Goal: Task Accomplishment & Management: Complete application form

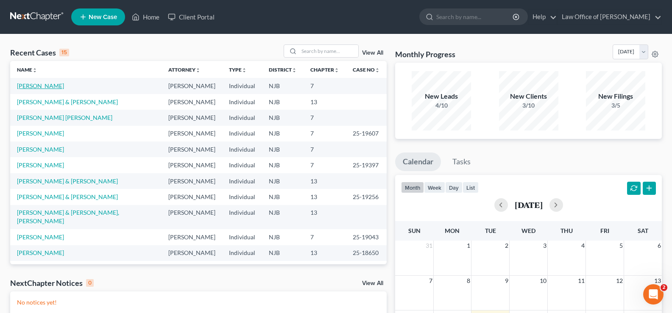
click at [44, 86] on link "[PERSON_NAME]" at bounding box center [40, 85] width 47 height 7
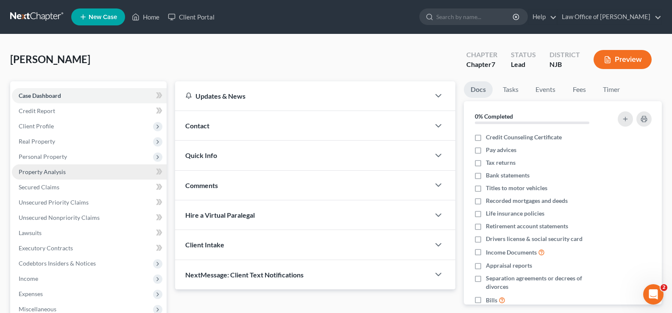
click at [38, 171] on span "Property Analysis" at bounding box center [42, 171] width 47 height 7
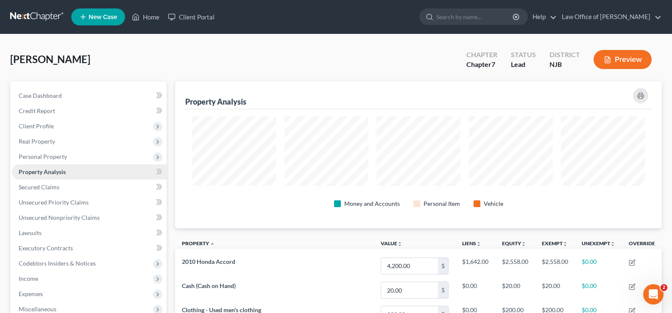
scroll to position [147, 487]
click at [42, 154] on span "Personal Property" at bounding box center [43, 156] width 48 height 7
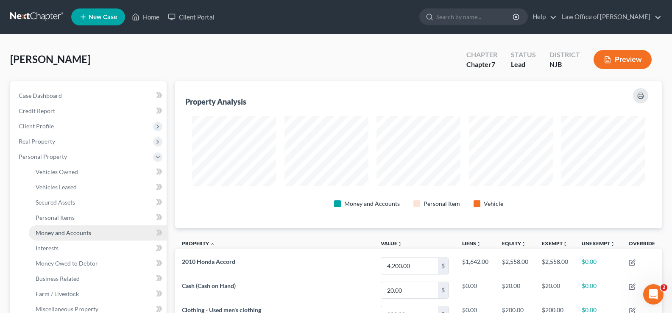
click at [67, 231] on span "Money and Accounts" at bounding box center [64, 232] width 56 height 7
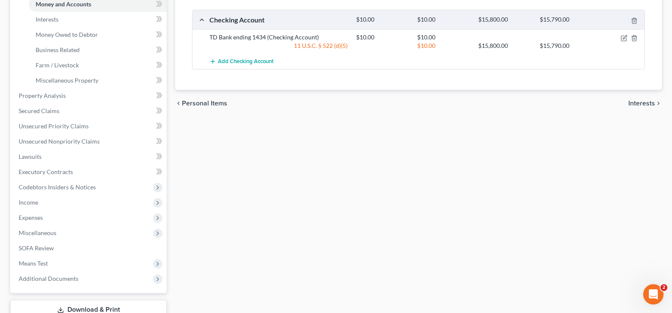
scroll to position [290, 0]
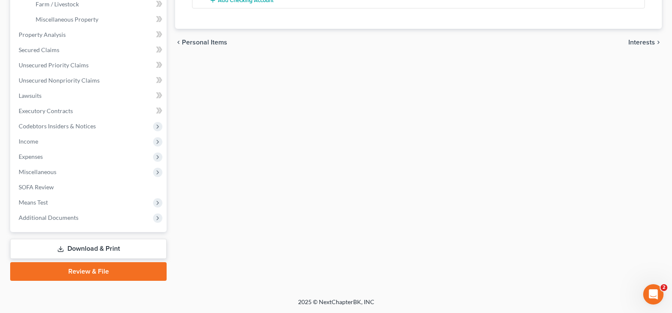
click at [132, 244] on link "Download & Print" at bounding box center [88, 249] width 156 height 20
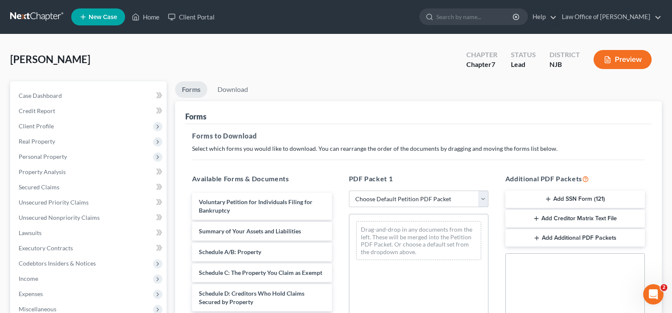
click at [377, 195] on select "Choose Default Petition PDF Packet Complete Bankruptcy Petition (all forms and …" at bounding box center [419, 199] width 140 height 17
select select "0"
click at [352, 191] on select "Choose Default Petition PDF Packet Complete Bankruptcy Petition (all forms and …" at bounding box center [419, 199] width 140 height 17
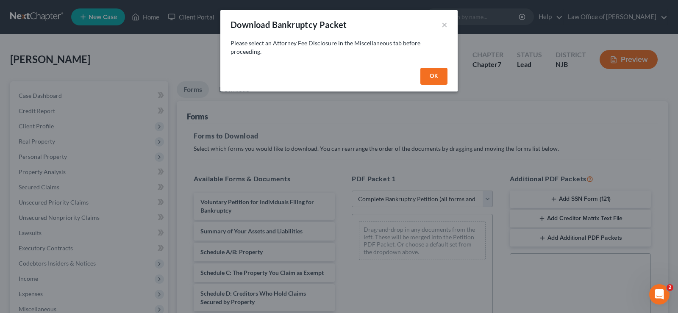
click at [433, 70] on button "OK" at bounding box center [434, 76] width 27 height 17
select select
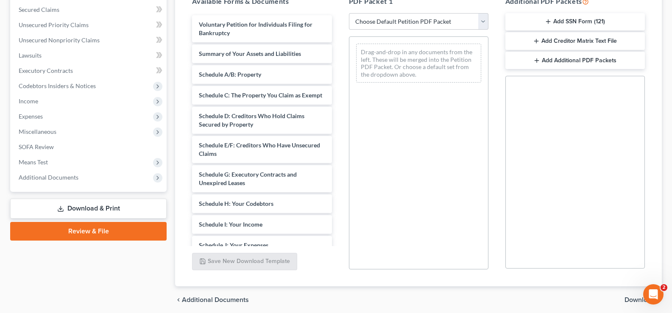
scroll to position [198, 0]
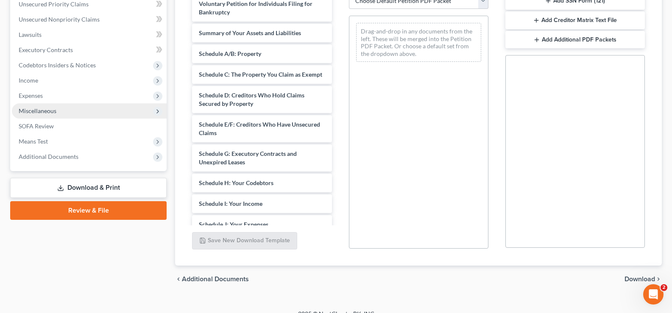
click at [52, 111] on span "Miscellaneous" at bounding box center [38, 110] width 38 height 7
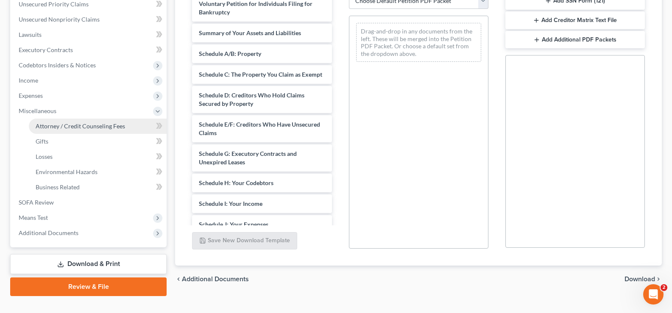
click at [68, 125] on span "Attorney / Credit Counseling Fees" at bounding box center [80, 126] width 89 height 7
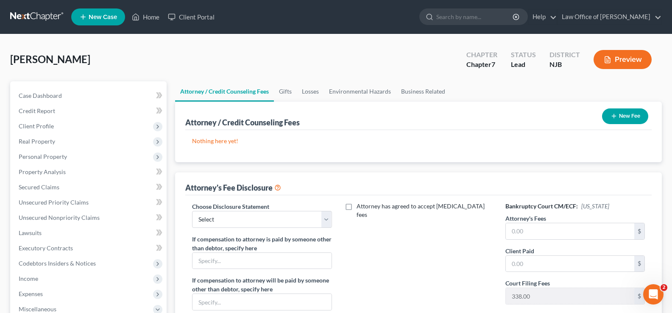
click at [620, 115] on button "New Fee" at bounding box center [625, 117] width 46 height 16
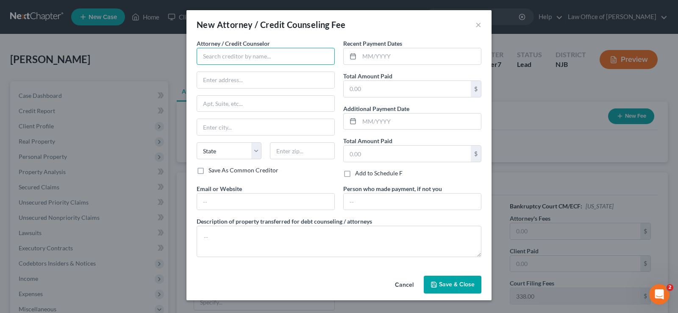
click at [225, 55] on input "text" at bounding box center [266, 56] width 138 height 17
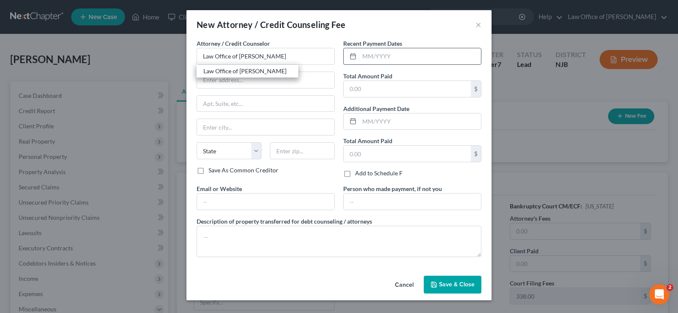
click at [385, 53] on input "text" at bounding box center [421, 56] width 122 height 16
type input "Law Office of [PERSON_NAME]"
type input "09/01/2025"
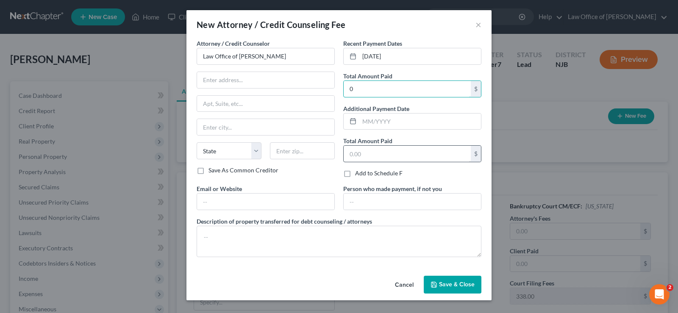
type input "0"
click at [379, 161] on input "text" at bounding box center [407, 154] width 127 height 16
type input "0"
click at [476, 284] on button "Save & Close" at bounding box center [453, 285] width 58 height 18
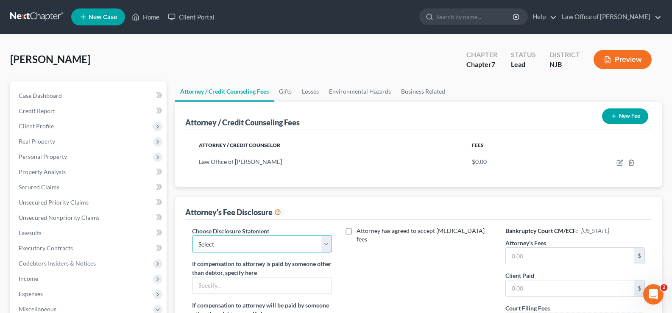
click at [331, 242] on select "Select Law Office of MaryBeth Schroeder" at bounding box center [262, 244] width 140 height 17
select select "0"
click at [192, 236] on select "Select Law Office of MaryBeth Schroeder" at bounding box center [262, 244] width 140 height 17
click at [531, 259] on input "text" at bounding box center [570, 256] width 128 height 16
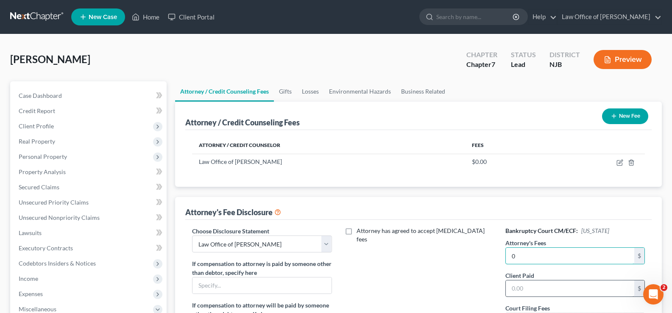
type input "0"
click at [521, 282] on input "text" at bounding box center [570, 289] width 128 height 16
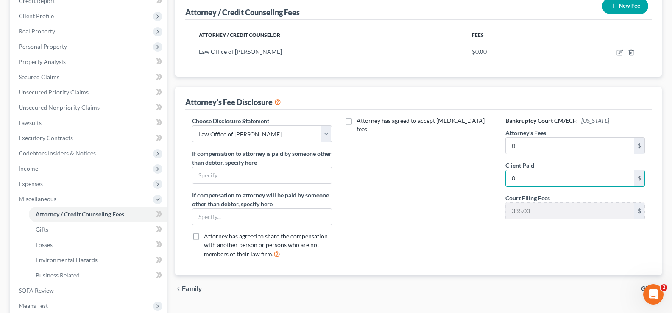
scroll to position [118, 0]
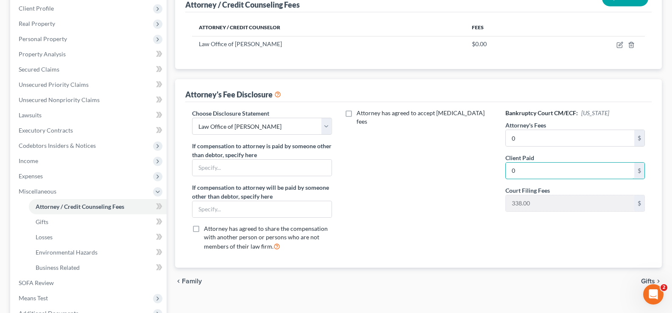
type input "0"
click at [650, 282] on span "Gifts" at bounding box center [648, 281] width 14 height 7
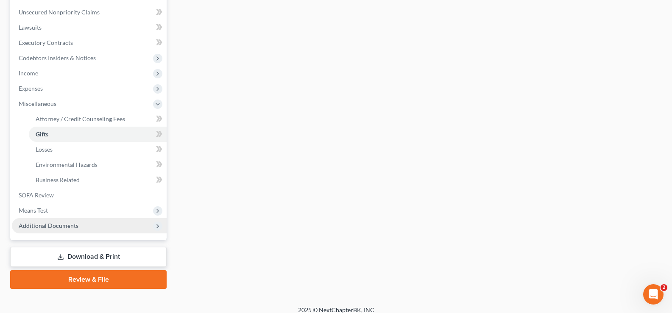
scroll to position [207, 0]
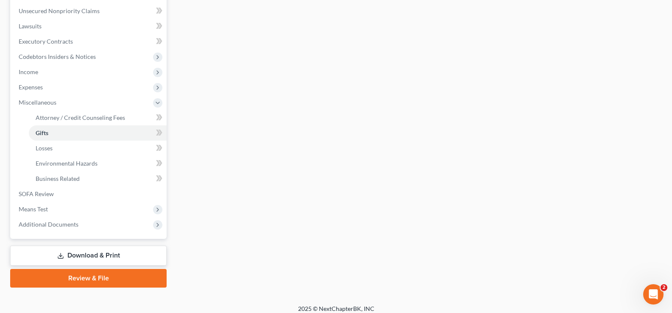
click at [76, 252] on link "Download & Print" at bounding box center [88, 256] width 156 height 20
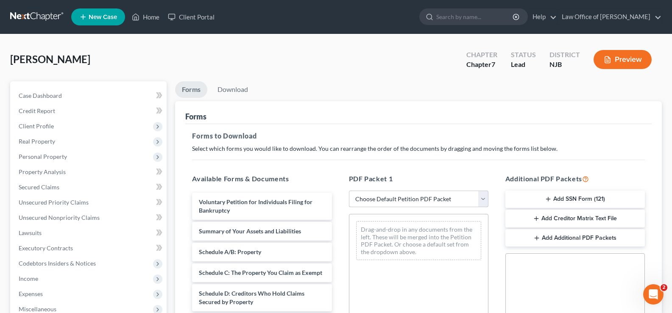
click at [359, 197] on select "Choose Default Petition PDF Packet Complete Bankruptcy Petition (all forms and …" at bounding box center [419, 199] width 140 height 17
select select "0"
click at [349, 191] on select "Choose Default Petition PDF Packet Complete Bankruptcy Petition (all forms and …" at bounding box center [419, 199] width 140 height 17
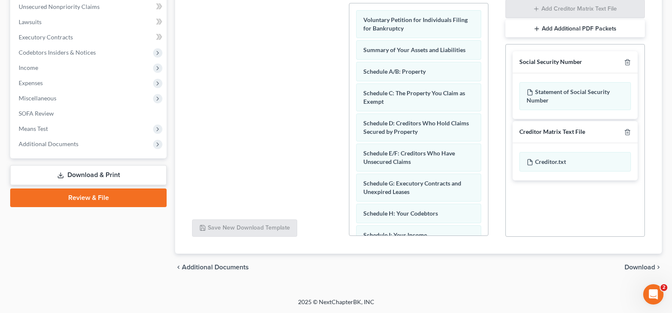
click at [632, 267] on span "Download" at bounding box center [640, 267] width 31 height 7
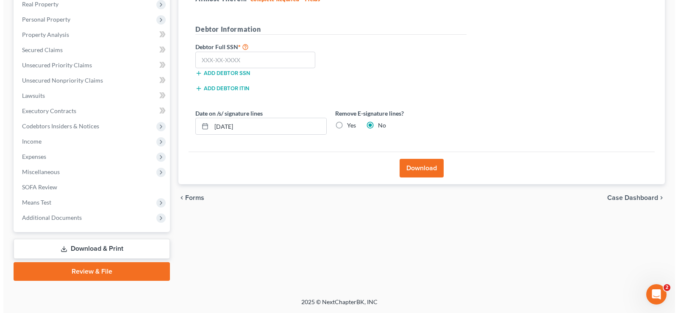
scroll to position [137, 0]
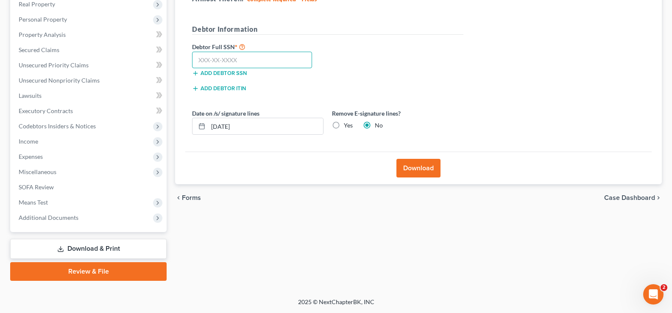
click at [235, 53] on input "text" at bounding box center [252, 60] width 120 height 17
type input "141-74-6315"
click at [422, 173] on button "Download" at bounding box center [418, 168] width 44 height 19
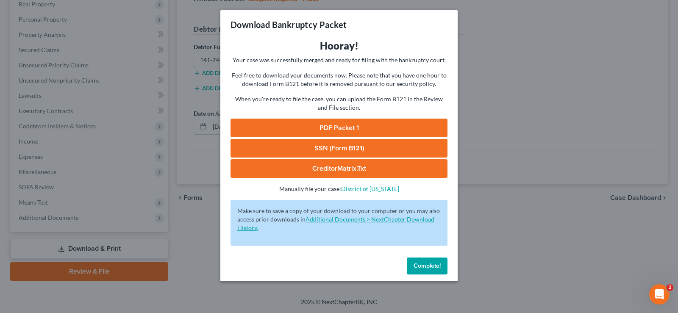
click at [324, 221] on link "Additional Documents > NextChapter Download History." at bounding box center [335, 224] width 197 height 16
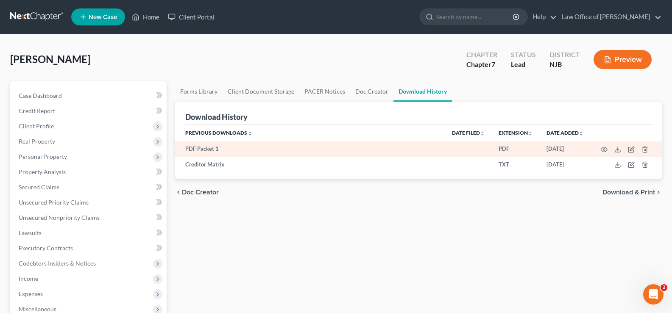
click at [614, 149] on td at bounding box center [626, 149] width 71 height 15
click at [616, 148] on icon at bounding box center [617, 149] width 7 height 7
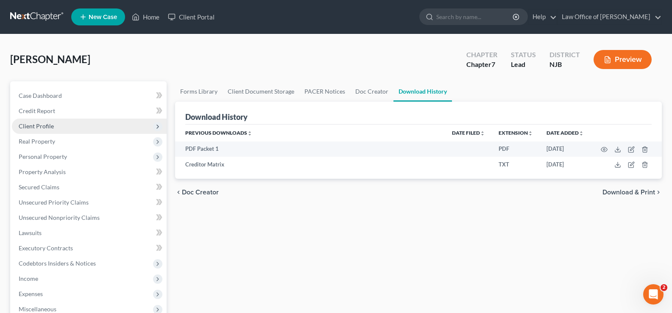
click at [52, 124] on span "Client Profile" at bounding box center [36, 126] width 35 height 7
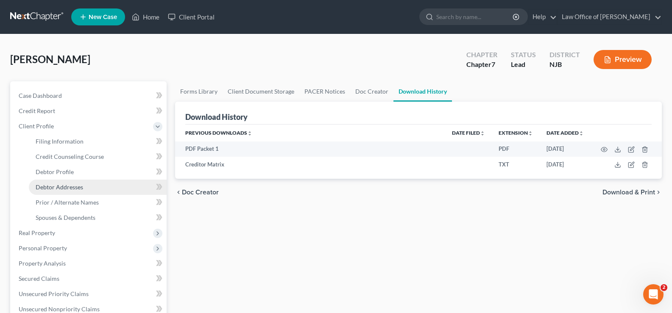
click at [61, 186] on span "Debtor Addresses" at bounding box center [59, 187] width 47 height 7
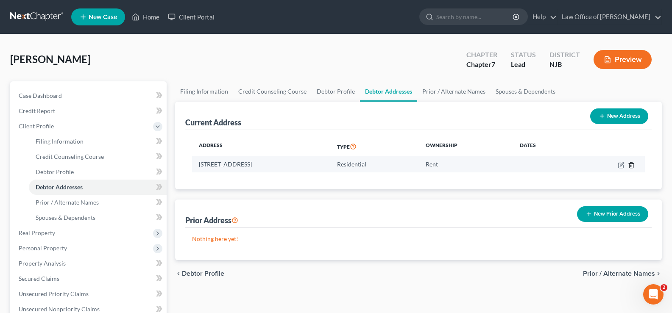
click at [631, 164] on polyline "button" at bounding box center [631, 164] width 5 height 0
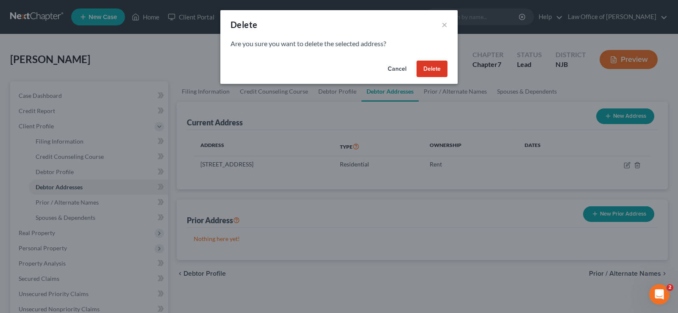
click at [426, 63] on button "Delete" at bounding box center [432, 69] width 31 height 17
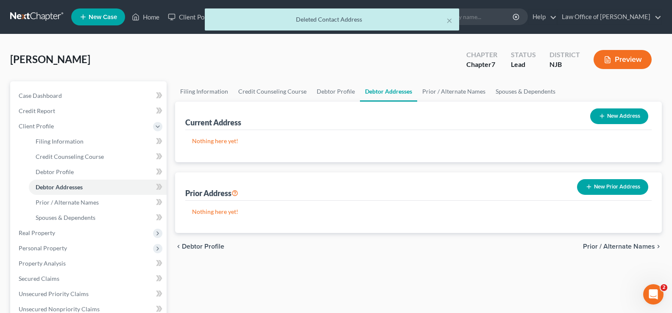
click at [616, 114] on button "New Address" at bounding box center [619, 117] width 58 height 16
select select "0"
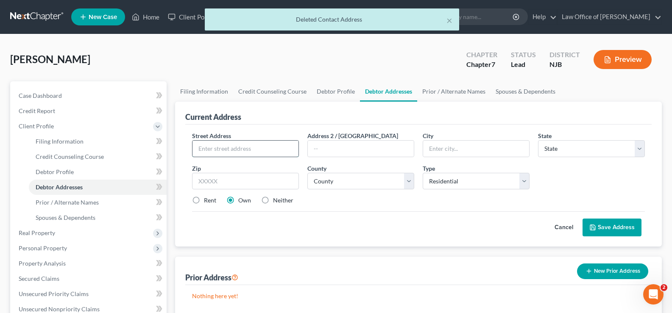
click at [215, 145] on input "text" at bounding box center [246, 149] width 106 height 16
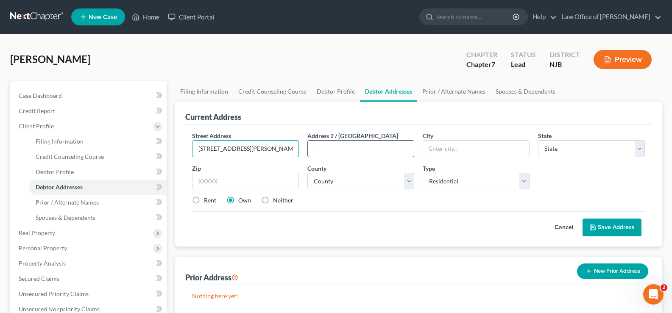
type input "2532 Hooper Ave"
click at [320, 143] on input "text" at bounding box center [361, 149] width 106 height 16
click at [444, 199] on div "Rent Own Neither" at bounding box center [418, 200] width 461 height 8
click at [525, 179] on select "Select Residential Mailing Rental Business" at bounding box center [476, 181] width 107 height 17
click at [423, 173] on select "Select Residential Mailing Rental Business" at bounding box center [476, 181] width 107 height 17
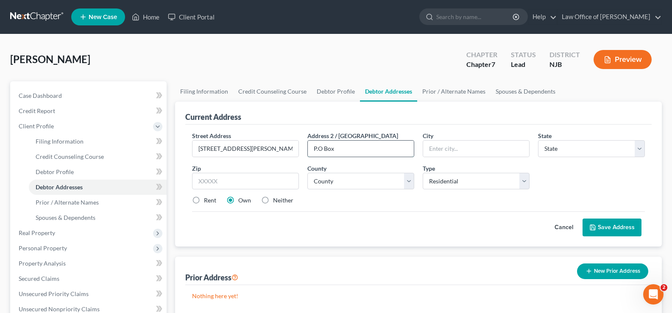
click at [344, 153] on input "P.O Box" at bounding box center [361, 149] width 106 height 16
type input "P.O Box 4072"
click at [448, 147] on input "text" at bounding box center [476, 149] width 106 height 16
click at [486, 229] on div "Cancel Save Address" at bounding box center [418, 224] width 453 height 25
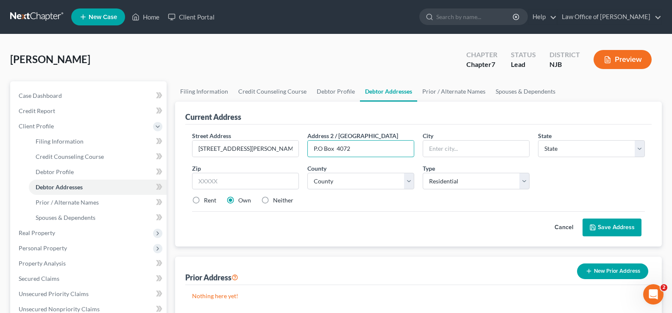
drag, startPoint x: 366, startPoint y: 148, endPoint x: 153, endPoint y: 141, distance: 213.0
click at [153, 141] on div "Petition Navigation Case Dashboard Payments Invoices Payments Payments Credit R…" at bounding box center [336, 295] width 660 height 429
click at [437, 151] on input "text" at bounding box center [476, 149] width 106 height 16
type input "T"
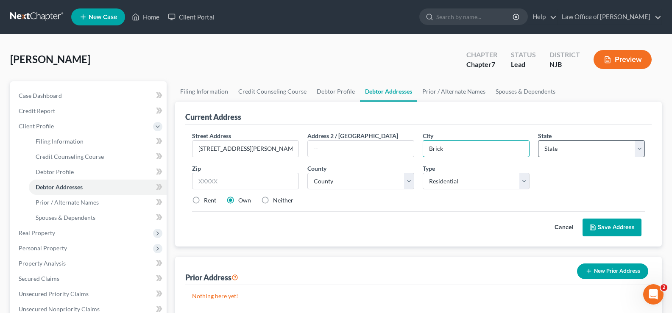
type input "Brick"
click at [569, 151] on select "State AL AK AR AZ CA CO CT DE DC FL GA GU HI ID IL IN IA KS KY LA ME MD MA MI M…" at bounding box center [591, 148] width 107 height 17
select select "33"
click at [538, 140] on select "State AL AK AR AZ CA CO CT DE DC FL GA GU HI ID IL IN IA KS KY LA ME MD MA MI M…" at bounding box center [591, 148] width 107 height 17
click at [237, 179] on input "text" at bounding box center [245, 181] width 107 height 17
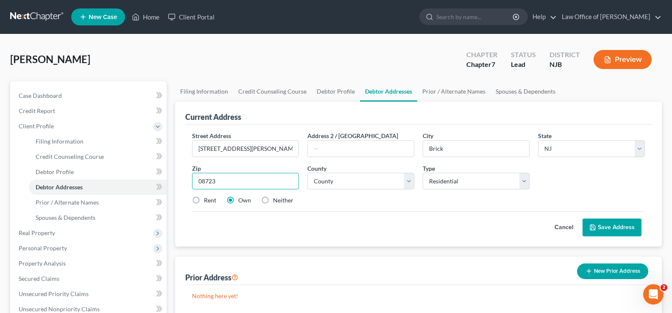
type input "08723"
click at [617, 223] on button "Save Address" at bounding box center [612, 228] width 59 height 18
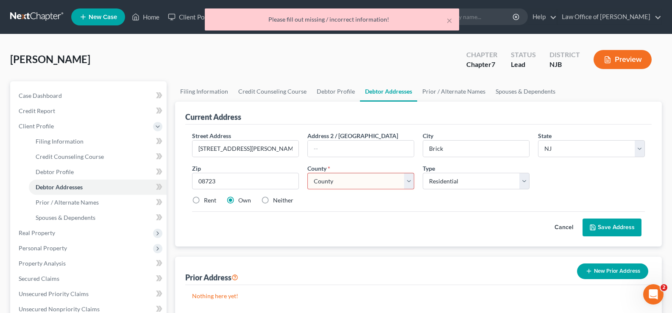
click at [377, 184] on select "County Atlantic County Bergen County Burlington County Camden County Cape May C…" at bounding box center [360, 181] width 107 height 17
select select "14"
click at [307, 173] on select "County Atlantic County Bergen County Burlington County Camden County Cape May C…" at bounding box center [360, 181] width 107 height 17
click at [605, 224] on button "Save Address" at bounding box center [612, 228] width 59 height 18
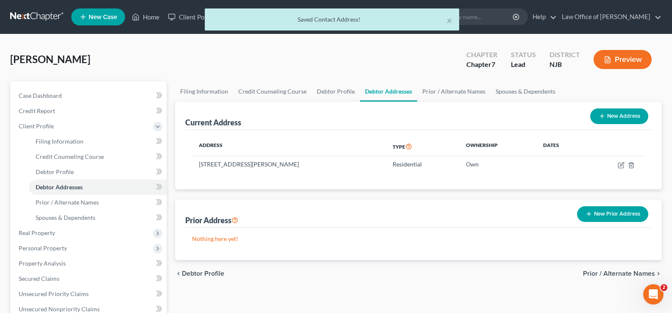
click at [616, 116] on button "New Address" at bounding box center [619, 117] width 58 height 16
select select "0"
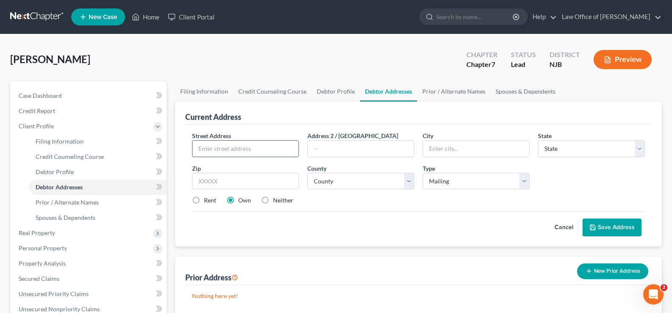
click at [235, 149] on input "text" at bounding box center [246, 149] width 106 height 16
type input "2532 Hooper Ave"
click at [354, 153] on input "text" at bounding box center [361, 149] width 106 height 16
type input "PO Box 4072"
click at [450, 153] on input "text" at bounding box center [476, 149] width 106 height 16
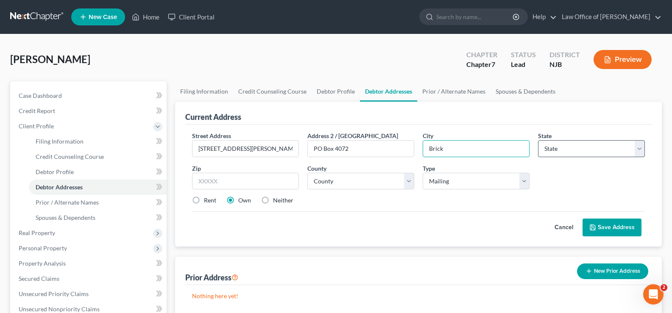
type input "Brick"
click at [559, 152] on select "State AL AK AR AZ CA CO CT DE DC FL GA GU HI ID IL IN IA KS KY LA ME MD MA MI M…" at bounding box center [591, 148] width 107 height 17
select select "33"
click at [538, 140] on select "State AL AK AR AZ CA CO CT DE DC FL GA GU HI ID IL IN IA KS KY LA ME MD MA MI M…" at bounding box center [591, 148] width 107 height 17
click at [236, 183] on input "text" at bounding box center [245, 181] width 107 height 17
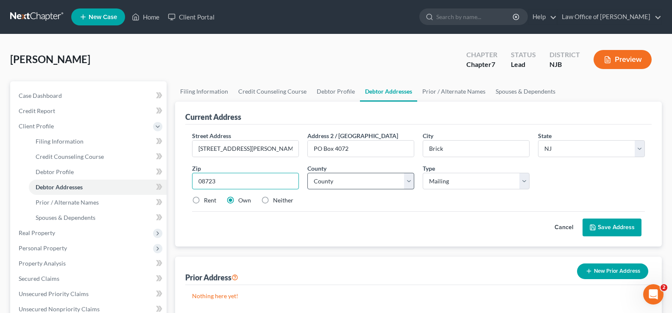
type input "08723"
click at [335, 184] on select "County Atlantic County Bergen County Burlington County Camden County Cape May C…" at bounding box center [360, 181] width 107 height 17
select select "14"
click at [307, 173] on select "County Atlantic County Bergen County Burlington County Camden County Cape May C…" at bounding box center [360, 181] width 107 height 17
click at [617, 223] on button "Save Address" at bounding box center [612, 228] width 59 height 18
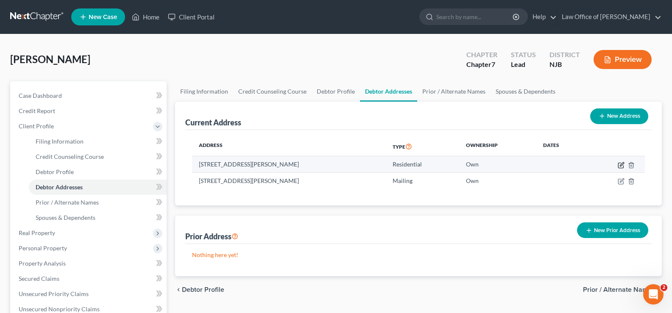
click at [620, 166] on icon "button" at bounding box center [622, 164] width 4 height 4
select select "33"
select select "14"
select select "0"
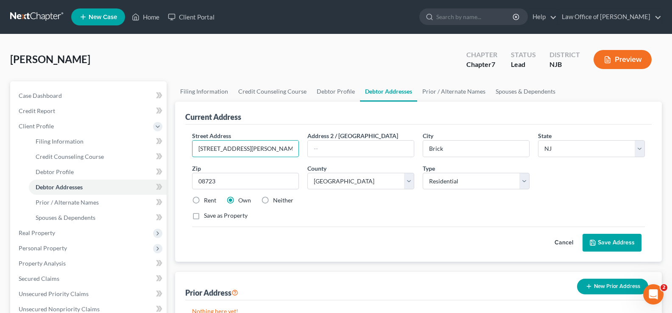
drag, startPoint x: 256, startPoint y: 150, endPoint x: 0, endPoint y: 185, distance: 258.5
click at [0, 184] on div "Augustino, Joseph Upgraded Chapter Chapter 7 Status Lead District NJB Preview P…" at bounding box center [336, 280] width 672 height 493
type input "1609 Bay Ave"
click at [447, 154] on input "Brick" at bounding box center [476, 149] width 106 height 16
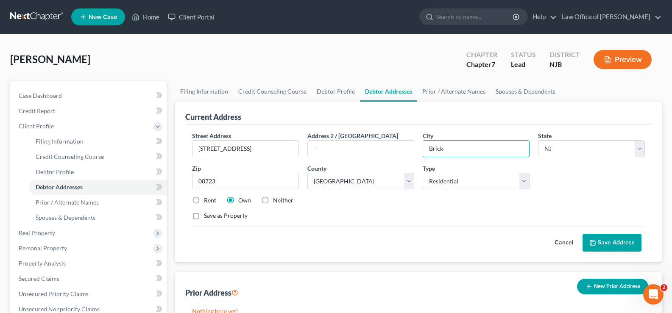
drag, startPoint x: 447, startPoint y: 154, endPoint x: 362, endPoint y: 170, distance: 87.1
click at [362, 170] on div "Street Address * 1609 Bay Ave Address 2 / PO Box City * Brick State * State AL …" at bounding box center [418, 179] width 461 height 96
type input "Point Pleasant"
drag, startPoint x: 228, startPoint y: 181, endPoint x: 0, endPoint y: 189, distance: 228.3
click at [0, 193] on div "Augustino, Joseph Upgraded Chapter Chapter 7 Status Lead District NJB Preview P…" at bounding box center [336, 280] width 672 height 493
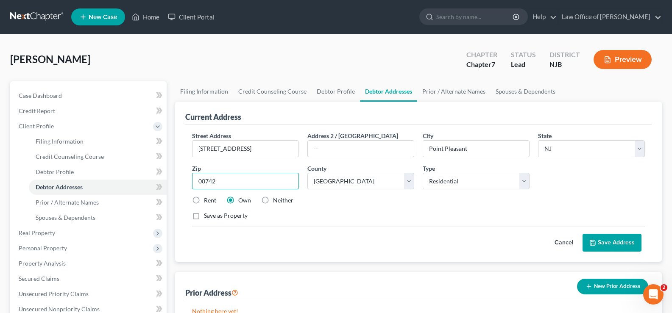
type input "08742"
type input "Point Pleasant Beach"
click at [620, 239] on button "Save Address" at bounding box center [612, 243] width 59 height 18
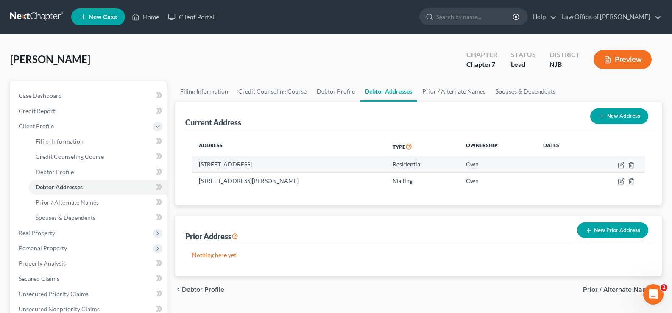
click at [624, 160] on td at bounding box center [616, 164] width 58 height 16
click at [621, 163] on icon "button" at bounding box center [621, 165] width 7 height 7
select select "33"
select select "14"
select select "0"
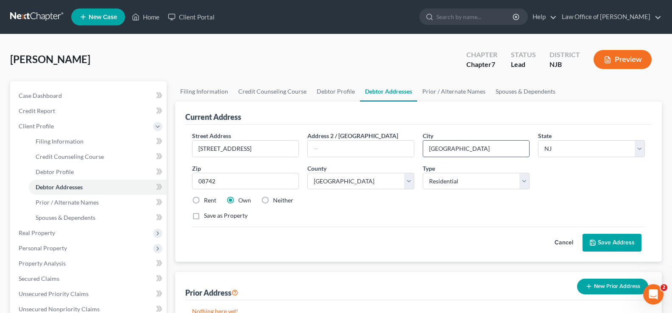
drag, startPoint x: 468, startPoint y: 148, endPoint x: 512, endPoint y: 152, distance: 43.9
click at [512, 152] on input "Point Pleasant Beach" at bounding box center [476, 149] width 106 height 16
type input "Point Pleasant"
click at [610, 243] on button "Save Address" at bounding box center [612, 243] width 59 height 18
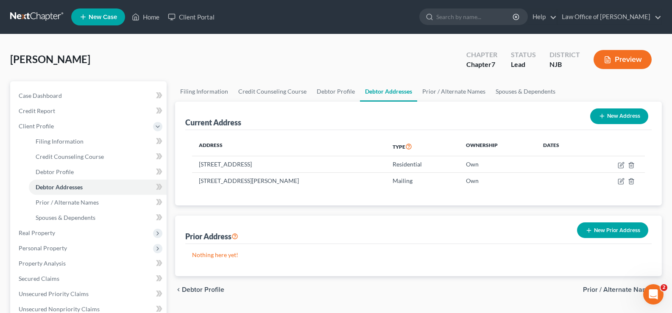
click at [619, 232] on button "New Prior Address" at bounding box center [612, 231] width 71 height 16
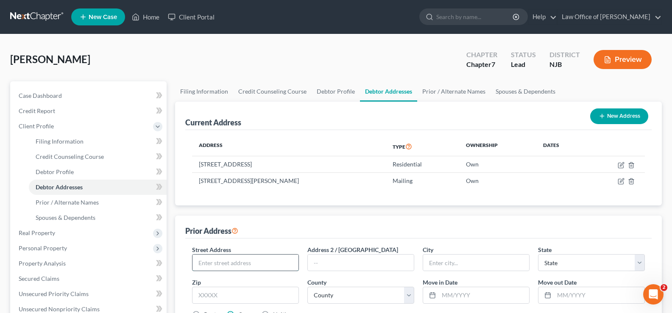
click at [218, 266] on input "text" at bounding box center [246, 263] width 106 height 16
type input "207 Spruce Drive"
click at [471, 261] on input "text" at bounding box center [476, 263] width 106 height 16
type input "Brick"
click at [555, 262] on select "State AL AK AR AZ CA CO CT DE DC FL GA GU HI ID IL IN IA KS KY LA ME MD MA MI M…" at bounding box center [591, 262] width 107 height 17
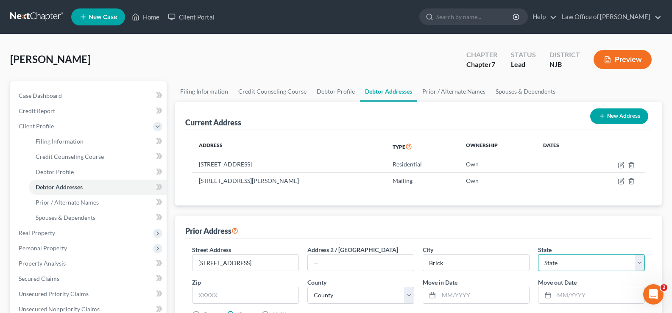
select select "33"
click at [538, 254] on select "State AL AK AR AZ CA CO CT DE DC FL GA GU HI ID IL IN IA KS KY LA ME MD MA MI M…" at bounding box center [591, 262] width 107 height 17
click at [245, 297] on input "text" at bounding box center [245, 295] width 107 height 17
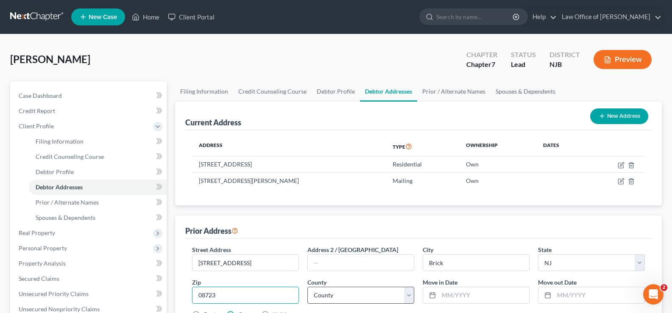
type input "08723"
click at [385, 299] on select "County Atlantic County Bergen County Burlington County Camden County Cape May C…" at bounding box center [360, 295] width 107 height 17
select select "14"
click at [307, 287] on select "County Atlantic County Bergen County Burlington County Camden County Cape May C…" at bounding box center [360, 295] width 107 height 17
click at [561, 293] on input "text" at bounding box center [599, 295] width 90 height 16
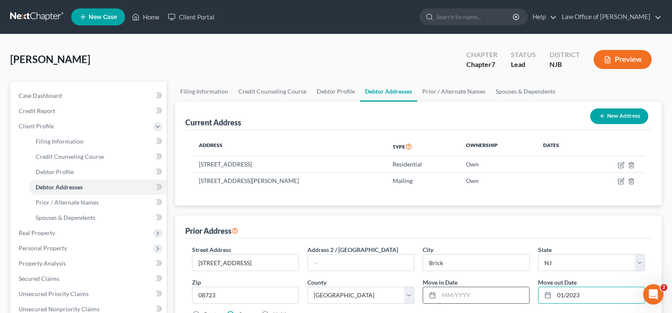
type input "01/2023"
click at [447, 295] on input "text" at bounding box center [484, 295] width 90 height 16
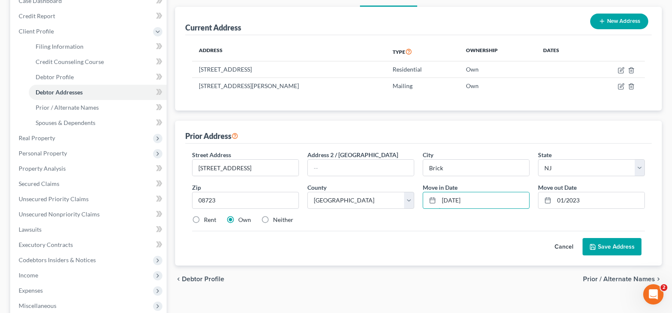
scroll to position [96, 0]
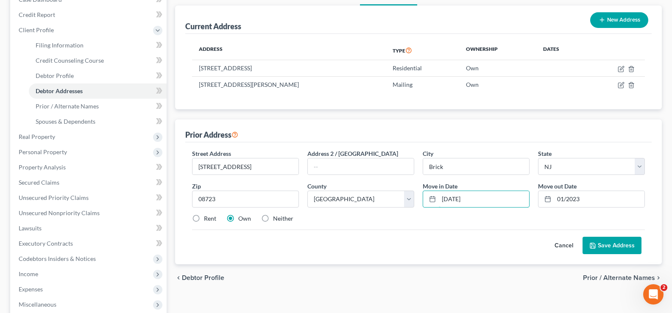
type input "01/02/2018"
click at [612, 240] on button "Save Address" at bounding box center [612, 246] width 59 height 18
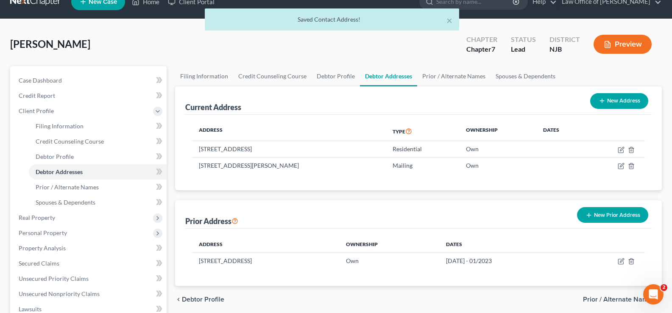
scroll to position [0, 0]
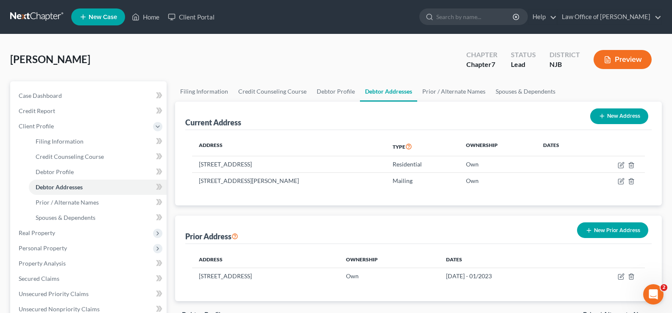
click at [613, 55] on button "Preview" at bounding box center [623, 59] width 58 height 19
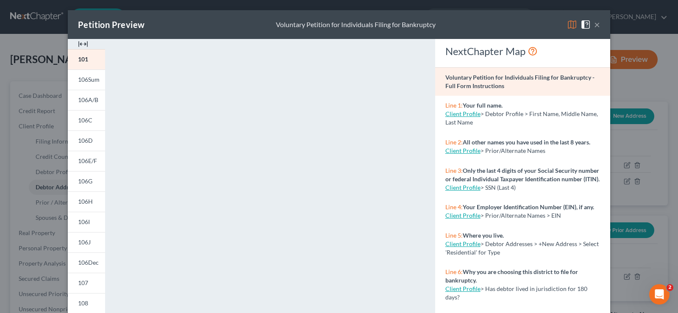
click at [595, 21] on button "×" at bounding box center [597, 25] width 6 height 10
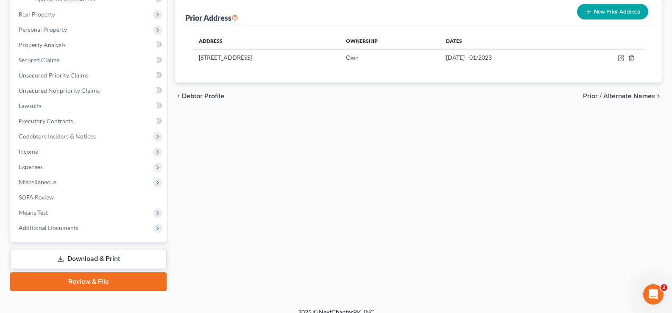
scroll to position [229, 0]
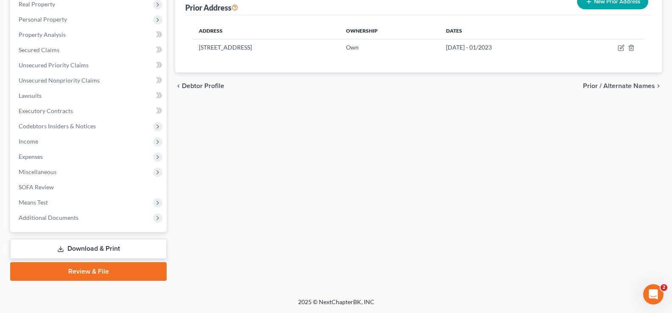
click at [93, 247] on link "Download & Print" at bounding box center [88, 249] width 156 height 20
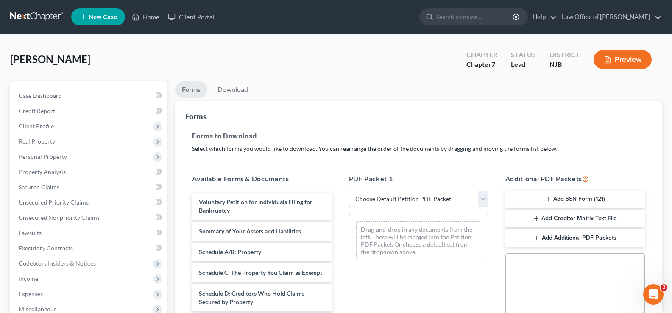
click at [403, 198] on select "Choose Default Petition PDF Packet Complete Bankruptcy Petition (all forms and …" at bounding box center [419, 199] width 140 height 17
select select "0"
click at [349, 191] on select "Choose Default Petition PDF Packet Complete Bankruptcy Petition (all forms and …" at bounding box center [419, 199] width 140 height 17
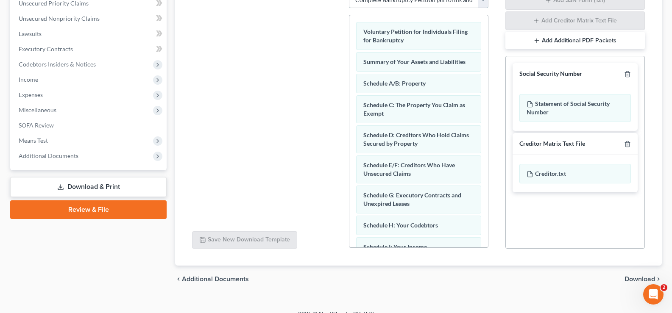
scroll to position [211, 0]
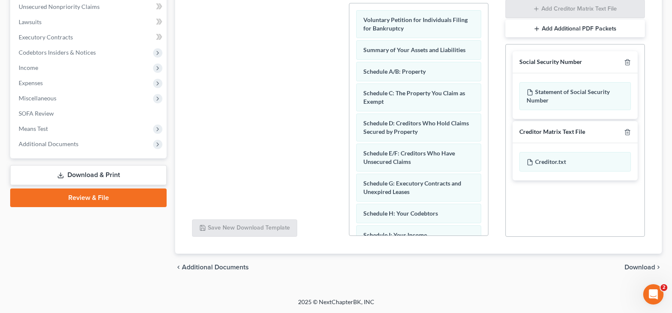
click at [639, 266] on span "Download" at bounding box center [640, 267] width 31 height 7
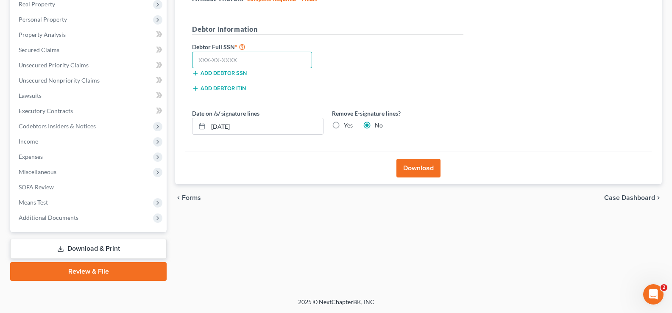
click at [213, 66] on input "text" at bounding box center [252, 60] width 120 height 17
type input "141-74-6315"
click at [418, 164] on button "Download" at bounding box center [418, 168] width 44 height 19
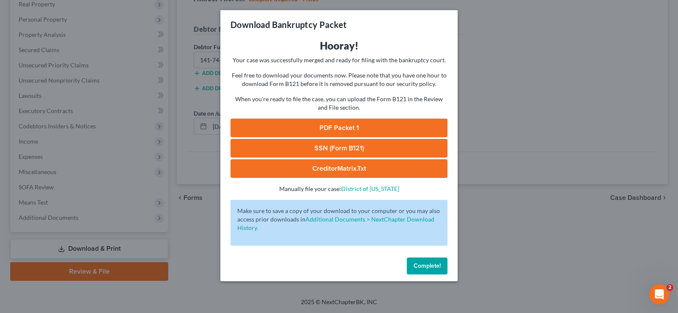
click at [430, 264] on span "Complete!" at bounding box center [427, 265] width 27 height 7
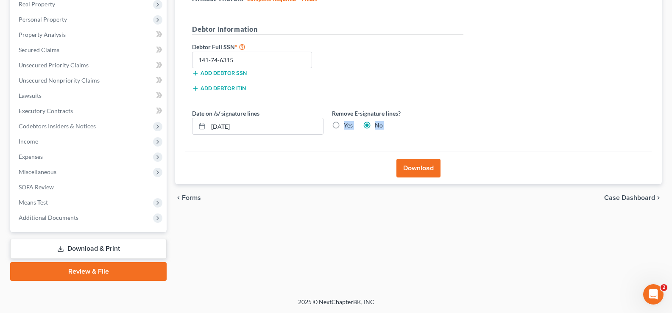
drag, startPoint x: 671, startPoint y: 173, endPoint x: 668, endPoint y: 109, distance: 63.7
click at [668, 109] on div "Augustino, Joseph Upgraded Chapter Chapter 7 Status Lead District NJB Preview P…" at bounding box center [336, 97] width 672 height 401
click at [494, 236] on div "Forms Download Forms Forms to Download Select which forms you would like to dow…" at bounding box center [418, 112] width 495 height 337
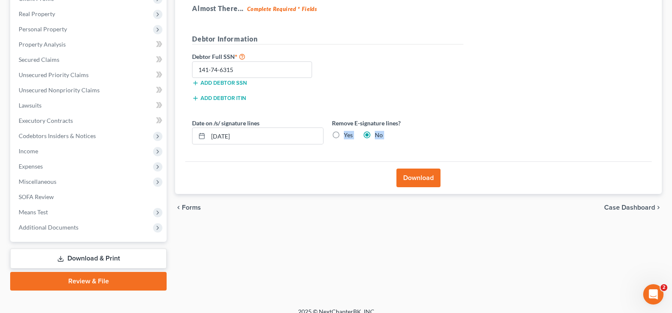
scroll to position [128, 0]
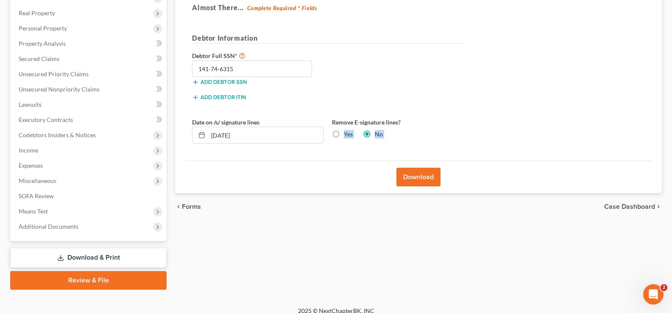
click at [83, 254] on link "Download & Print" at bounding box center [88, 258] width 156 height 20
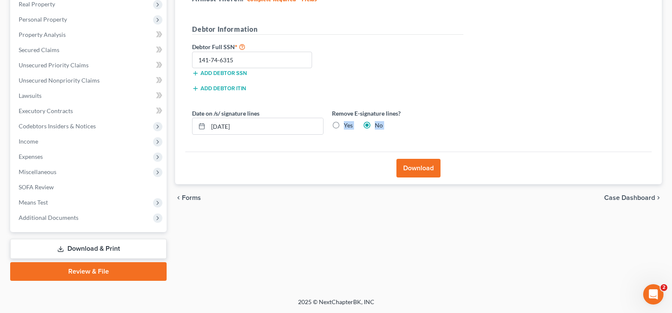
click at [621, 197] on span "Case Dashboard" at bounding box center [629, 198] width 51 height 7
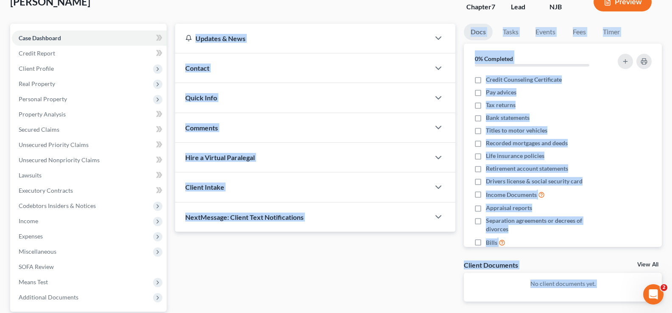
scroll to position [137, 0]
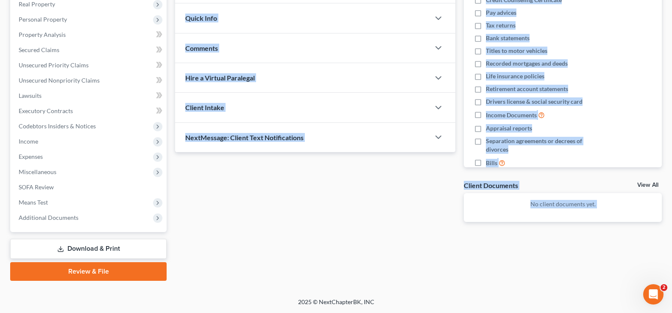
click at [87, 245] on link "Download & Print" at bounding box center [88, 249] width 156 height 20
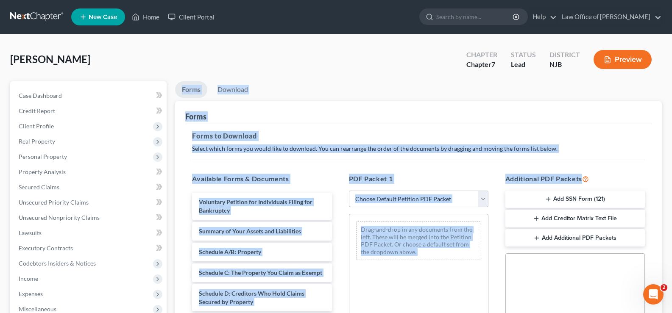
click at [390, 198] on select "Choose Default Petition PDF Packet Complete Bankruptcy Petition (all forms and …" at bounding box center [419, 199] width 140 height 17
select select "0"
click at [349, 191] on select "Choose Default Petition PDF Packet Complete Bankruptcy Petition (all forms and …" at bounding box center [419, 199] width 140 height 17
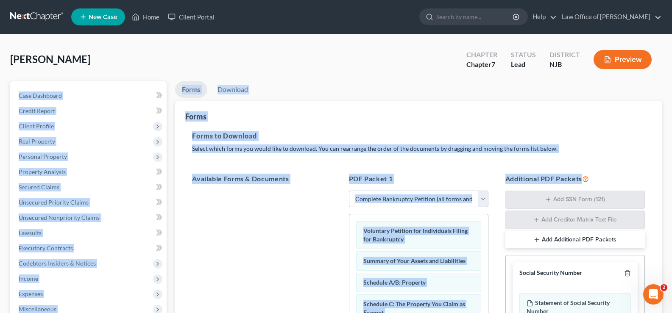
drag, startPoint x: 671, startPoint y: 45, endPoint x: 664, endPoint y: 198, distance: 154.1
click at [660, 218] on div "Augustino, Joseph Upgraded Chapter Chapter 7 Status Lead District NJB Preview P…" at bounding box center [336, 271] width 672 height 475
drag, startPoint x: 587, startPoint y: 112, endPoint x: 665, endPoint y: 75, distance: 85.9
click at [587, 112] on div "Forms" at bounding box center [418, 112] width 466 height 23
click at [357, 93] on ul "Forms Download" at bounding box center [418, 91] width 487 height 20
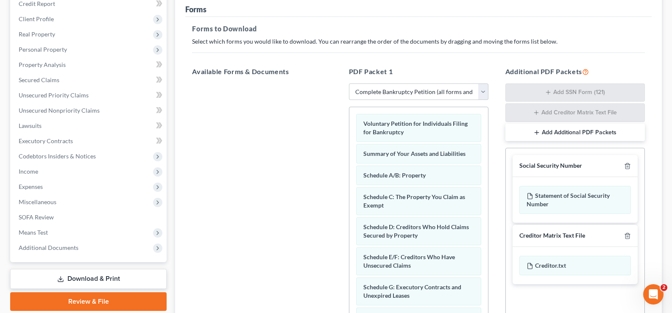
scroll to position [211, 0]
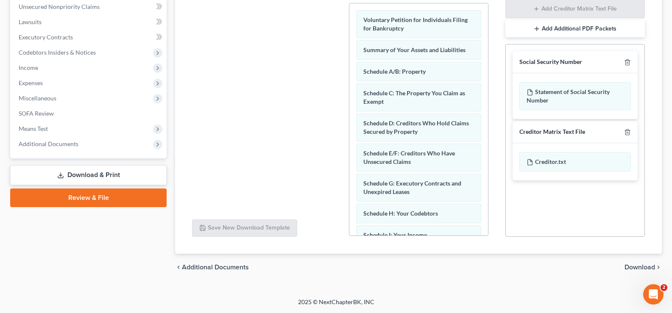
click at [643, 268] on span "Download" at bounding box center [640, 267] width 31 height 7
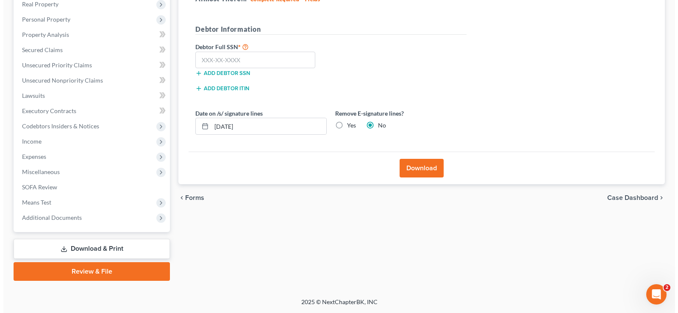
scroll to position [137, 0]
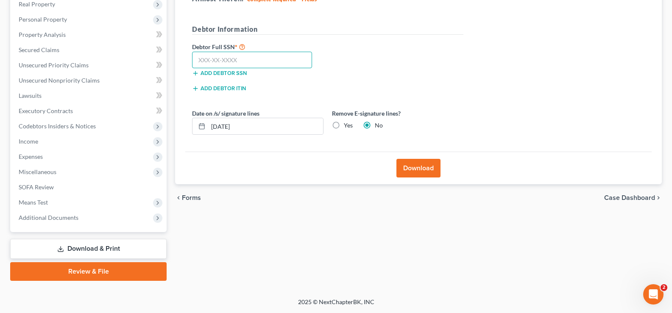
click at [229, 60] on input "text" at bounding box center [252, 60] width 120 height 17
type input "141-74-6315"
click at [419, 166] on button "Download" at bounding box center [418, 168] width 44 height 19
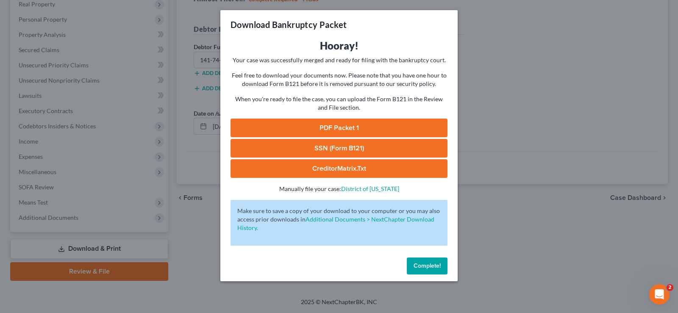
click at [352, 125] on link "PDF Packet 1" at bounding box center [339, 128] width 217 height 19
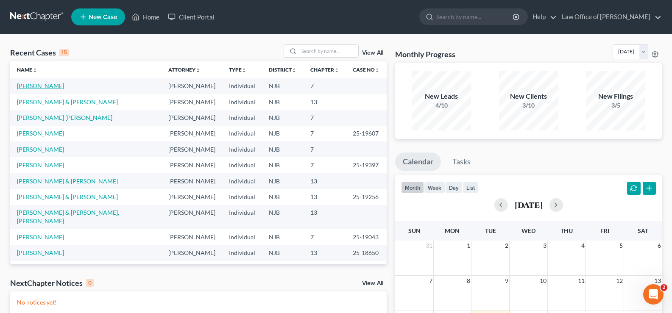
click at [51, 84] on link "Augustino, Joseph" at bounding box center [40, 85] width 47 height 7
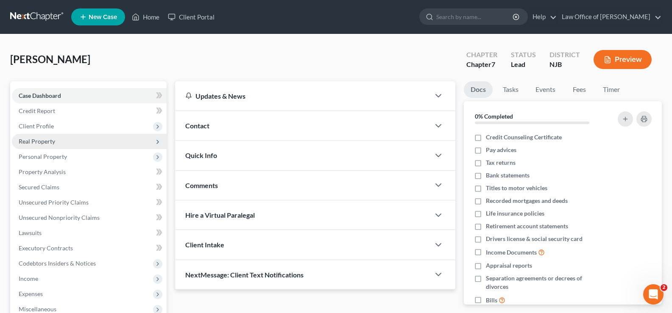
click at [47, 138] on span "Real Property" at bounding box center [37, 141] width 36 height 7
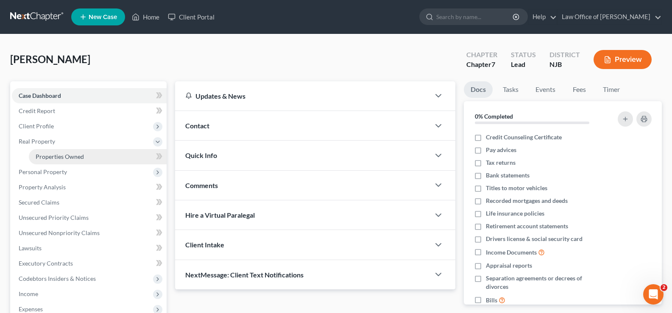
click at [53, 155] on span "Properties Owned" at bounding box center [60, 156] width 48 height 7
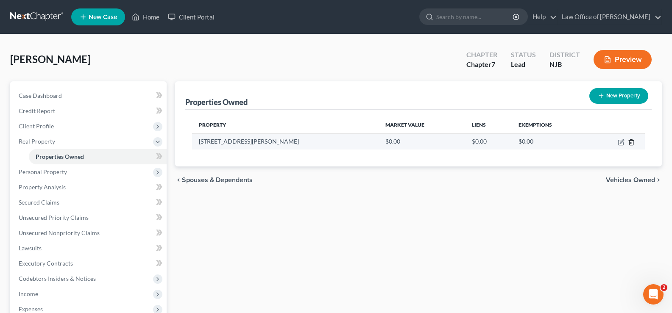
click at [632, 141] on polyline "button" at bounding box center [631, 141] width 5 height 0
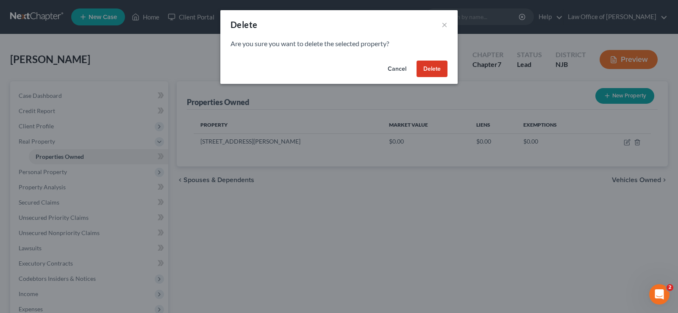
click at [428, 68] on button "Delete" at bounding box center [432, 69] width 31 height 17
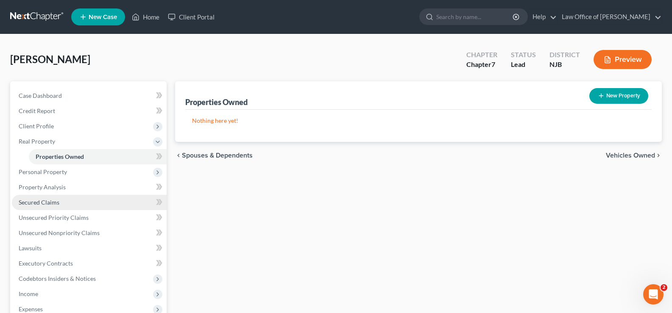
click at [38, 201] on span "Secured Claims" at bounding box center [39, 202] width 41 height 7
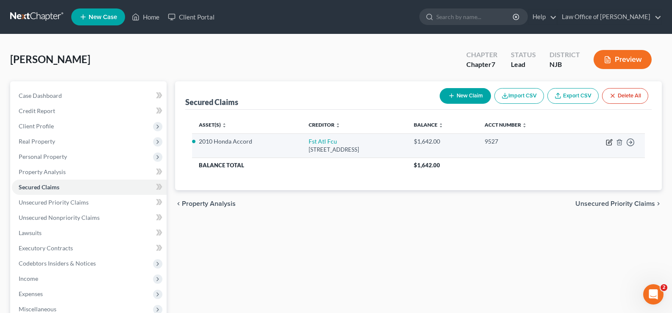
click at [609, 141] on icon "button" at bounding box center [609, 142] width 7 height 7
select select "33"
select select "4"
select select "2"
select select "0"
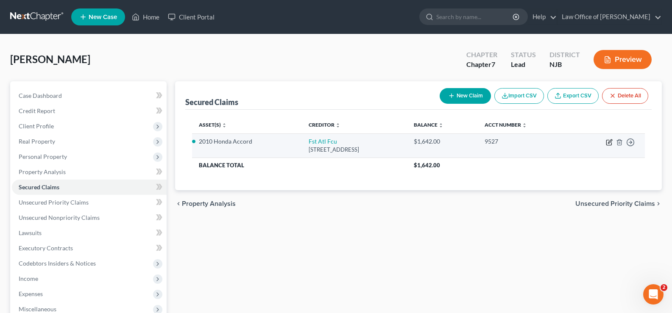
select select "0"
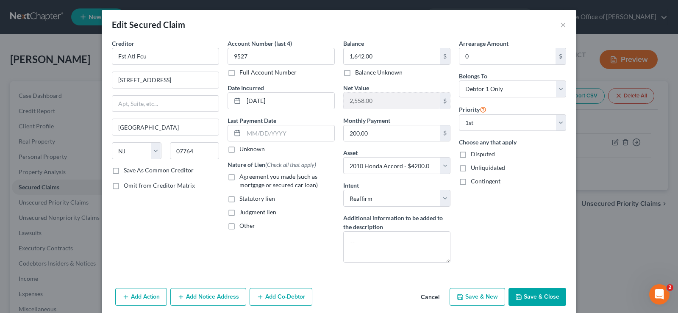
click at [536, 296] on button "Save & Close" at bounding box center [538, 297] width 58 height 18
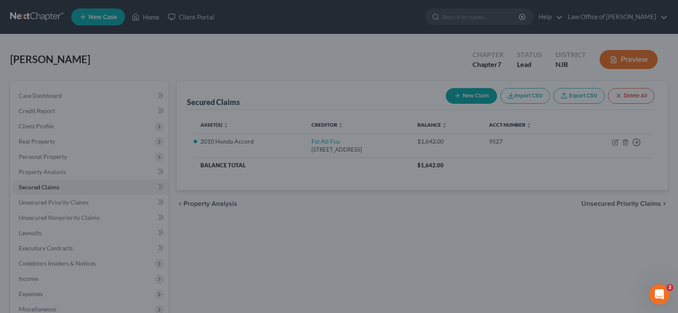
select select "4"
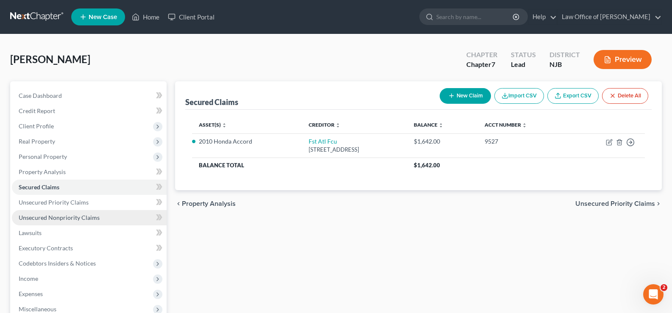
click at [59, 215] on span "Unsecured Nonpriority Claims" at bounding box center [59, 217] width 81 height 7
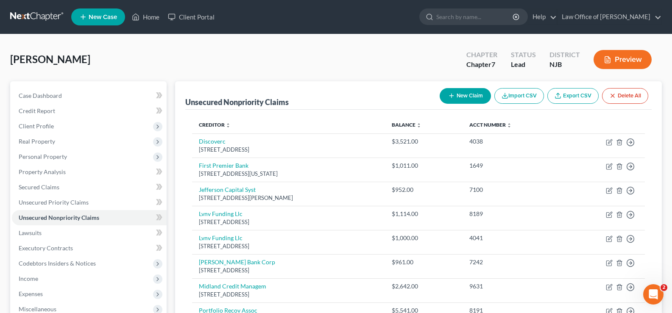
click at [466, 94] on button "New Claim" at bounding box center [465, 96] width 51 height 16
select select "0"
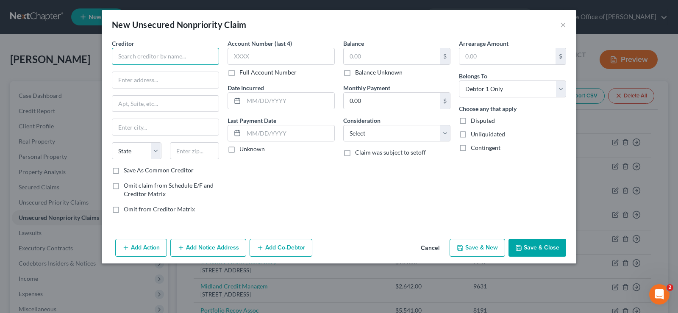
click at [172, 55] on input "text" at bounding box center [165, 56] width 107 height 17
type input "S"
type input "Amazon Credit"
click at [365, 58] on input "text" at bounding box center [392, 56] width 96 height 16
drag, startPoint x: 407, startPoint y: 26, endPoint x: 926, endPoint y: 20, distance: 519.0
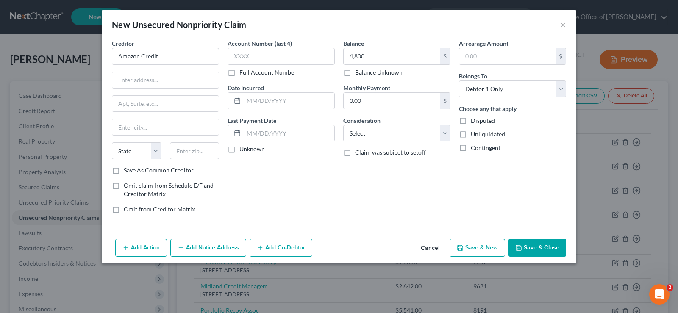
click at [678, 20] on html "Home New Case Client Portal Law Office of MaryBeth Schroeder marybeth@schroeder…" at bounding box center [339, 245] width 678 height 491
click at [513, 29] on div "New Unsecured Nonpriority Claim ×" at bounding box center [339, 24] width 475 height 29
drag, startPoint x: 488, startPoint y: 26, endPoint x: 566, endPoint y: 17, distance: 78.9
click at [566, 17] on div "New Unsecured Nonpriority Claim ×" at bounding box center [339, 24] width 475 height 29
click at [537, 243] on button "Save & Close" at bounding box center [538, 248] width 58 height 18
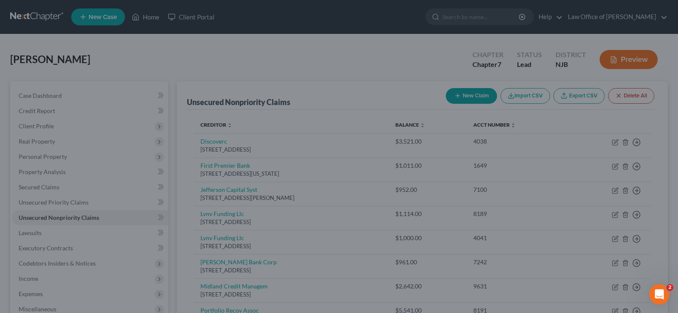
type input "4,800.00"
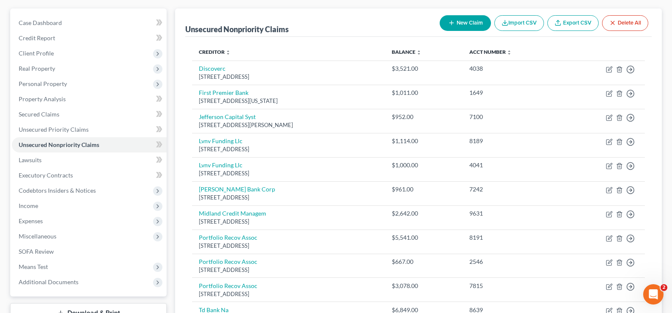
scroll to position [195, 0]
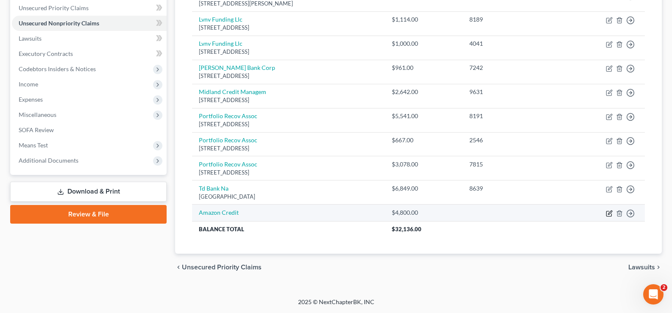
click at [608, 213] on icon "button" at bounding box center [609, 213] width 7 height 7
select select "0"
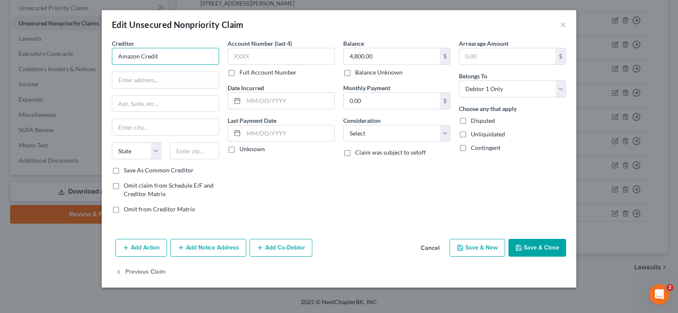
drag, startPoint x: 172, startPoint y: 58, endPoint x: -289, endPoint y: 140, distance: 468.1
click at [0, 140] on html "Home New Case Client Portal Law Office of MaryBeth Schroeder marybeth@schroeder…" at bounding box center [339, 59] width 678 height 508
type input "s"
type input "Synchrony Amazon"
click at [142, 81] on input "text" at bounding box center [165, 80] width 106 height 16
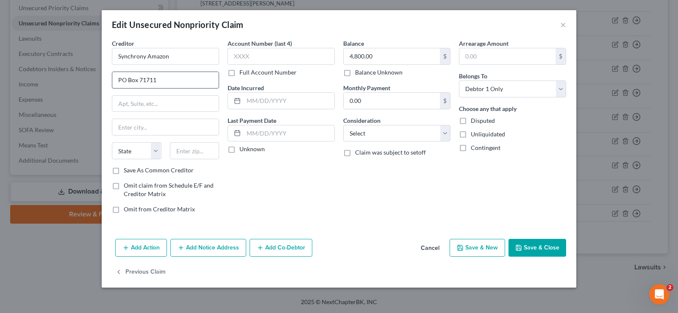
type input "PO Box 71711"
type input "Phil"
drag, startPoint x: 169, startPoint y: 79, endPoint x: 3, endPoint y: 106, distance: 167.4
click at [3, 105] on div "Edit Unsecured Nonpriority Claim × Creditor * Synchrony Amazon PO Box 71711 Phi…" at bounding box center [339, 156] width 678 height 313
type input "{"
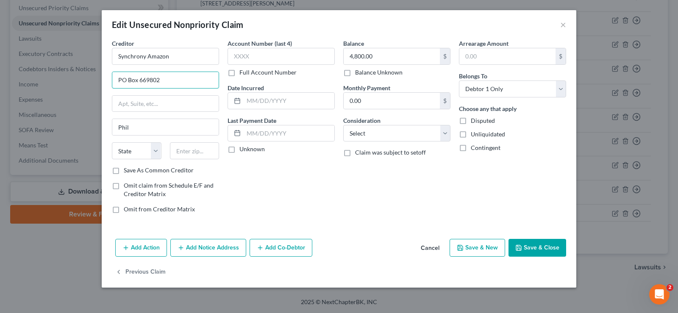
type input "PO Box 669802"
type input "Dallas"
click at [140, 151] on select "State AL AK AR AZ CA CO CT DE DC FL GA GU HI ID IL IN IA KS KY LA ME MD MA MI M…" at bounding box center [137, 150] width 50 height 17
select select "45"
click at [112, 142] on select "State AL AK AR AZ CA CO CT DE DC FL GA GU HI ID IL IN IA KS KY LA ME MD MA MI M…" at bounding box center [137, 150] width 50 height 17
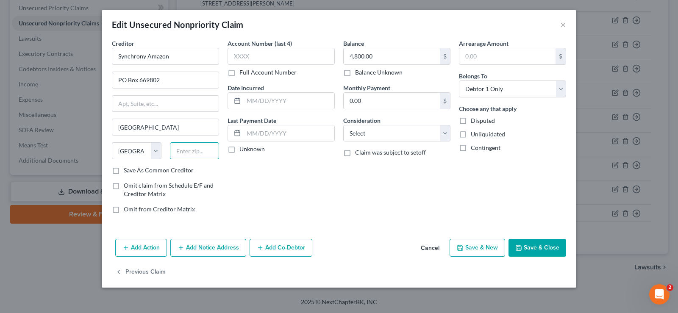
click at [178, 149] on input "text" at bounding box center [195, 150] width 50 height 17
type input "8"
type input "7"
type input "75266-0955"
click at [535, 249] on button "Save & Close" at bounding box center [538, 248] width 58 height 18
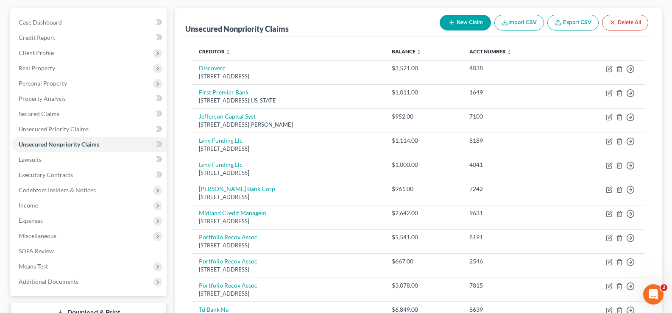
scroll to position [70, 0]
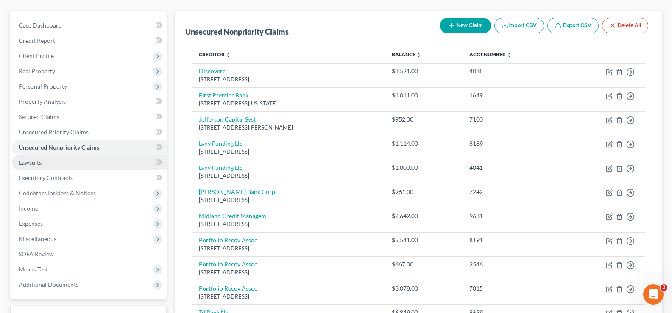
click at [25, 161] on span "Lawsuits" at bounding box center [30, 162] width 23 height 7
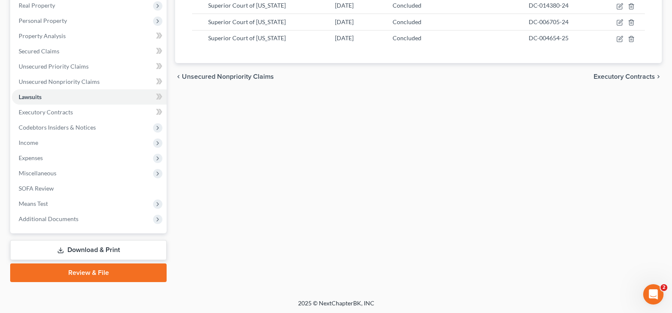
scroll to position [137, 0]
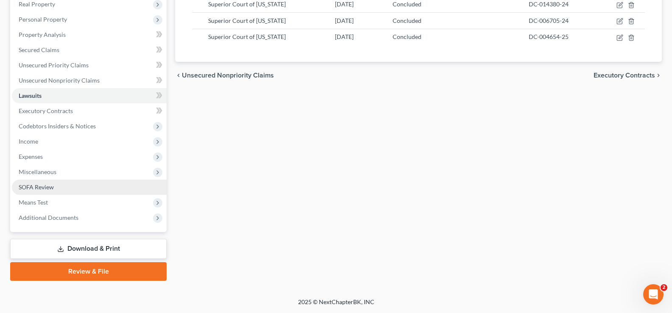
click at [25, 189] on span "SOFA Review" at bounding box center [36, 187] width 35 height 7
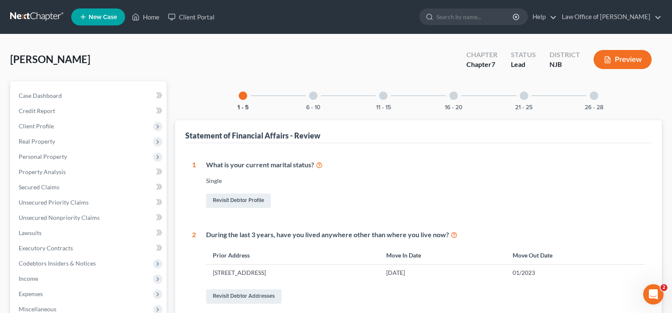
click at [312, 92] on div at bounding box center [313, 96] width 8 height 8
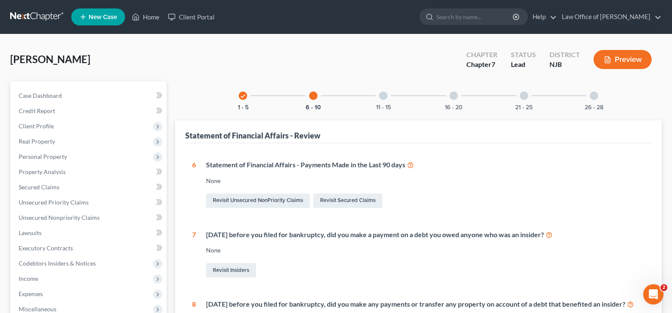
click at [381, 96] on div at bounding box center [383, 96] width 8 height 8
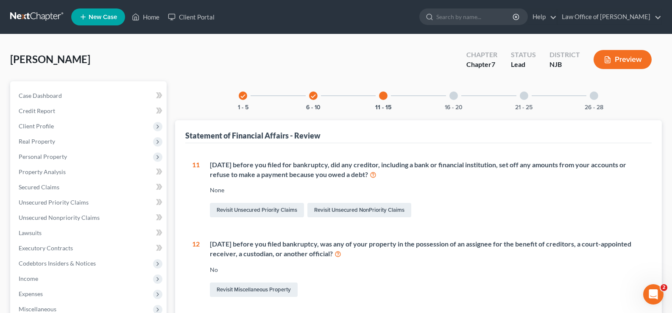
click at [454, 92] on div at bounding box center [453, 96] width 8 height 8
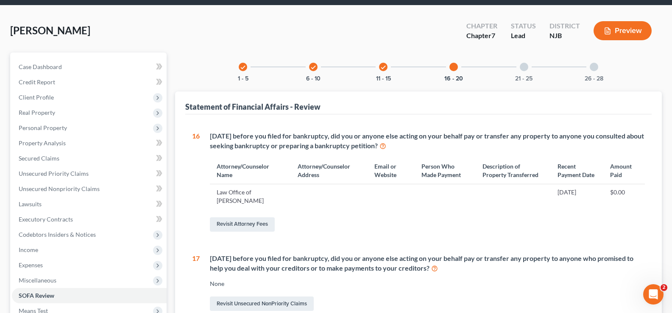
scroll to position [24, 0]
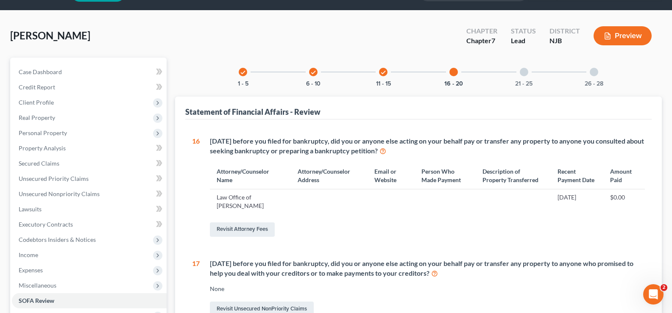
click at [523, 70] on div at bounding box center [524, 72] width 8 height 8
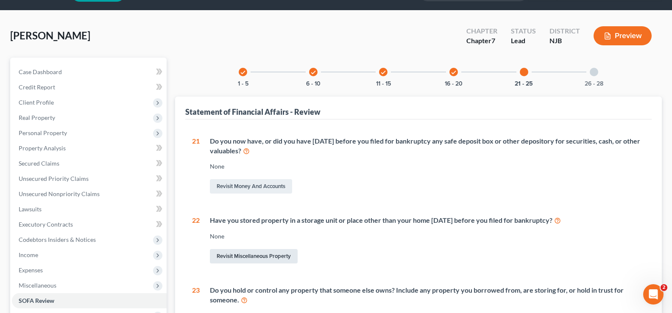
click at [273, 251] on link "Revisit Miscellaneous Property" at bounding box center [254, 256] width 88 height 14
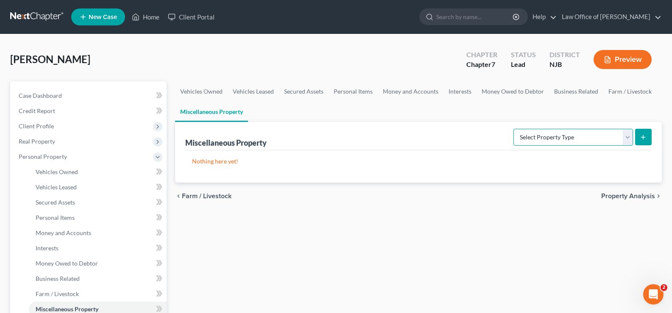
click at [628, 135] on select "Select Property Type Assigned for Creditor Benefit Within 1 Year Holding for An…" at bounding box center [573, 137] width 120 height 17
select select "stored_within_1_year"
click at [513, 129] on select "Select Property Type Assigned for Creditor Benefit Within 1 Year Holding for An…" at bounding box center [573, 137] width 120 height 17
click at [640, 135] on icon "submit" at bounding box center [643, 137] width 7 height 7
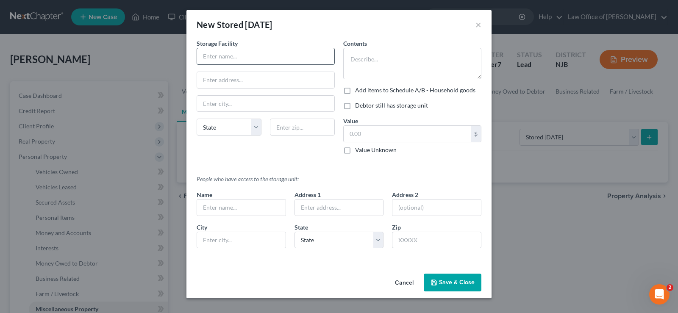
click at [245, 57] on input "text" at bounding box center [265, 56] width 137 height 16
click at [354, 59] on textarea at bounding box center [412, 63] width 138 height 31
type textarea "Assorted household goods"
click at [355, 89] on label "Add items to Schedule A/B - Household goods" at bounding box center [415, 90] width 120 height 8
click at [359, 89] on input "Add items to Schedule A/B - Household goods" at bounding box center [362, 89] width 6 height 6
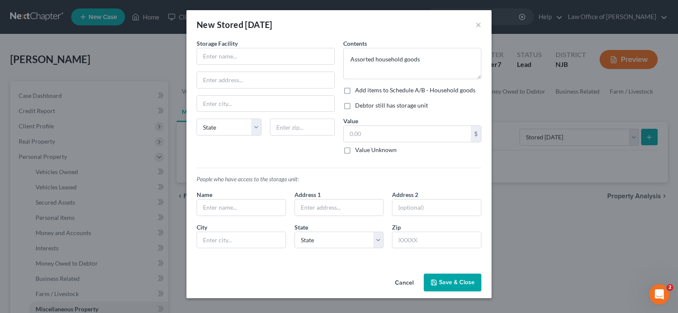
checkbox input "true"
click at [355, 104] on label "Debtor still has storage unit" at bounding box center [391, 105] width 73 height 8
click at [359, 104] on input "Debtor still has storage unit" at bounding box center [362, 104] width 6 height 6
checkbox input "true"
click at [240, 59] on input "text" at bounding box center [265, 56] width 137 height 16
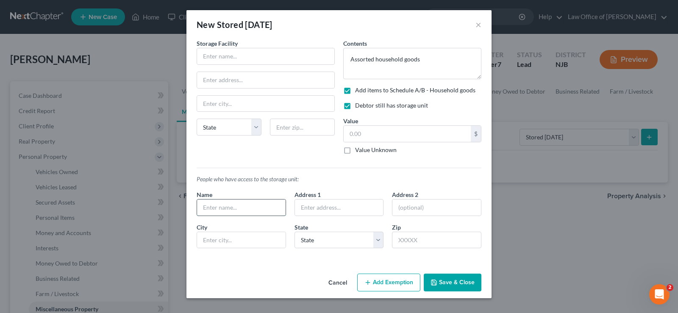
click at [216, 206] on input "text" at bounding box center [241, 208] width 89 height 16
click at [237, 205] on input "Joseph" at bounding box center [241, 208] width 89 height 16
type input "Joseph Augustino"
click at [352, 134] on input "text" at bounding box center [407, 134] width 127 height 16
type input "1,000"
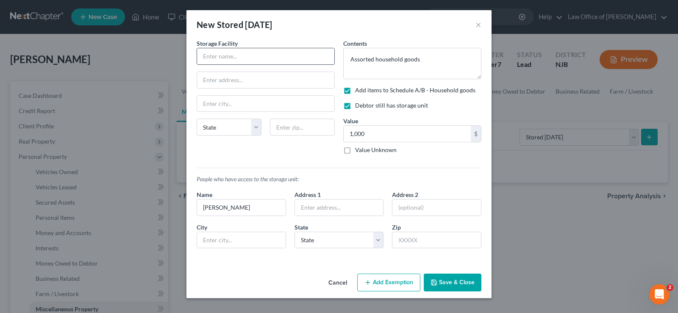
click at [240, 52] on input "text" at bounding box center [265, 56] width 137 height 16
type input "Cube Smart"
type input "1242 Rout 70"
type input "Brick"
click at [215, 127] on select "State AL AK AR AZ CA CO CT DE DC FL GA GU HI ID IL IN IA KS KY LA ME MD MA MI M…" at bounding box center [229, 127] width 65 height 17
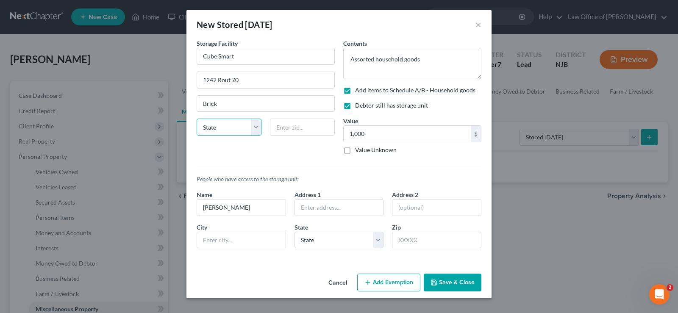
select select "33"
click at [197, 119] on select "State AL AK AR AZ CA CO CT DE DC FL GA GU HI ID IL IN IA KS KY LA ME MD MA MI M…" at bounding box center [229, 127] width 65 height 17
click at [300, 129] on input "text" at bounding box center [302, 127] width 65 height 17
click at [230, 78] on input "1242 Rout 70" at bounding box center [265, 80] width 137 height 16
type input "1242 Route 70"
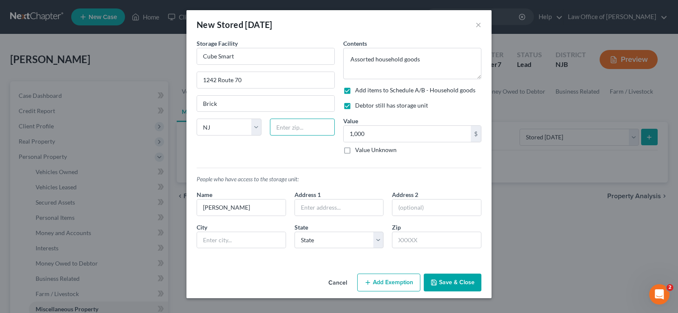
click at [304, 129] on input "text" at bounding box center [302, 127] width 65 height 17
type input "08723"
click at [455, 278] on button "Save & Close" at bounding box center [453, 283] width 58 height 18
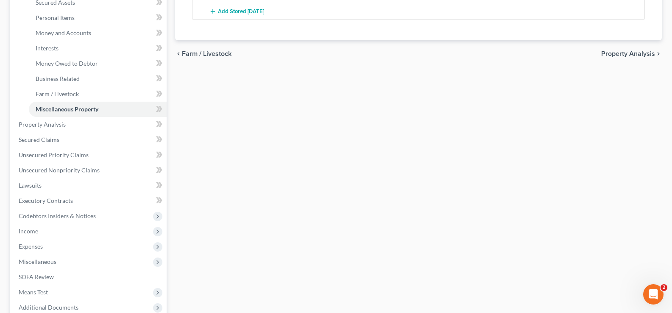
scroll to position [208, 0]
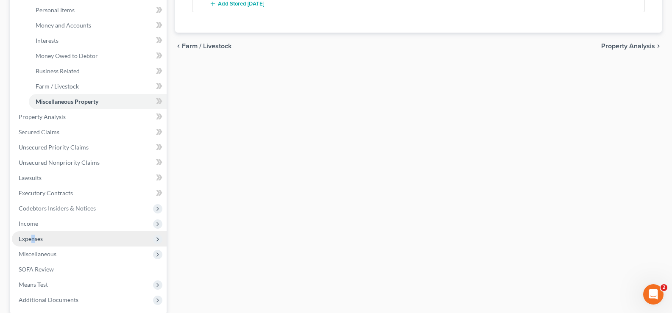
click at [34, 240] on span "Expenses" at bounding box center [31, 238] width 24 height 7
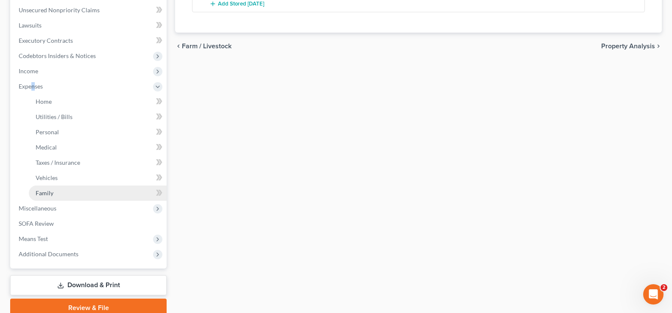
click at [46, 190] on span "Family" at bounding box center [45, 193] width 18 height 7
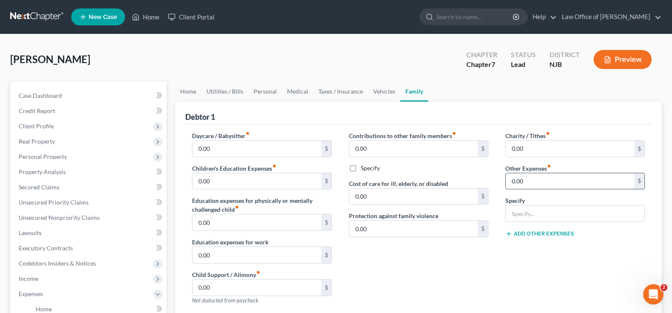
click at [536, 182] on input "0.00" at bounding box center [570, 181] width 128 height 16
type input "199.99"
type input "Storage Unit"
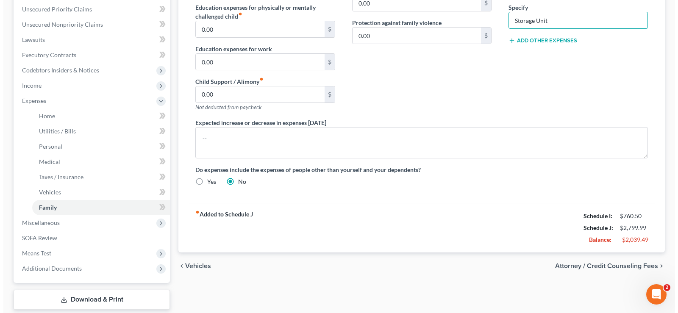
scroll to position [195, 0]
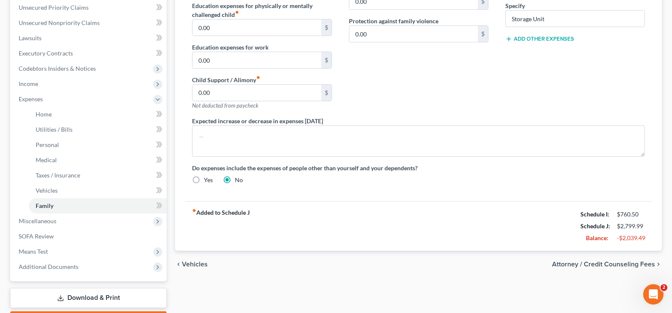
click at [597, 262] on span "Attorney / Credit Counseling Fees" at bounding box center [603, 264] width 103 height 7
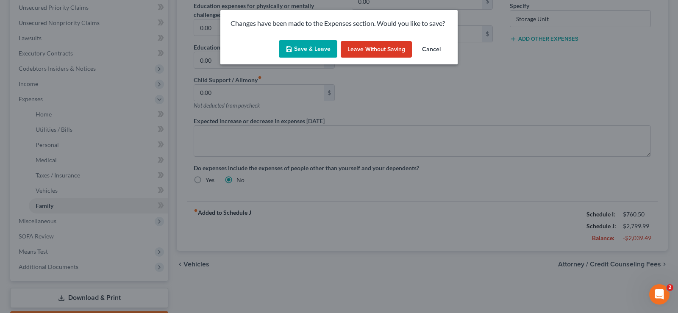
click at [297, 47] on button "Save & Leave" at bounding box center [308, 49] width 59 height 18
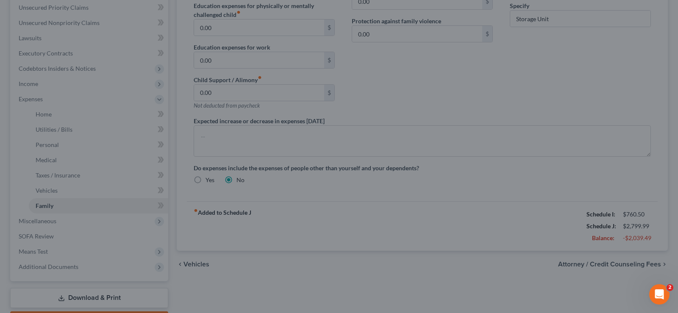
select select "0"
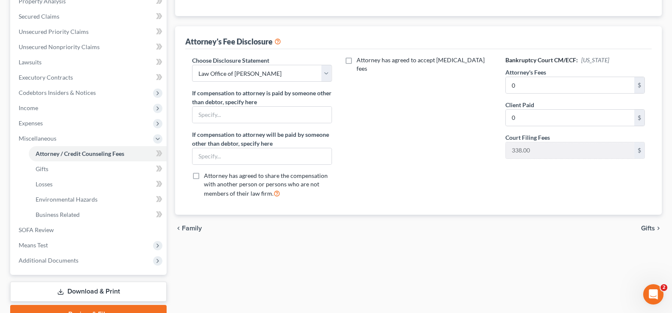
scroll to position [214, 0]
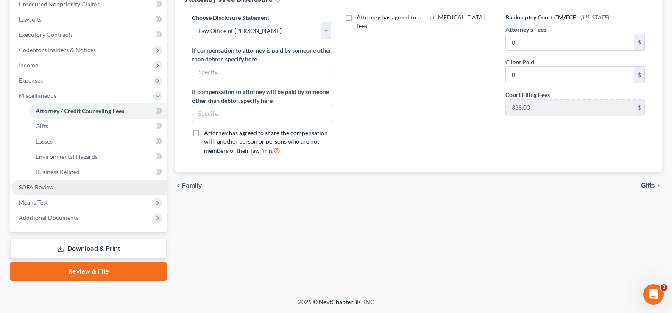
click at [44, 185] on span "SOFA Review" at bounding box center [36, 187] width 35 height 7
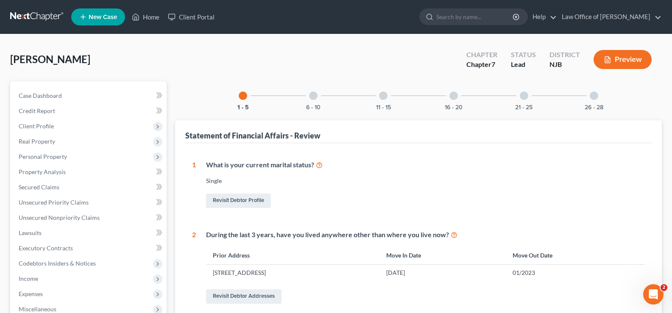
click at [526, 93] on div at bounding box center [524, 96] width 8 height 8
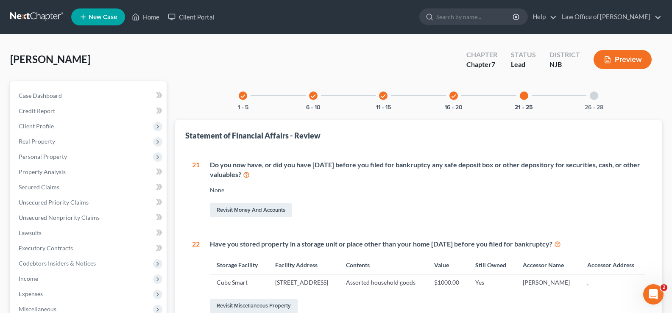
click at [451, 96] on icon "check" at bounding box center [454, 96] width 6 height 6
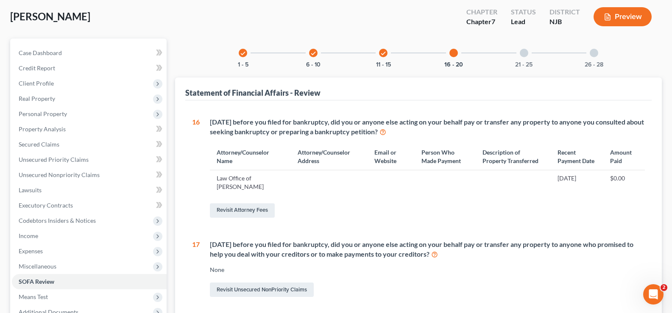
scroll to position [30, 0]
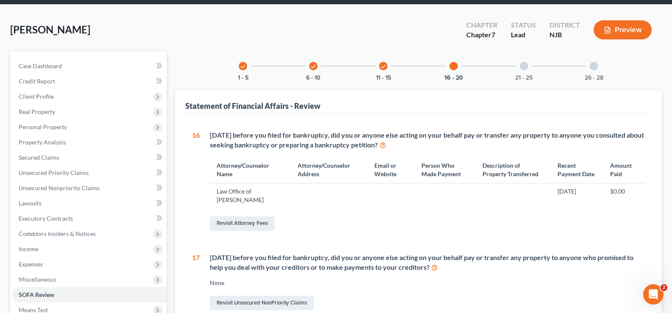
click at [524, 62] on div at bounding box center [524, 66] width 8 height 8
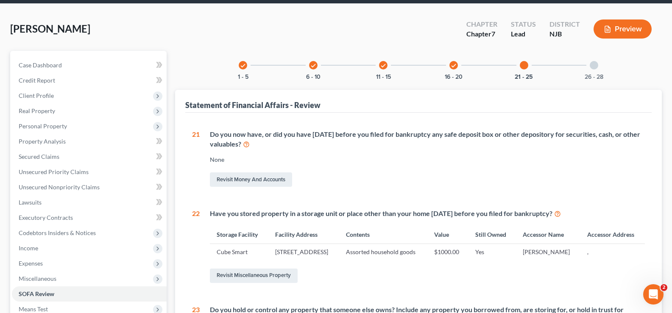
scroll to position [27, 0]
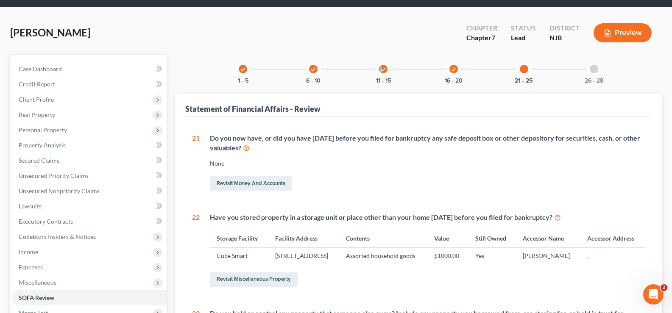
click at [381, 67] on icon "check" at bounding box center [383, 70] width 6 height 6
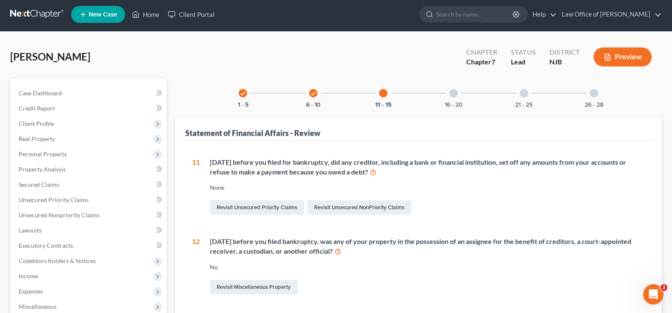
scroll to position [0, 0]
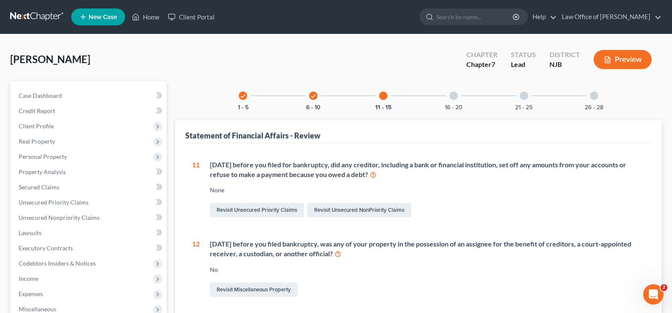
click at [312, 92] on div "check" at bounding box center [313, 96] width 8 height 8
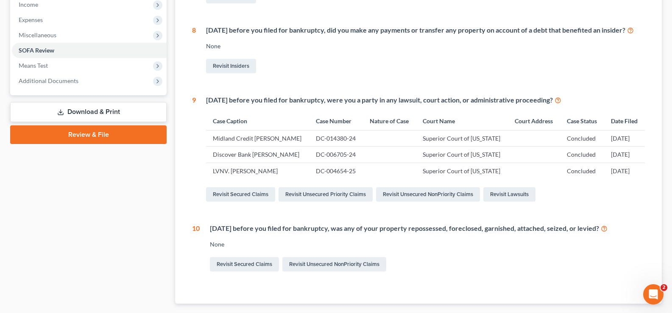
scroll to position [279, 0]
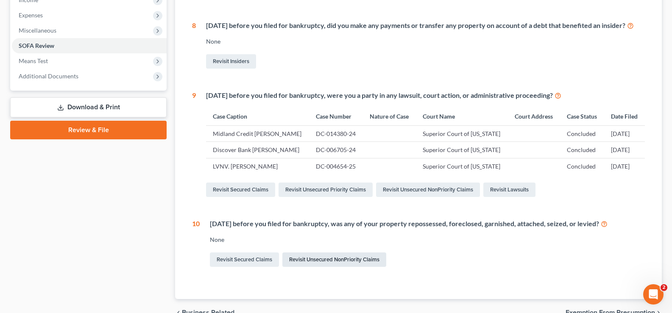
click at [332, 267] on link "Revisit Unsecured NonPriority Claims" at bounding box center [334, 260] width 104 height 14
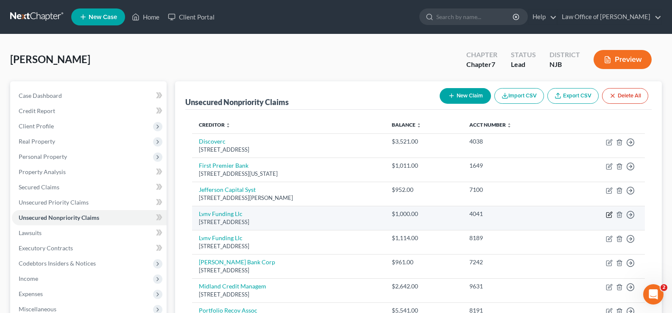
click at [609, 213] on icon "button" at bounding box center [609, 215] width 7 height 7
select select "42"
select select "0"
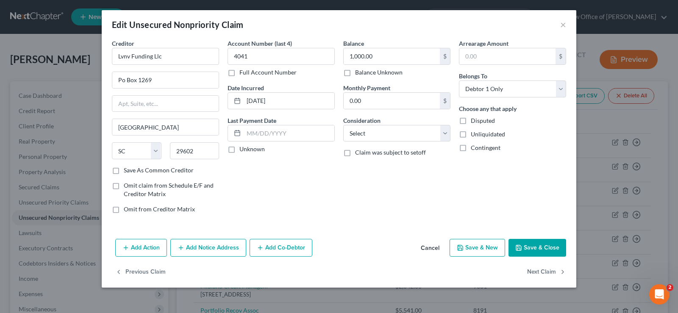
click at [147, 242] on button "Add Action" at bounding box center [141, 248] width 52 height 18
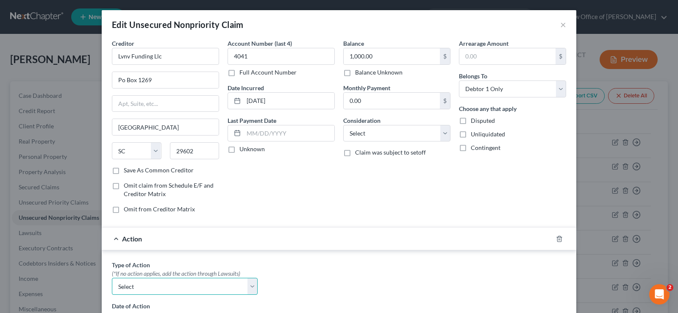
click at [249, 283] on select "Select Repossession Garnishment Foreclosure Personal Injury Attached, Seized, O…" at bounding box center [185, 286] width 146 height 17
select select "1"
click at [112, 278] on select "Select Repossession Garnishment Foreclosure Personal Injury Attached, Seized, O…" at bounding box center [185, 286] width 146 height 17
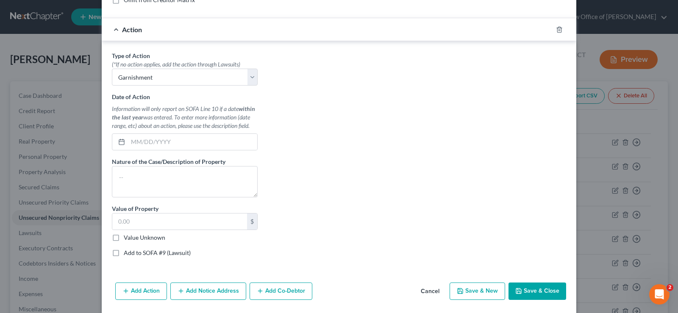
scroll to position [211, 0]
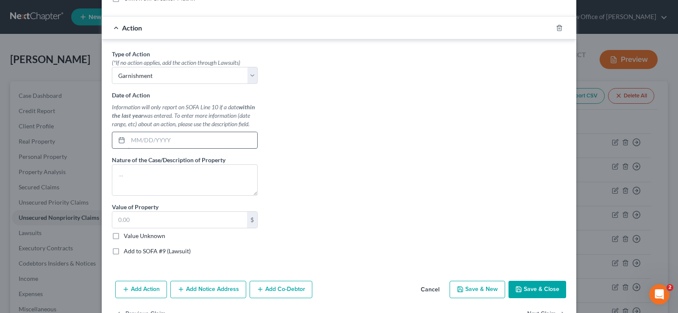
click at [145, 140] on input "text" at bounding box center [192, 140] width 129 height 16
type input "05/21/2025"
click at [134, 170] on textarea at bounding box center [185, 180] width 146 height 31
type textarea "Wages"
type input "600"
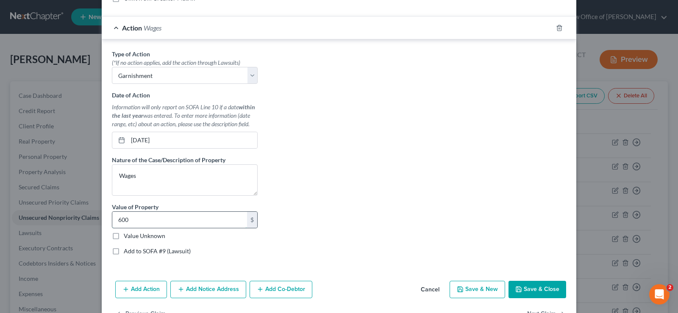
drag, startPoint x: 131, startPoint y: 220, endPoint x: 114, endPoint y: 223, distance: 16.5
click at [115, 224] on input "600" at bounding box center [179, 220] width 135 height 16
drag, startPoint x: 112, startPoint y: 235, endPoint x: 111, endPoint y: 240, distance: 4.7
click at [124, 235] on label "Value Unknown" at bounding box center [145, 236] width 42 height 8
click at [127, 235] on input "Value Unknown" at bounding box center [130, 235] width 6 height 6
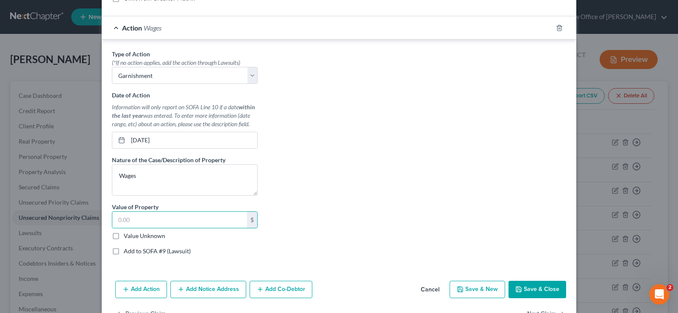
checkbox input "true"
type input "0.00"
click at [124, 240] on label "Value Unknown" at bounding box center [145, 236] width 42 height 8
click at [127, 237] on input "Value Unknown" at bounding box center [130, 235] width 6 height 6
click at [124, 233] on label "Value Unknown" at bounding box center [145, 236] width 42 height 8
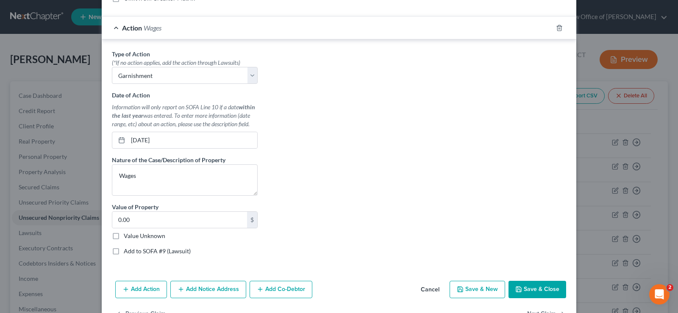
click at [127, 233] on input "Value Unknown" at bounding box center [130, 235] width 6 height 6
checkbox input "true"
click at [124, 249] on label "Add to SOFA #9 (Lawsuit)" at bounding box center [157, 251] width 67 height 8
click at [127, 249] on input "Add to SOFA #9 (Lawsuit)" at bounding box center [130, 250] width 6 height 6
checkbox input "true"
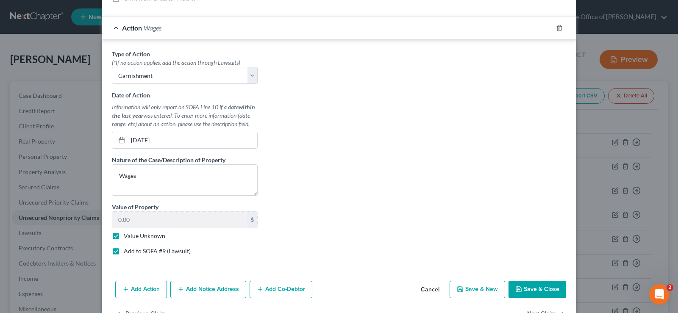
select select "0"
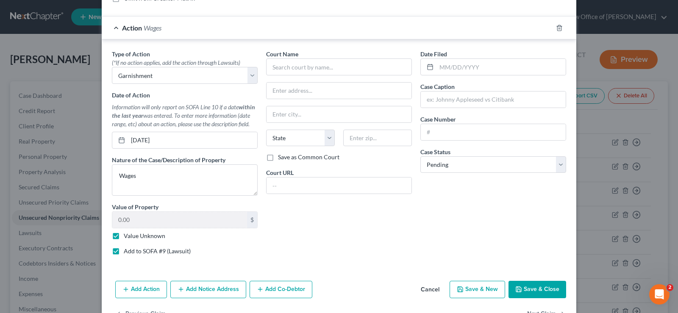
click at [124, 248] on label "Add to SOFA #9 (Lawsuit)" at bounding box center [157, 251] width 67 height 8
click at [127, 248] on input "Add to SOFA #9 (Lawsuit)" at bounding box center [130, 250] width 6 height 6
checkbox input "false"
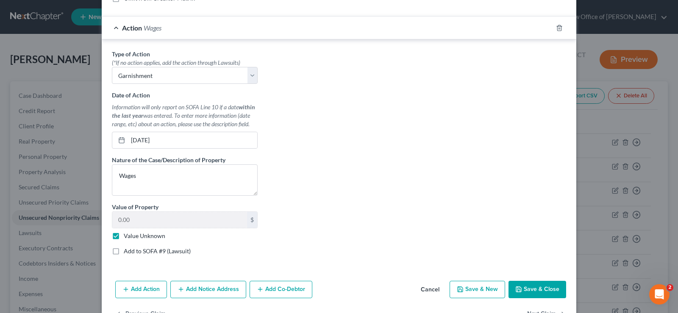
click at [544, 288] on button "Save & Close" at bounding box center [538, 290] width 58 height 18
type input "0"
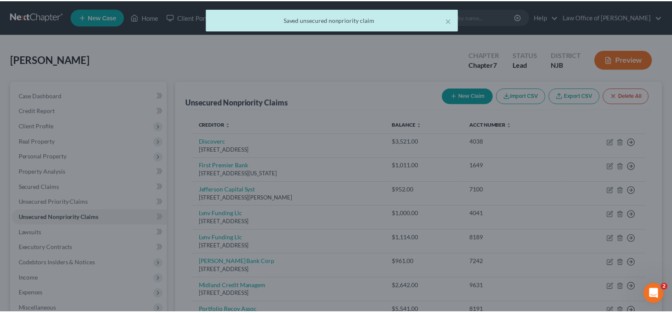
scroll to position [0, 0]
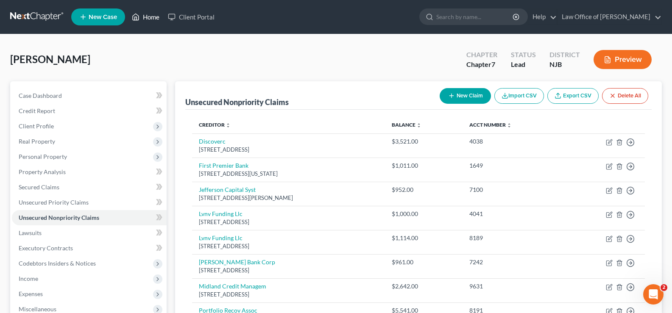
click at [151, 15] on link "Home" at bounding box center [146, 16] width 36 height 15
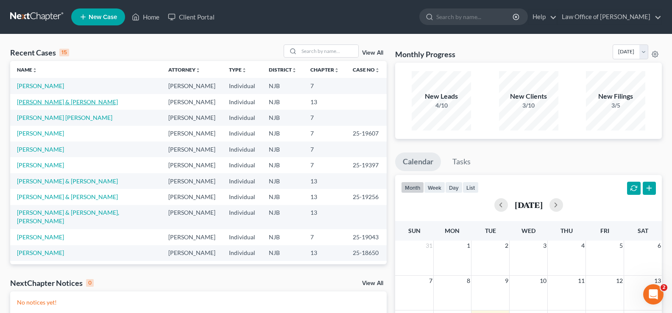
click at [27, 99] on link "[PERSON_NAME] & [PERSON_NAME]" at bounding box center [67, 101] width 101 height 7
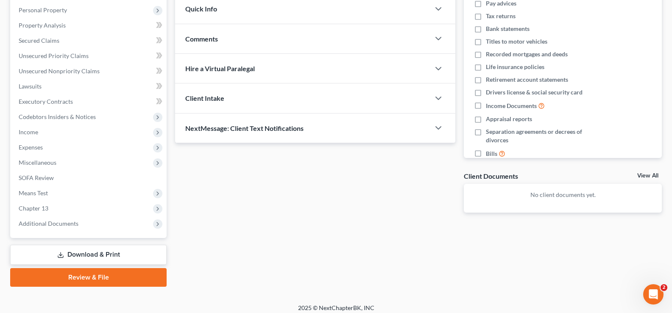
scroll to position [153, 0]
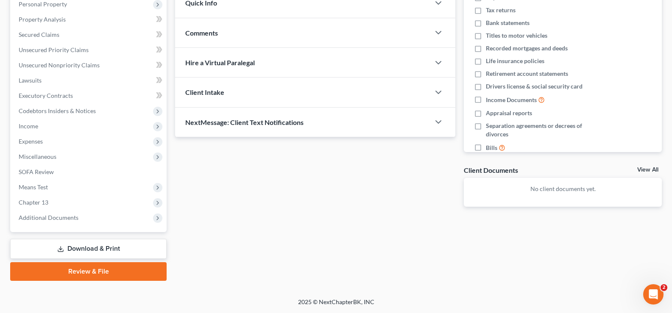
click at [85, 247] on link "Download & Print" at bounding box center [88, 249] width 156 height 20
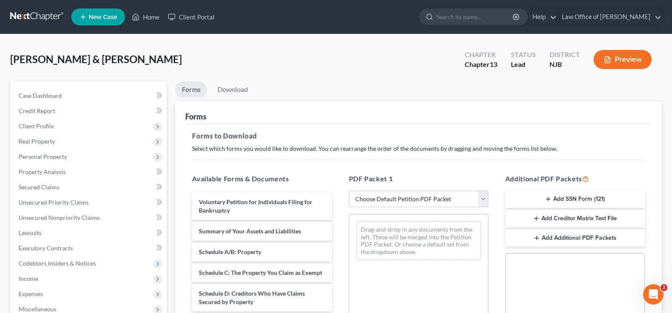
click at [371, 197] on select "Choose Default Petition PDF Packet Complete Bankruptcy Petition (all forms and …" at bounding box center [419, 199] width 140 height 17
select select "0"
click at [349, 191] on select "Choose Default Petition PDF Packet Complete Bankruptcy Petition (all forms and …" at bounding box center [419, 199] width 140 height 17
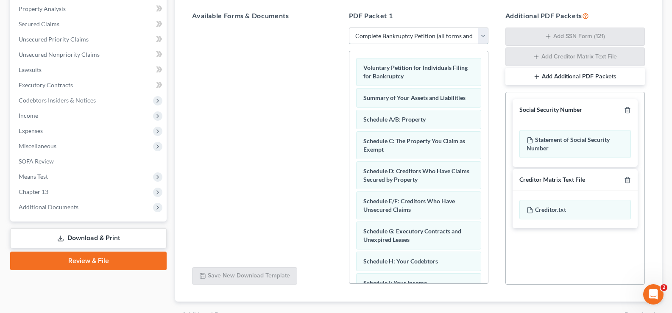
scroll to position [211, 0]
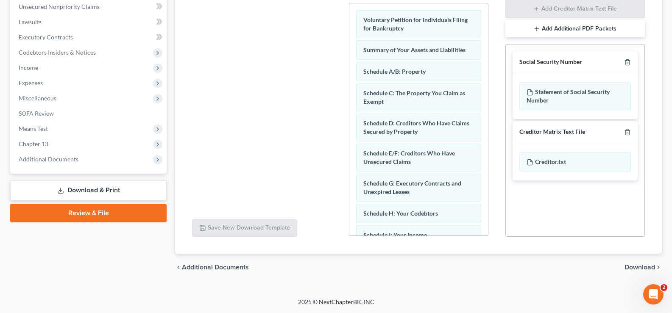
click at [635, 266] on span "Download" at bounding box center [640, 267] width 31 height 7
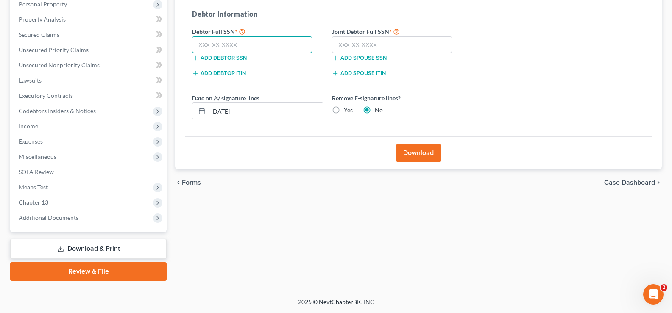
click at [206, 46] on input "text" at bounding box center [252, 44] width 120 height 17
type input "138-72-0253"
click at [341, 42] on input "text" at bounding box center [392, 44] width 120 height 17
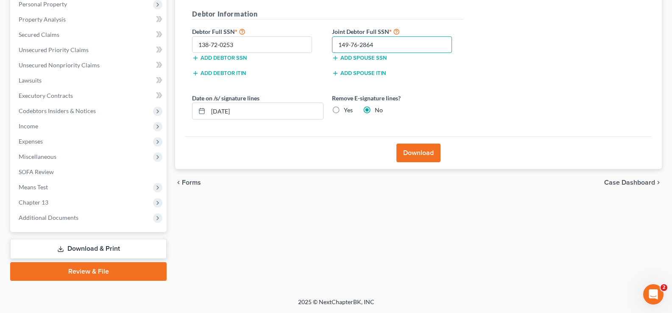
type input "149-76-2864"
click at [413, 152] on button "Download" at bounding box center [418, 153] width 44 height 19
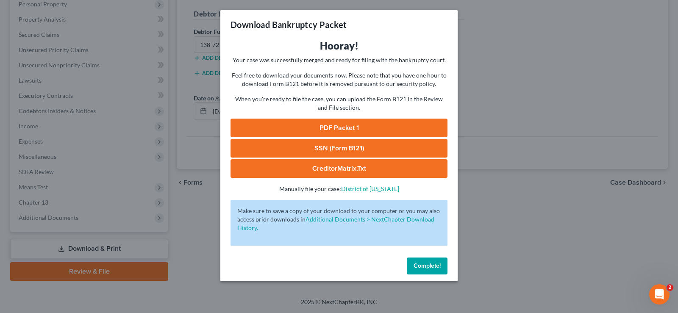
click at [354, 128] on link "PDF Packet 1" at bounding box center [339, 128] width 217 height 19
click at [421, 264] on span "Complete!" at bounding box center [427, 265] width 27 height 7
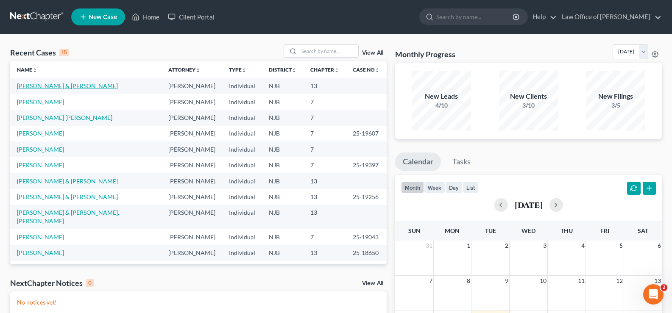
click at [33, 87] on link "[PERSON_NAME] & [PERSON_NAME]" at bounding box center [67, 85] width 101 height 7
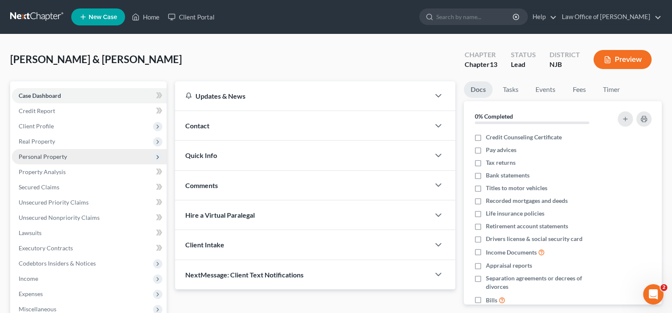
click at [36, 156] on span "Personal Property" at bounding box center [43, 156] width 48 height 7
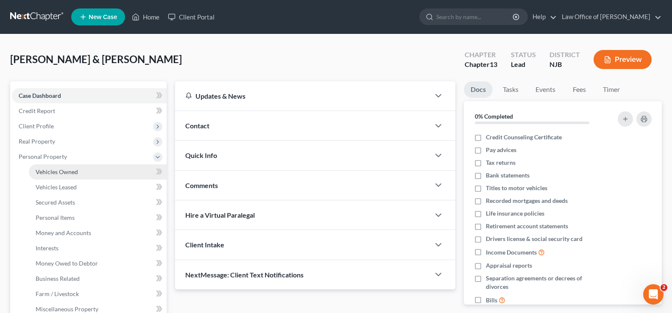
click at [69, 171] on span "Vehicles Owned" at bounding box center [57, 171] width 42 height 7
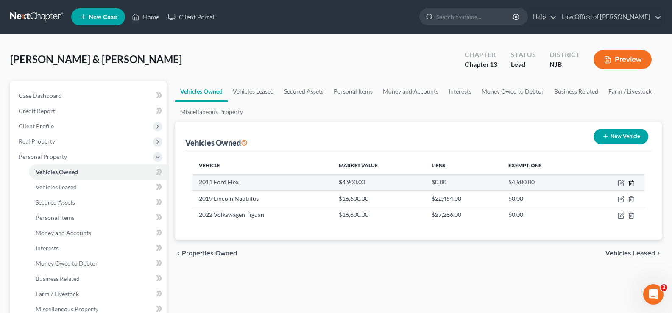
click at [633, 180] on icon "button" at bounding box center [631, 183] width 7 height 7
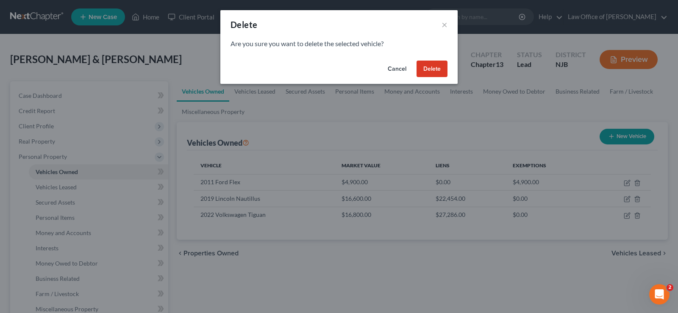
click at [435, 62] on button "Delete" at bounding box center [432, 69] width 31 height 17
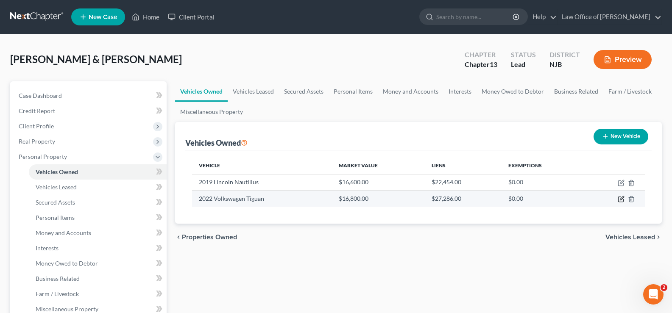
click at [621, 197] on icon "button" at bounding box center [621, 199] width 7 height 7
select select "0"
select select "4"
select select "1"
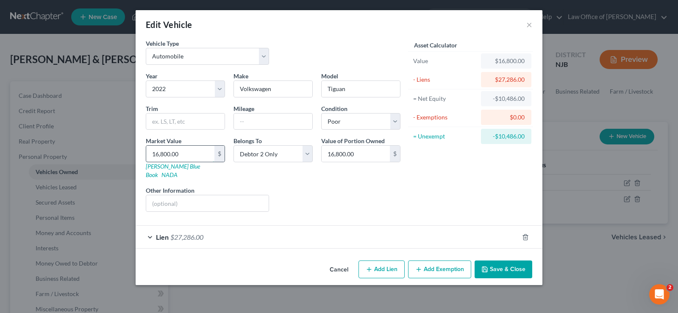
click at [196, 150] on input "16,800.00" at bounding box center [180, 154] width 68 height 16
type input "2"
type input "2.00"
type input "26"
type input "26.00"
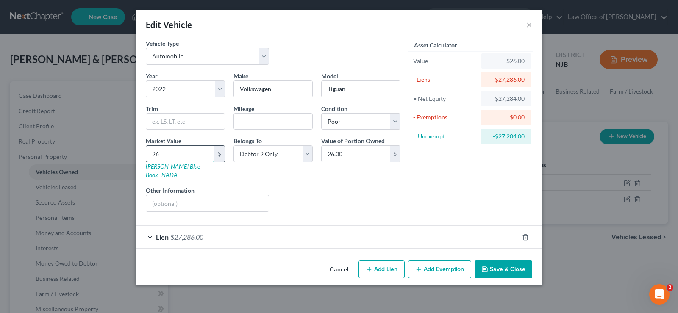
type input "260"
type input "260.00"
type input "2600"
type input "2,600.00"
type input "2,6000"
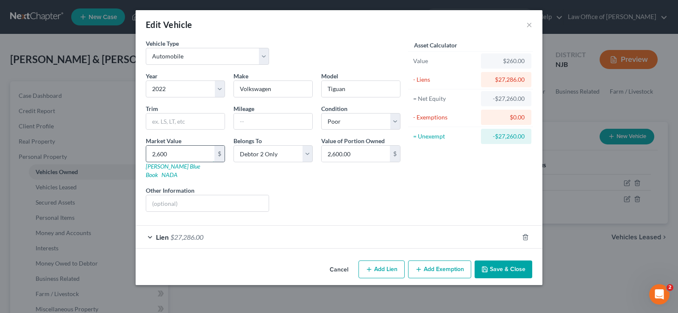
type input "26,000.00"
type input "26,000"
click at [378, 120] on select "Select Excellent Very Good Good Fair Poor" at bounding box center [360, 121] width 79 height 17
select select "2"
click at [321, 113] on select "Select Excellent Very Good Good Fair Poor" at bounding box center [360, 121] width 79 height 17
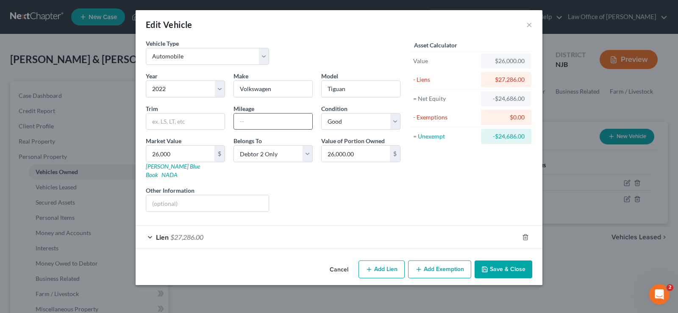
click at [249, 126] on input "text" at bounding box center [273, 122] width 78 height 16
type input "42000"
click at [429, 261] on button "Add Exemption" at bounding box center [439, 270] width 63 height 18
select select "2"
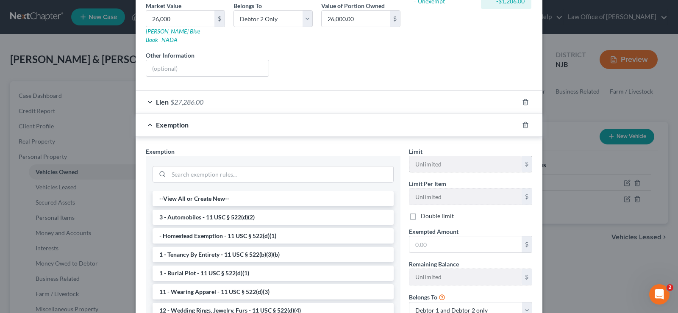
scroll to position [134, 0]
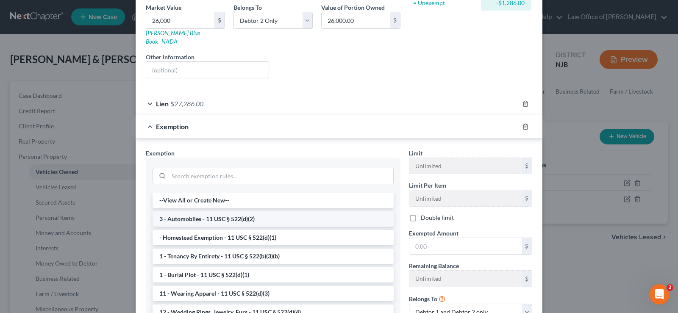
click at [292, 212] on li "3 - Automobiles - 11 USC § 522(d)(2)" at bounding box center [273, 219] width 241 height 15
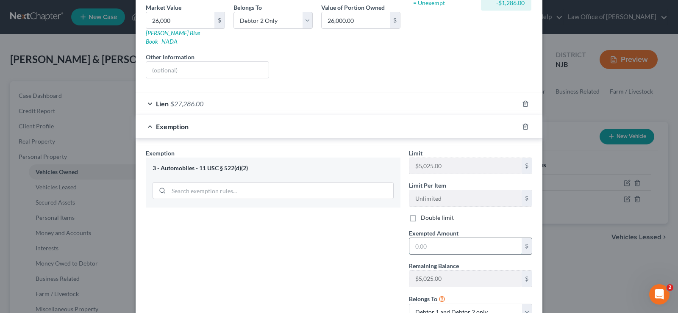
click at [433, 238] on input "text" at bounding box center [466, 246] width 112 height 16
type input "5,025"
click at [524, 304] on select "Debtor 1 only Debtor 2 only Debtor 1 and Debtor 2 only" at bounding box center [470, 312] width 123 height 17
select select "1"
click at [409, 304] on select "Debtor 1 only Debtor 2 only Debtor 1 and Debtor 2 only" at bounding box center [470, 312] width 123 height 17
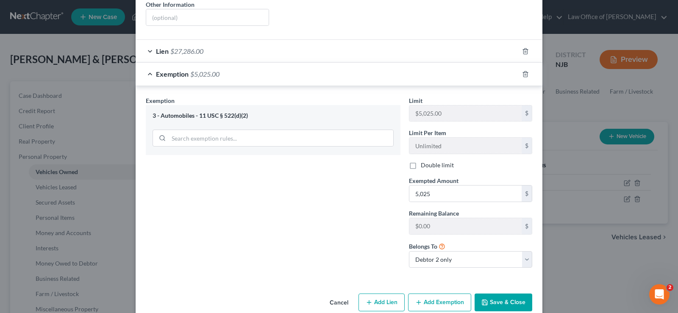
scroll to position [193, 0]
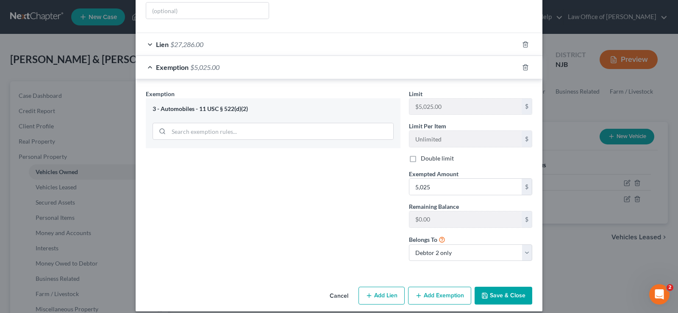
click at [513, 287] on button "Save & Close" at bounding box center [504, 296] width 58 height 18
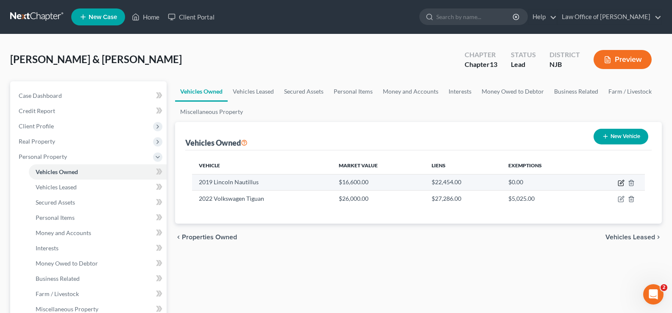
click at [619, 181] on icon "button" at bounding box center [621, 183] width 7 height 7
select select "0"
select select "7"
select select "2"
select select "0"
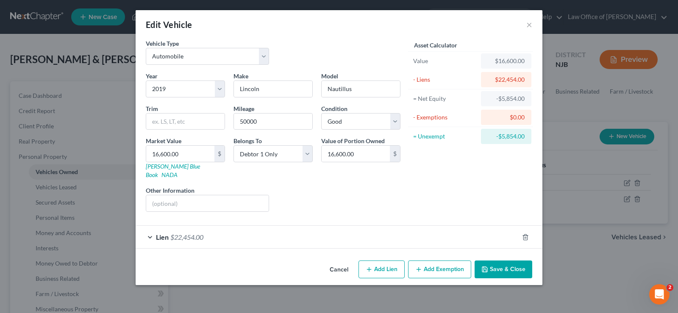
click at [445, 261] on button "Add Exemption" at bounding box center [439, 270] width 63 height 18
select select "2"
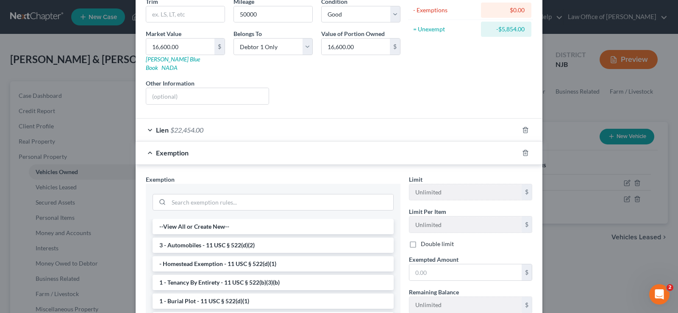
scroll to position [116, 0]
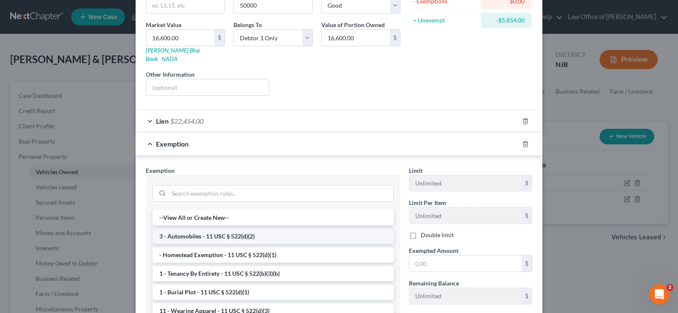
click at [264, 229] on li "3 - Automobiles - 11 USC § 522(d)(2)" at bounding box center [273, 236] width 241 height 15
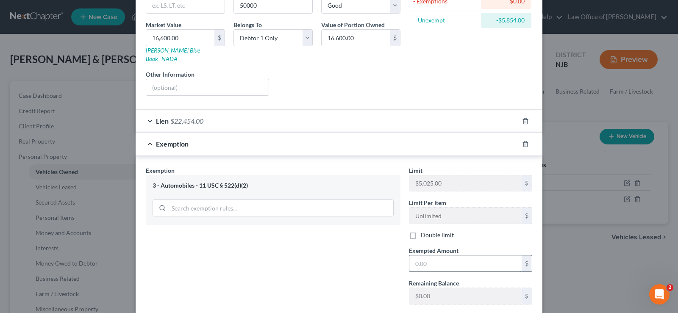
click at [427, 257] on input "text" at bounding box center [466, 264] width 112 height 16
type input "5,025"
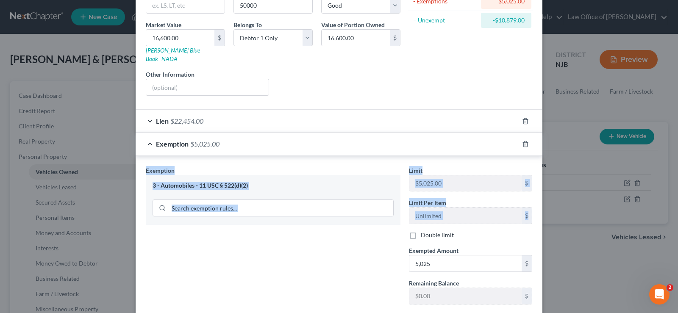
drag, startPoint x: 672, startPoint y: 137, endPoint x: 660, endPoint y: 208, distance: 72.2
click at [660, 208] on div "Edit Vehicle × Vehicle Type Select Automobile Truck Trailer Watercraft Aircraft…" at bounding box center [339, 156] width 678 height 313
click at [358, 243] on div "Exemption Set must be selected for CA. Exemption * 3 - Automobiles - 11 USC § 5…" at bounding box center [273, 255] width 263 height 179
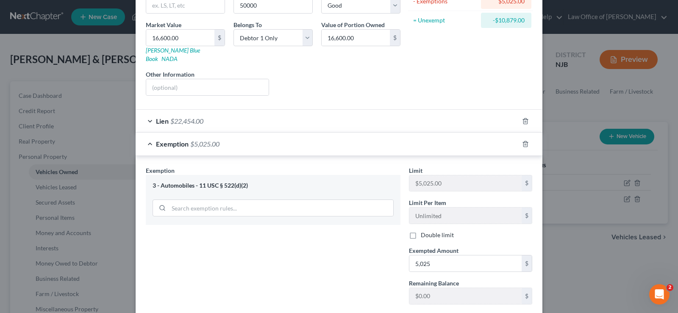
click at [349, 109] on div "Lien $22,454.00" at bounding box center [339, 120] width 407 height 23
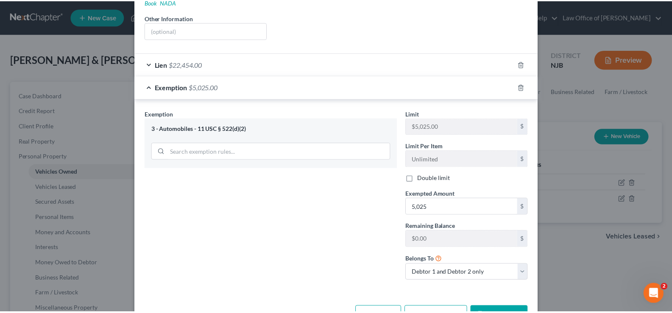
scroll to position [193, 0]
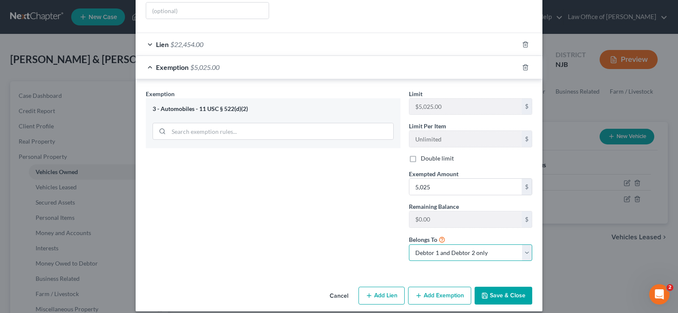
click at [476, 245] on select "Debtor 1 only Debtor 2 only Debtor 1 and Debtor 2 only" at bounding box center [470, 253] width 123 height 17
select select "0"
click at [409, 245] on select "Debtor 1 only Debtor 2 only Debtor 1 and Debtor 2 only" at bounding box center [470, 253] width 123 height 17
click at [507, 288] on button "Save & Close" at bounding box center [504, 296] width 58 height 18
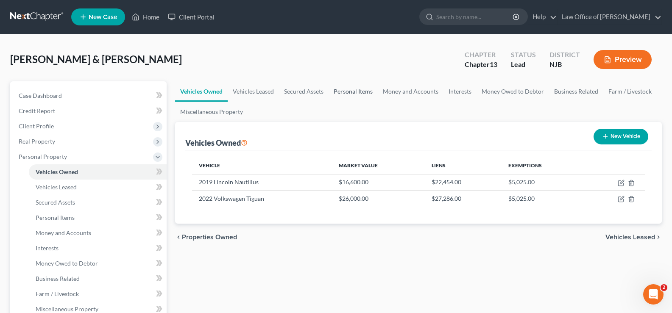
click at [354, 90] on link "Personal Items" at bounding box center [353, 91] width 49 height 20
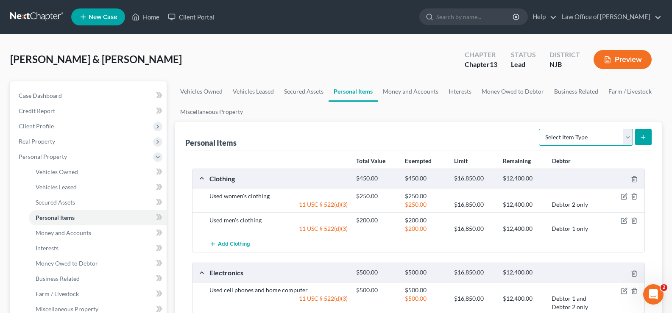
click at [561, 138] on select "Select Item Type Clothing Collectibles Of Value Electronics Firearms Household …" at bounding box center [586, 137] width 94 height 17
select select "pets"
click at [540, 129] on select "Select Item Type Clothing Collectibles Of Value Electronics Firearms Household …" at bounding box center [586, 137] width 94 height 17
click at [643, 138] on icon "submit" at bounding box center [643, 137] width 7 height 7
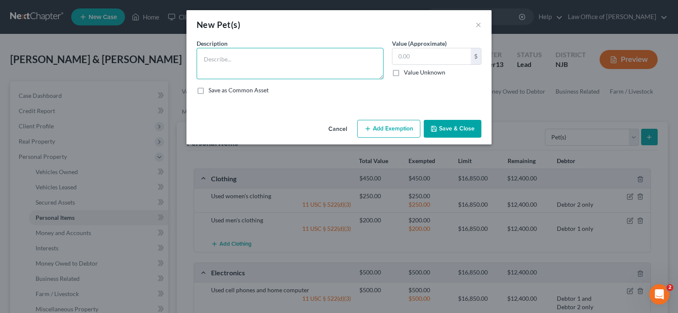
click at [248, 50] on textarea at bounding box center [290, 63] width 187 height 31
type textarea "3 dogs"
click at [456, 123] on button "Save & Close" at bounding box center [453, 129] width 58 height 18
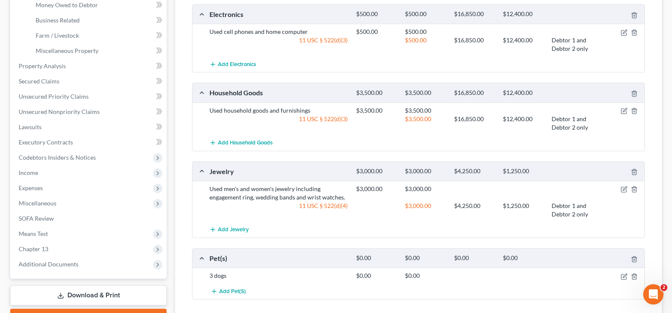
scroll to position [260, 0]
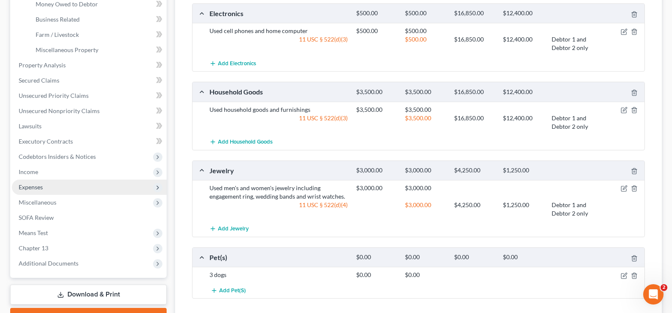
click at [33, 186] on span "Expenses" at bounding box center [31, 187] width 24 height 7
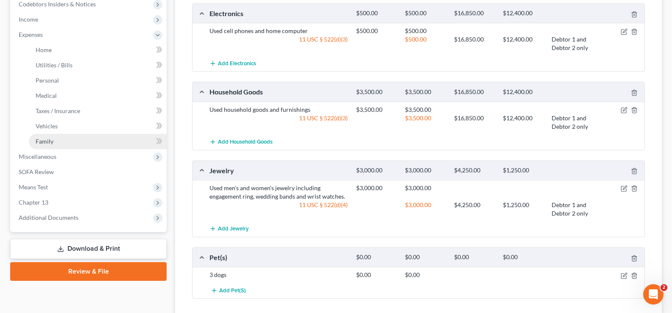
click at [42, 140] on span "Family" at bounding box center [45, 141] width 18 height 7
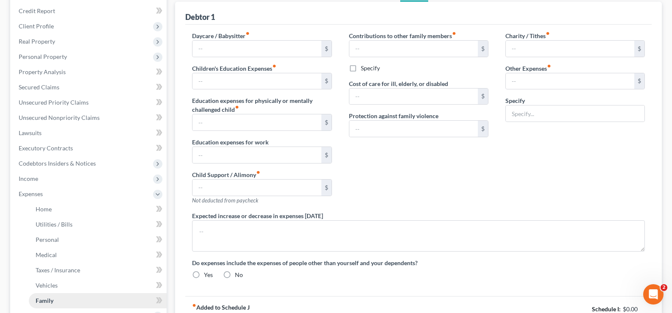
type input "0.00"
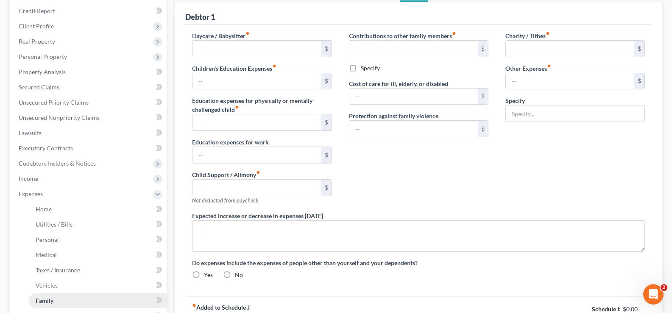
type input "0.00"
type input "125.00"
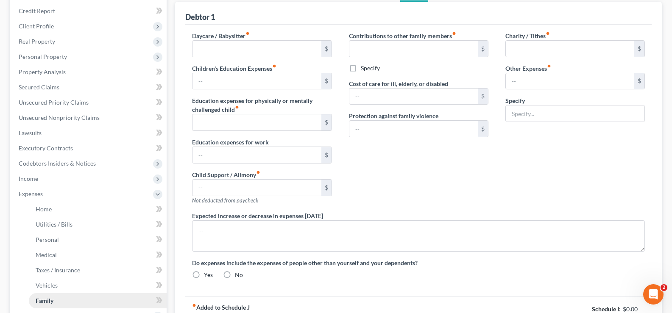
type input "Pet Food and Vet expenses"
radio input "true"
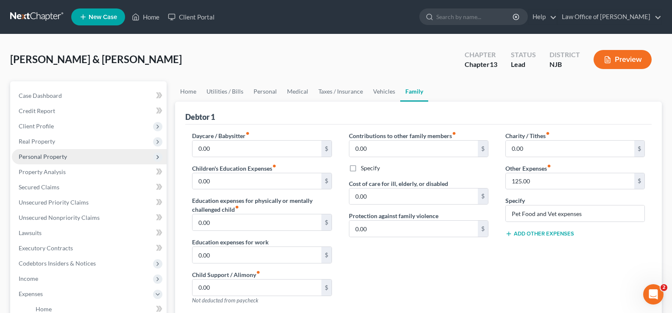
click at [44, 153] on span "Personal Property" at bounding box center [43, 156] width 48 height 7
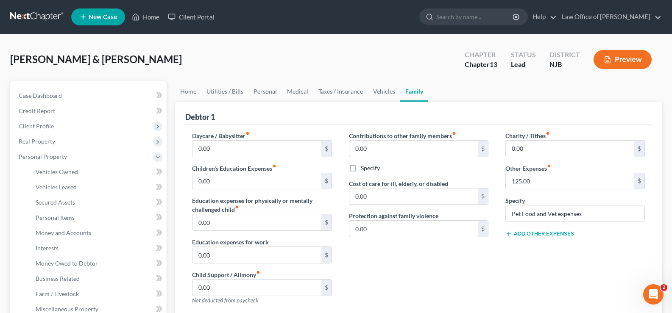
drag, startPoint x: 670, startPoint y: 17, endPoint x: 670, endPoint y: 56, distance: 39.0
click at [670, 56] on div "Home New Case Client Portal Law Office of [PERSON_NAME] [PERSON_NAME][EMAIL_ADD…" at bounding box center [336, 309] width 672 height 619
click at [161, 59] on div "[PERSON_NAME] & [PERSON_NAME] Upgraded Chapter Chapter 13 Status Lead District …" at bounding box center [336, 63] width 652 height 37
click at [47, 244] on link "Interests" at bounding box center [98, 248] width 138 height 15
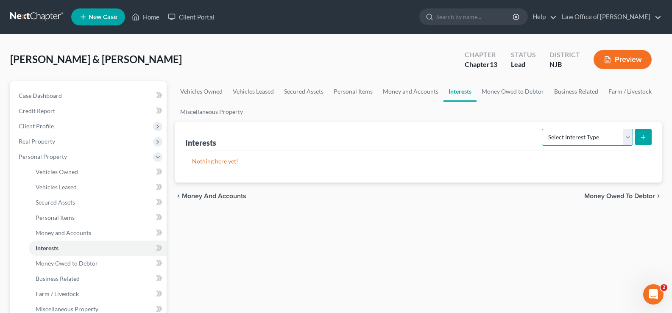
click at [556, 137] on select "Select Interest Type 401K Annuity Bond Education IRA Government Bond Government…" at bounding box center [587, 137] width 91 height 17
select select "term_life_insurance"
click at [543, 129] on select "Select Interest Type 401K Annuity Bond Education IRA Government Bond Government…" at bounding box center [587, 137] width 91 height 17
click at [643, 132] on button "submit" at bounding box center [643, 137] width 17 height 17
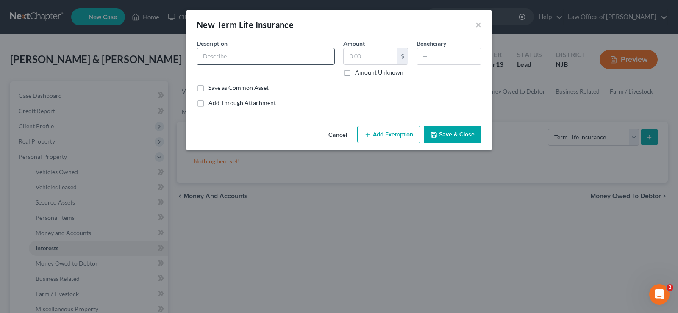
click at [226, 54] on input "text" at bounding box center [265, 56] width 137 height 16
click at [227, 52] on input "AIG" at bounding box center [265, 56] width 137 height 16
click at [216, 55] on input "AIG no cash value" at bounding box center [265, 56] width 137 height 16
type input "AIG policy 5509 no cash value"
click at [440, 134] on button "Save & Close" at bounding box center [453, 135] width 58 height 18
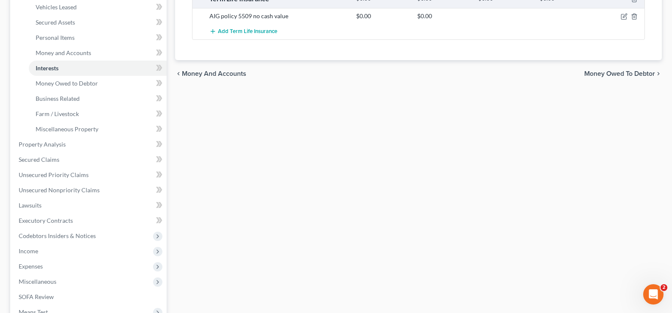
scroll to position [189, 0]
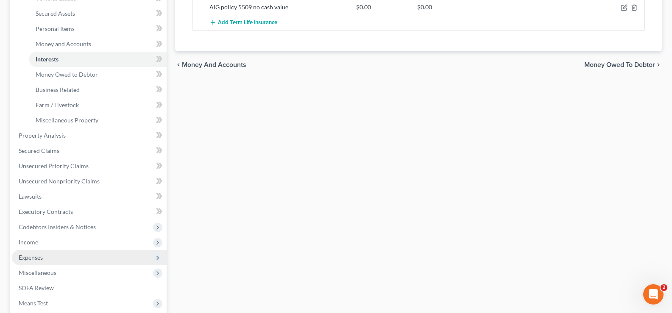
click at [25, 259] on span "Expenses" at bounding box center [31, 257] width 24 height 7
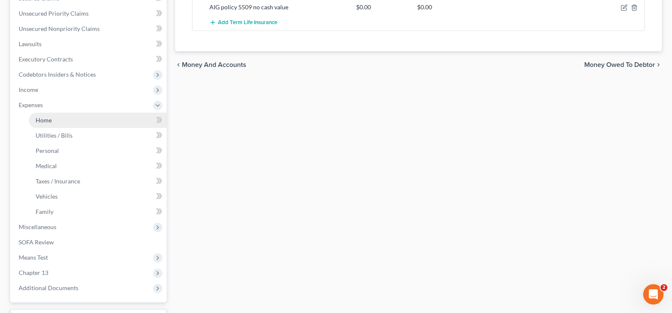
click at [56, 118] on link "Home" at bounding box center [98, 120] width 138 height 15
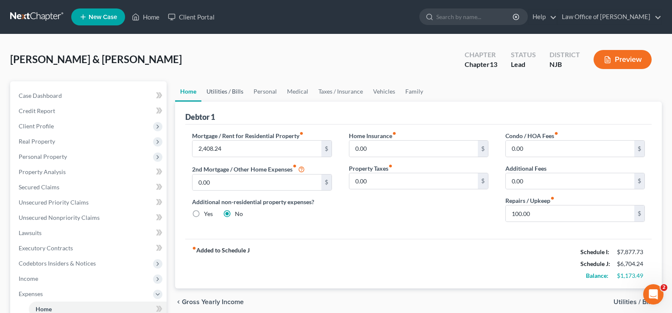
click at [226, 91] on link "Utilities / Bills" at bounding box center [224, 91] width 47 height 20
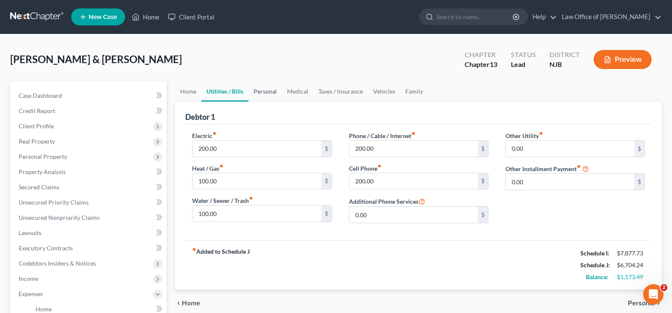
click at [265, 92] on link "Personal" at bounding box center [264, 91] width 33 height 20
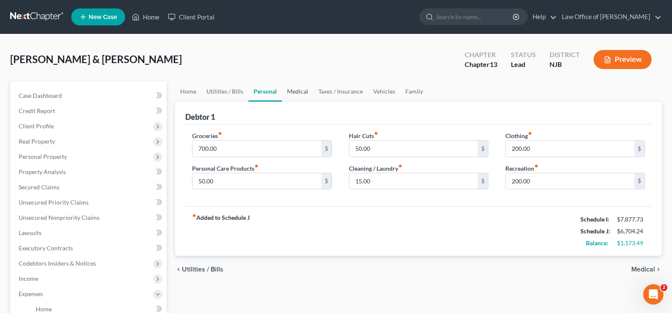
click at [299, 92] on link "Medical" at bounding box center [297, 91] width 31 height 20
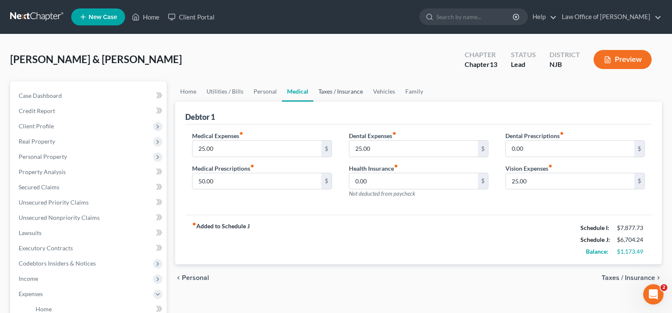
click at [341, 89] on link "Taxes / Insurance" at bounding box center [340, 91] width 55 height 20
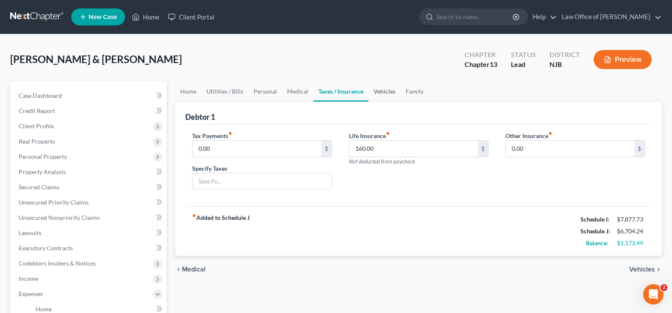
click at [384, 91] on link "Vehicles" at bounding box center [384, 91] width 32 height 20
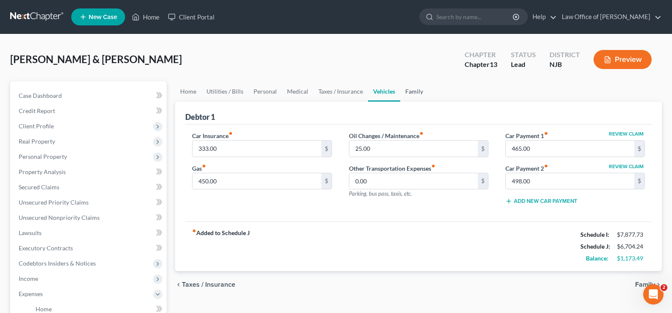
click at [416, 91] on link "Family" at bounding box center [414, 91] width 28 height 20
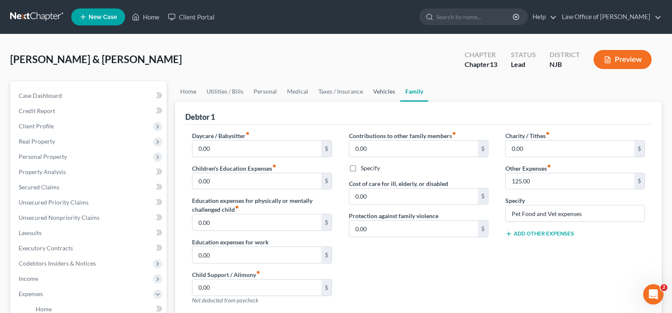
click at [379, 91] on link "Vehicles" at bounding box center [384, 91] width 32 height 20
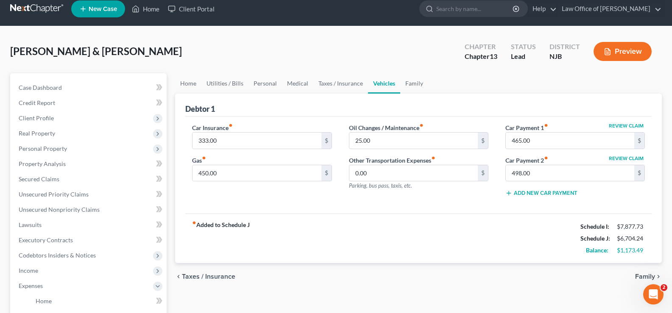
scroll to position [9, 0]
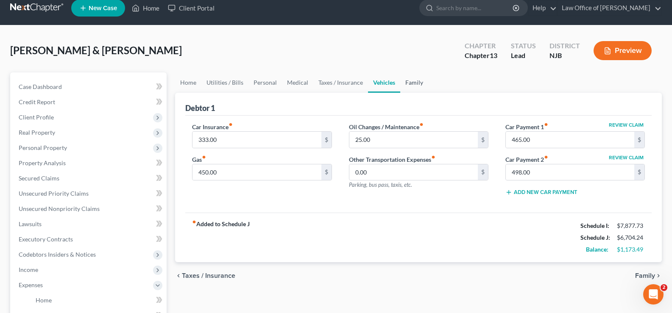
click at [411, 83] on link "Family" at bounding box center [414, 83] width 28 height 20
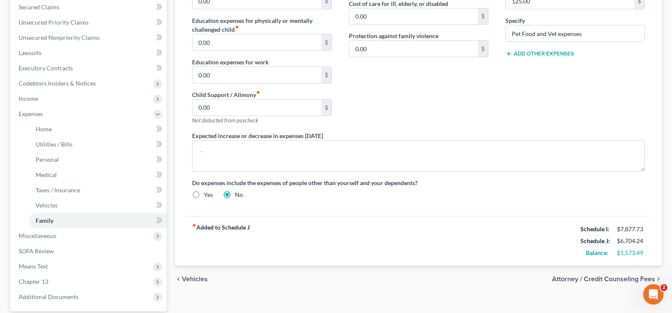
scroll to position [260, 0]
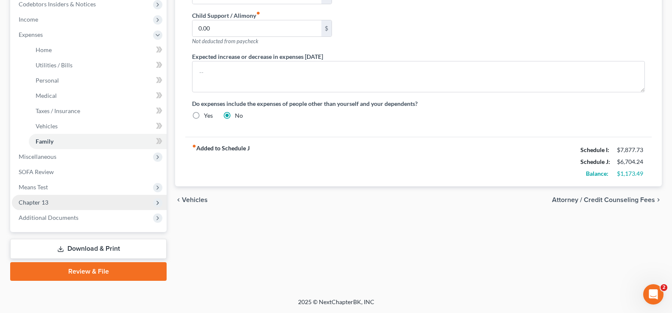
click at [29, 203] on span "Chapter 13" at bounding box center [34, 202] width 30 height 7
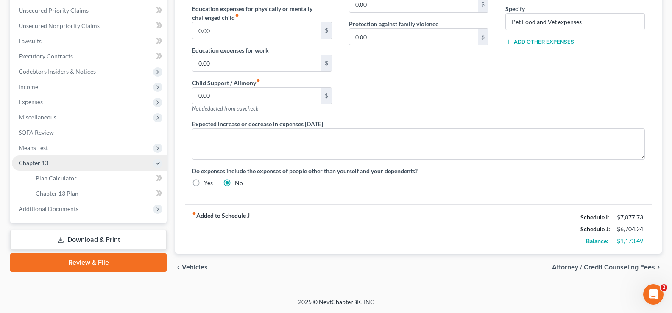
scroll to position [192, 0]
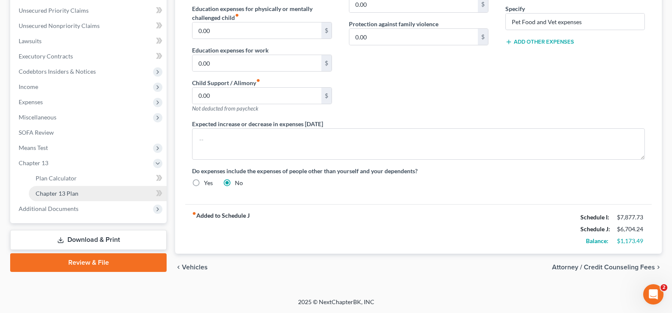
click at [53, 195] on span "Chapter 13 Plan" at bounding box center [57, 193] width 43 height 7
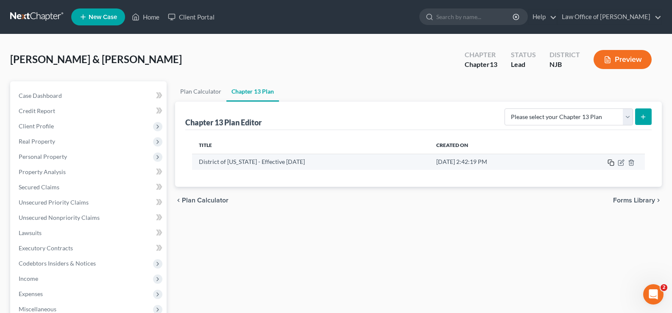
click at [610, 160] on icon "button" at bounding box center [611, 162] width 7 height 7
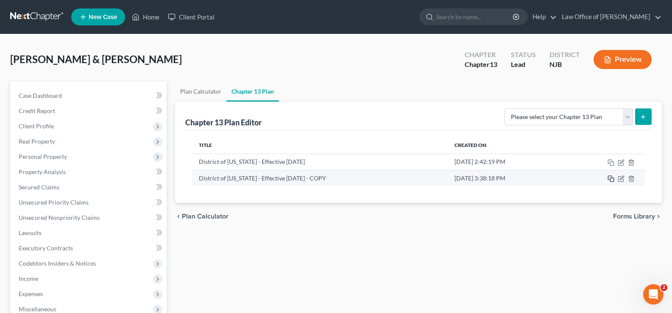
click at [612, 178] on icon "button" at bounding box center [611, 179] width 7 height 7
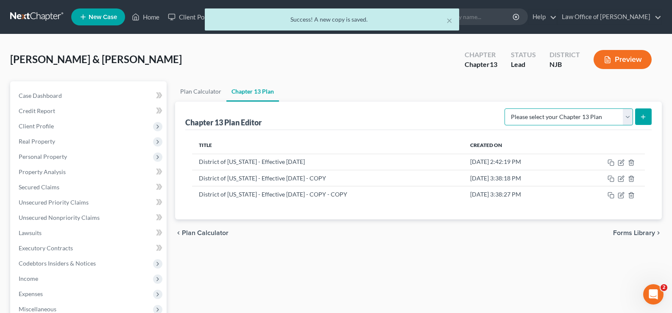
click at [624, 114] on select "Please select your Chapter 13 Plan District of [US_STATE] - Effective [DATE] Di…" at bounding box center [569, 117] width 128 height 17
select select "0"
click at [505, 109] on select "Please select your Chapter 13 Plan District of [US_STATE] - Effective [DATE] Di…" at bounding box center [569, 117] width 128 height 17
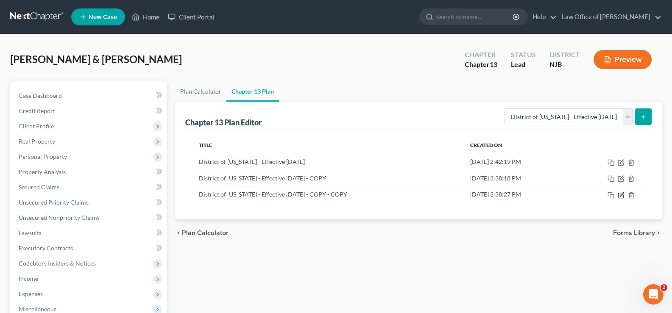
click at [619, 194] on icon "button" at bounding box center [621, 195] width 7 height 7
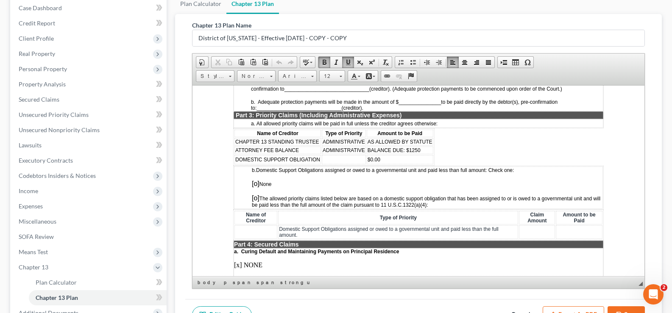
scroll to position [767, 0]
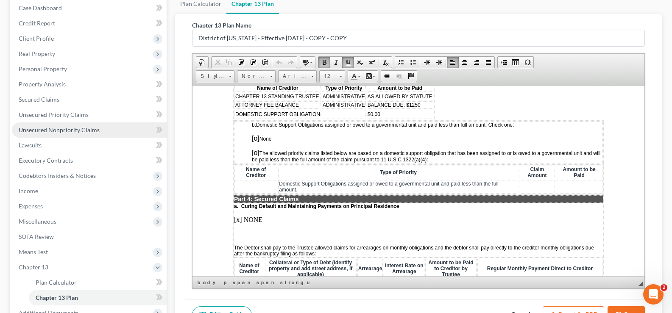
click at [39, 130] on span "Unsecured Nonpriority Claims" at bounding box center [59, 129] width 81 height 7
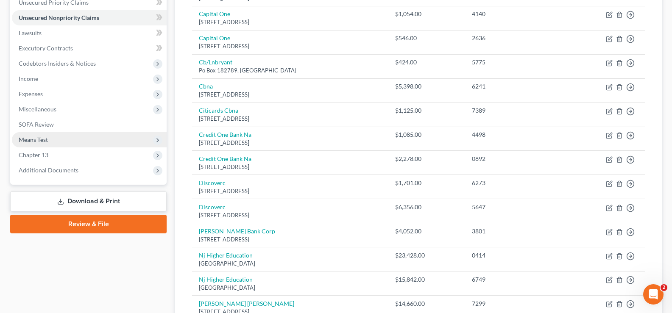
scroll to position [201, 0]
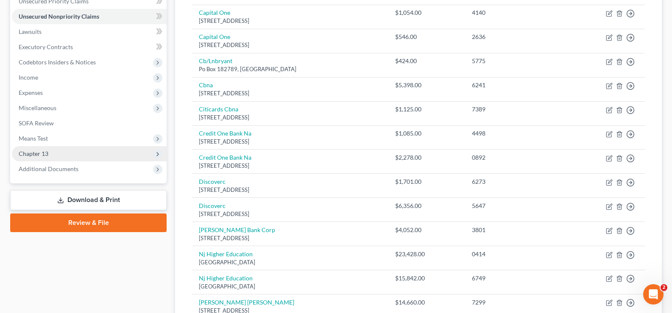
click at [31, 154] on span "Chapter 13" at bounding box center [34, 153] width 30 height 7
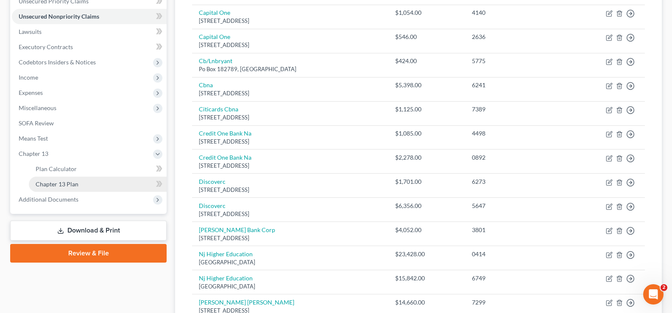
click at [44, 183] on span "Chapter 13 Plan" at bounding box center [57, 184] width 43 height 7
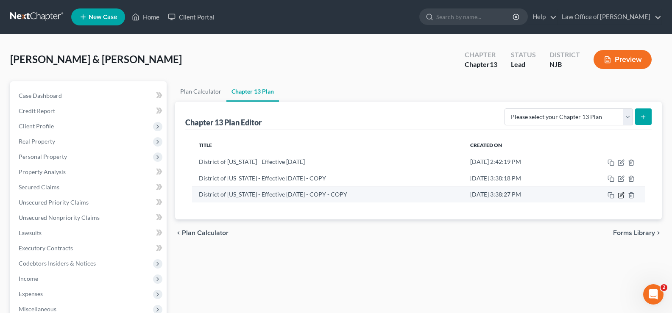
click at [621, 195] on icon "button" at bounding box center [622, 195] width 4 height 4
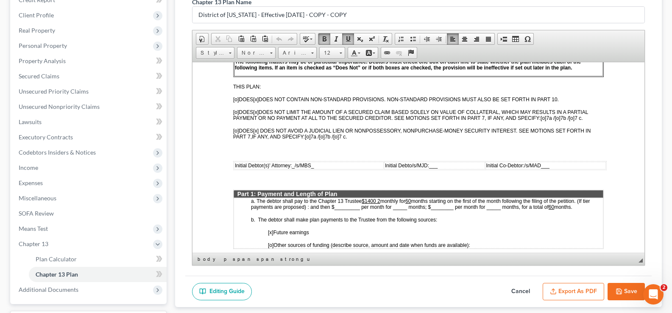
scroll to position [322, 0]
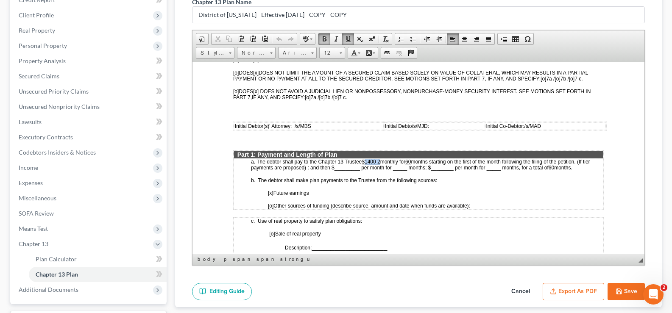
drag, startPoint x: 365, startPoint y: 160, endPoint x: 381, endPoint y: 163, distance: 16.4
click at [381, 163] on p "a. The debtor shall pay to the Chapter 13 Trustee $1400 2 monthly for 60 months…" at bounding box center [427, 165] width 352 height 12
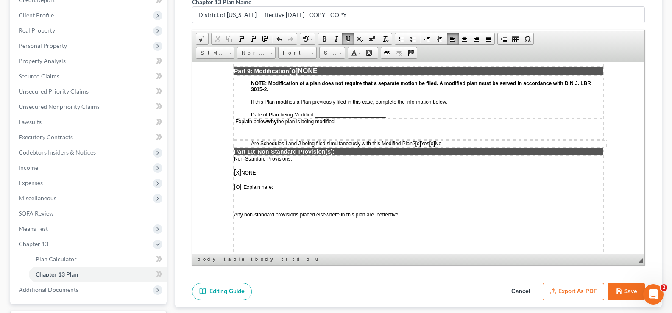
scroll to position [2274, 0]
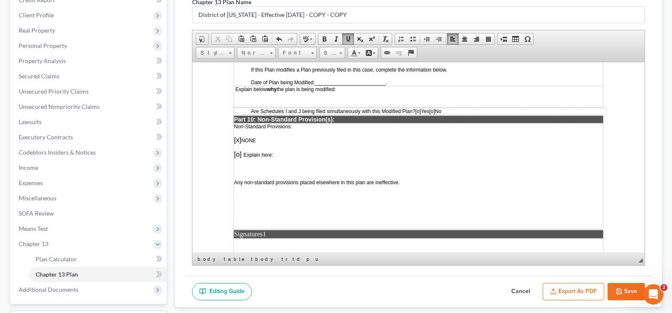
click at [625, 287] on button "Save" at bounding box center [626, 292] width 37 height 18
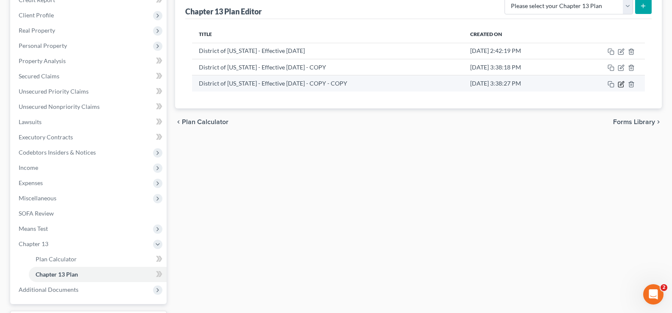
click at [621, 82] on icon "button" at bounding box center [620, 84] width 5 height 5
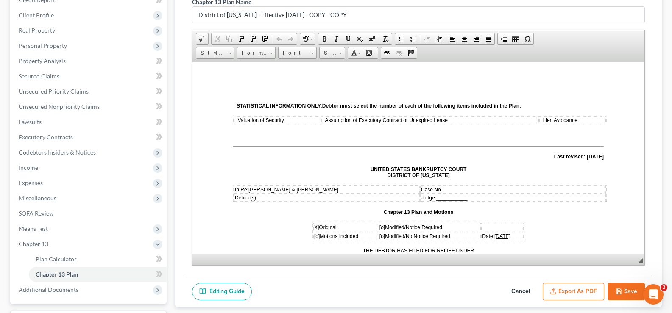
scroll to position [0, 0]
click at [575, 287] on button "Export as PDF" at bounding box center [573, 292] width 61 height 18
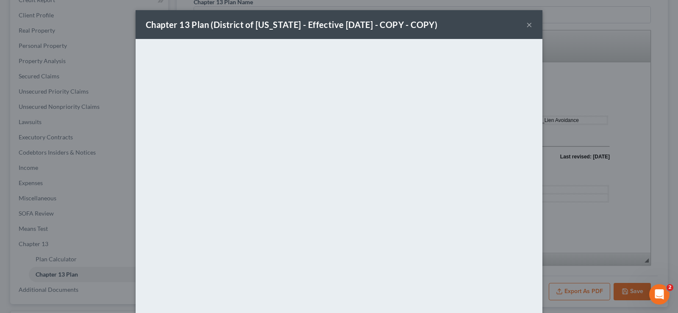
click at [527, 25] on button "×" at bounding box center [530, 25] width 6 height 10
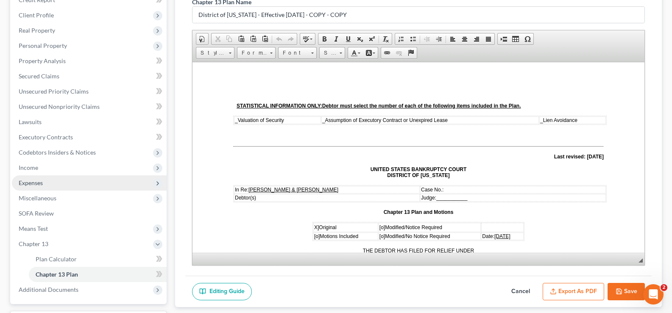
click at [38, 183] on span "Expenses" at bounding box center [31, 182] width 24 height 7
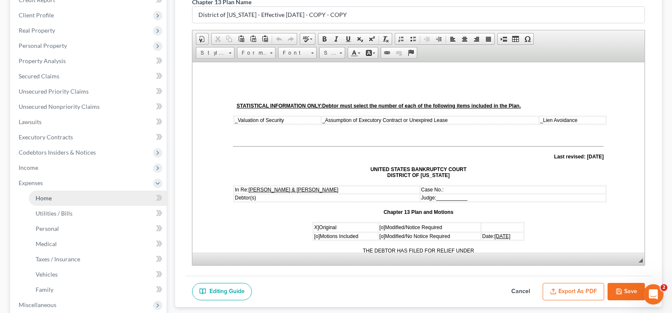
click at [42, 197] on span "Home" at bounding box center [44, 198] width 16 height 7
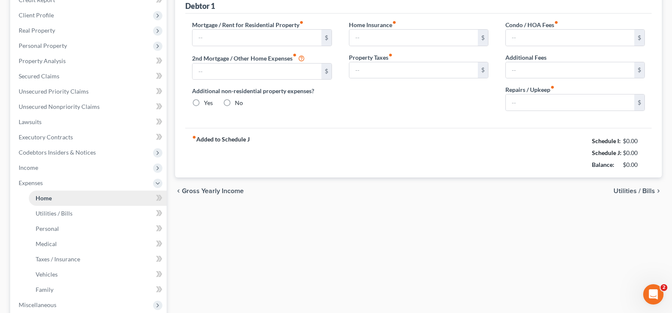
type input "2,408.24"
type input "0.00"
radio input "true"
type input "0.00"
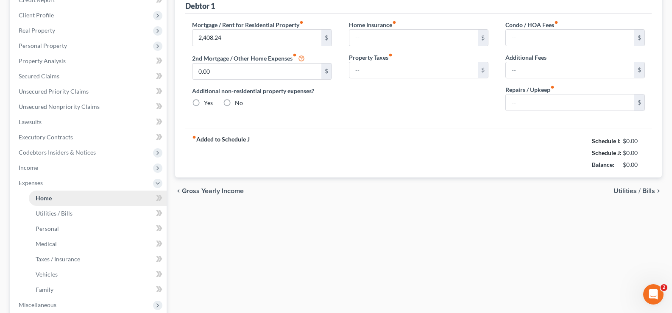
type input "0.00"
type input "100.00"
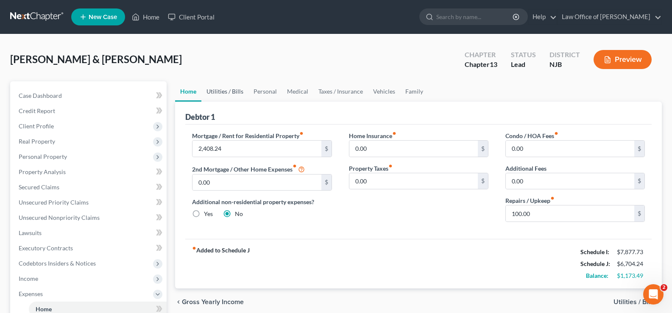
click at [233, 91] on link "Utilities / Bills" at bounding box center [224, 91] width 47 height 20
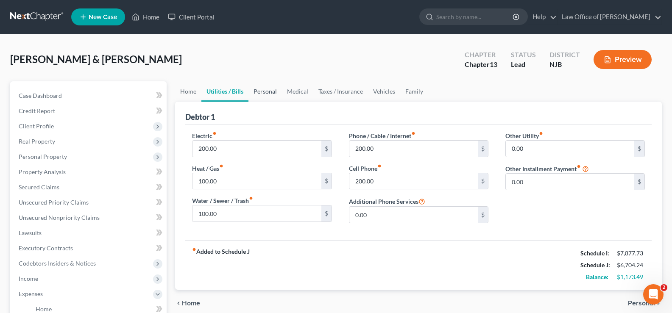
click at [266, 89] on link "Personal" at bounding box center [264, 91] width 33 height 20
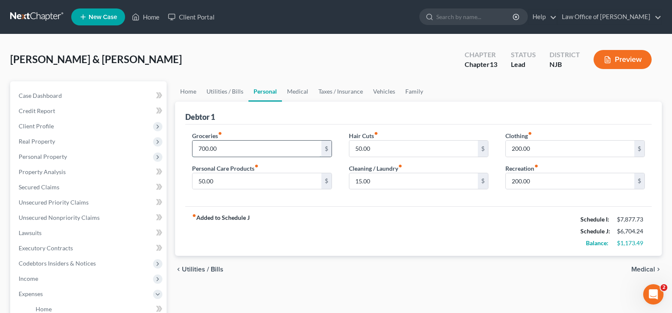
click at [241, 155] on input "700.00" at bounding box center [257, 149] width 128 height 16
type input "650"
click at [540, 178] on input "200.00" at bounding box center [570, 181] width 128 height 16
type input "150"
click at [379, 92] on link "Vehicles" at bounding box center [384, 91] width 32 height 20
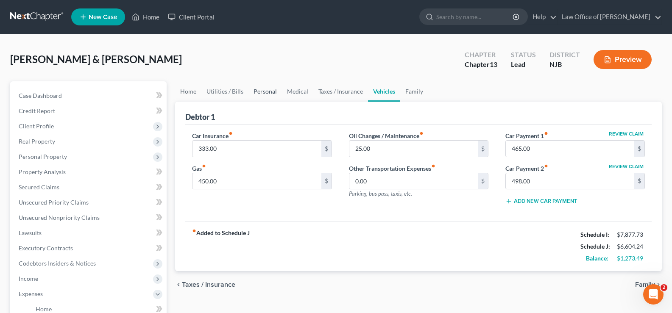
click at [270, 91] on link "Personal" at bounding box center [264, 91] width 33 height 20
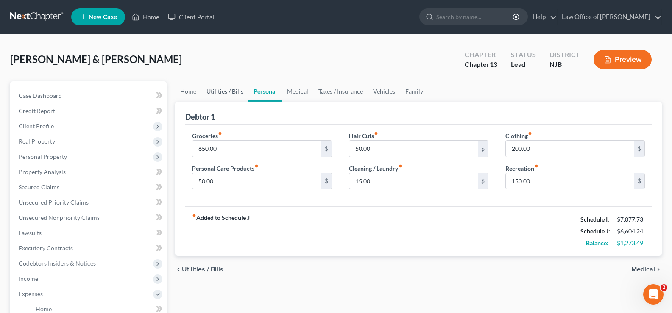
click at [220, 90] on link "Utilities / Bills" at bounding box center [224, 91] width 47 height 20
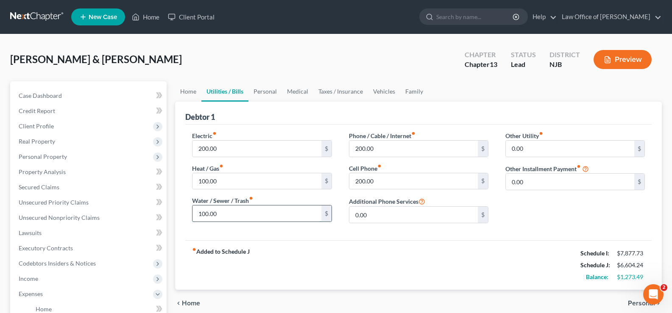
click at [227, 215] on input "100.00" at bounding box center [257, 214] width 128 height 16
type input "75.00"
click at [392, 182] on input "200.00" at bounding box center [413, 181] width 128 height 16
click at [401, 154] on input "200.00" at bounding box center [413, 149] width 128 height 16
click at [267, 90] on link "Personal" at bounding box center [264, 91] width 33 height 20
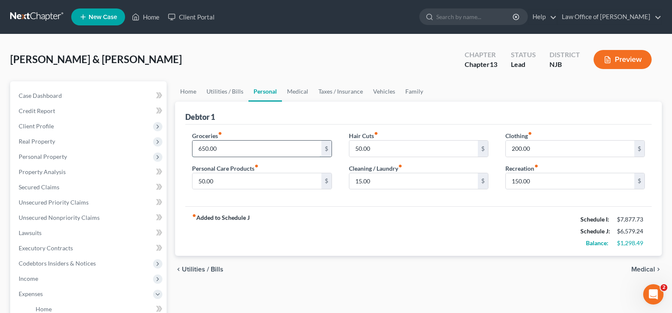
click at [232, 152] on input "650.00" at bounding box center [257, 149] width 128 height 16
type input "550."
click at [645, 269] on span "Medical" at bounding box center [643, 269] width 24 height 7
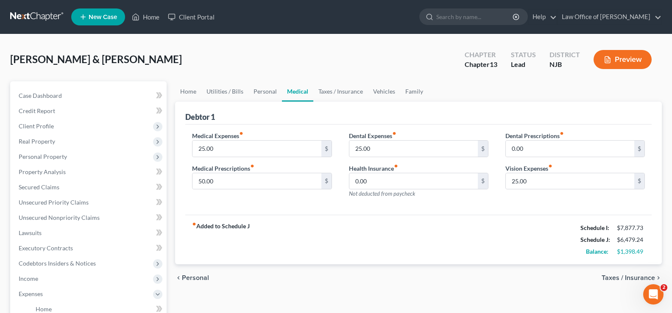
click at [645, 269] on div "chevron_left Personal Taxes / Insurance chevron_right" at bounding box center [418, 278] width 487 height 27
click at [643, 277] on span "Taxes / Insurance" at bounding box center [628, 278] width 53 height 7
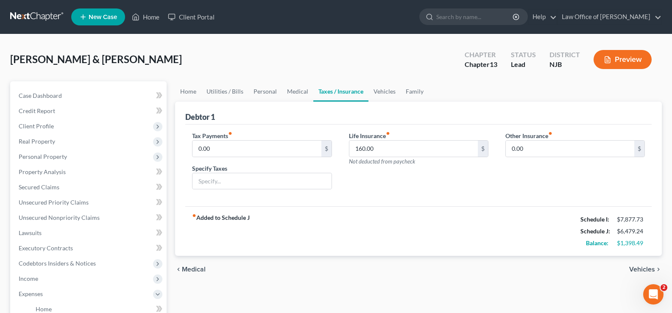
click at [640, 267] on span "Vehicles" at bounding box center [642, 269] width 26 height 7
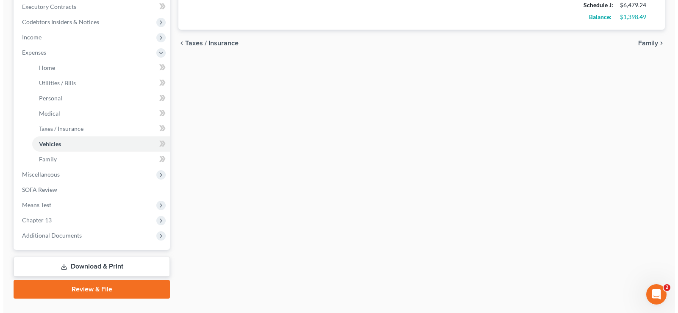
scroll to position [241, 0]
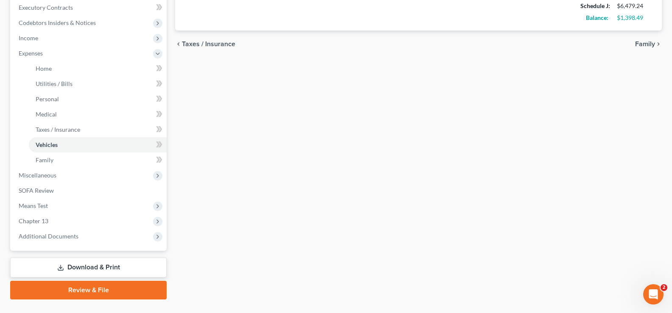
click at [106, 286] on link "Review & File" at bounding box center [88, 290] width 156 height 19
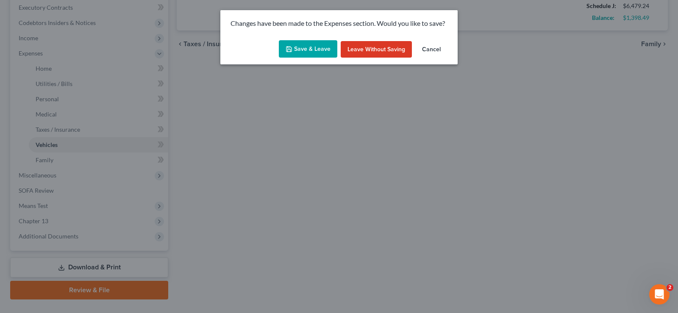
click at [307, 50] on button "Save & Leave" at bounding box center [308, 49] width 59 height 18
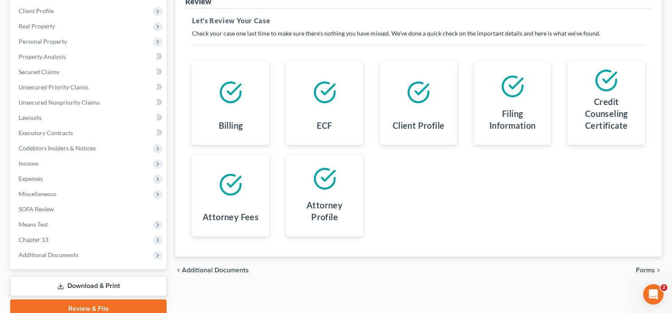
scroll to position [153, 0]
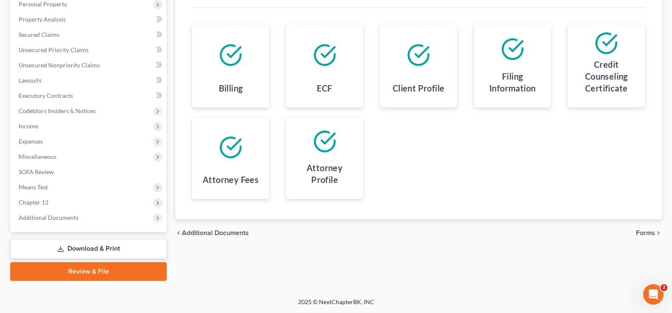
click at [647, 231] on span "Forms" at bounding box center [645, 233] width 19 height 7
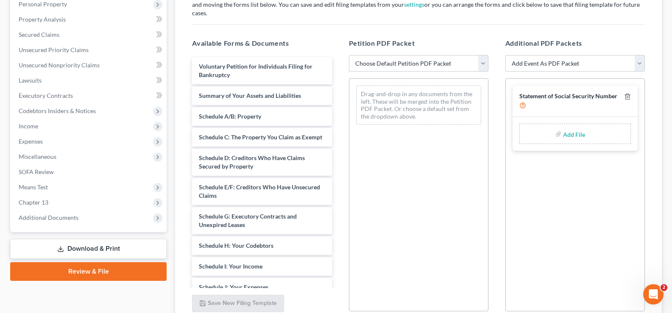
click at [426, 55] on select "Choose Default Petition PDF Packet Complete Bankruptcy Petition (all forms and …" at bounding box center [419, 63] width 140 height 17
select select "0"
click at [349, 55] on select "Choose Default Petition PDF Packet Complete Bankruptcy Petition (all forms and …" at bounding box center [419, 63] width 140 height 17
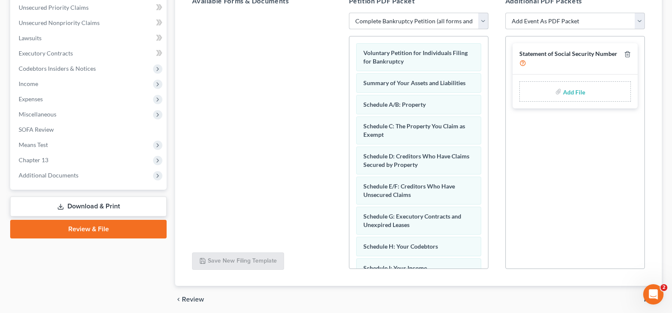
scroll to position [219, 0]
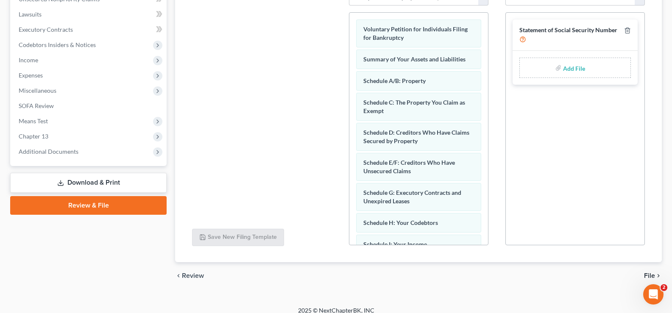
click at [647, 273] on span "File" at bounding box center [649, 276] width 11 height 7
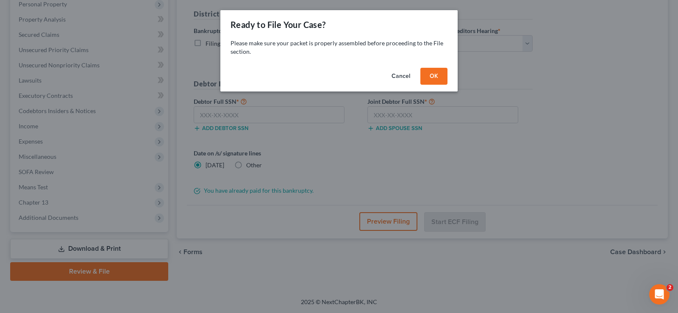
drag, startPoint x: 435, startPoint y: 75, endPoint x: 286, endPoint y: 92, distance: 150.2
click at [435, 75] on button "OK" at bounding box center [434, 76] width 27 height 17
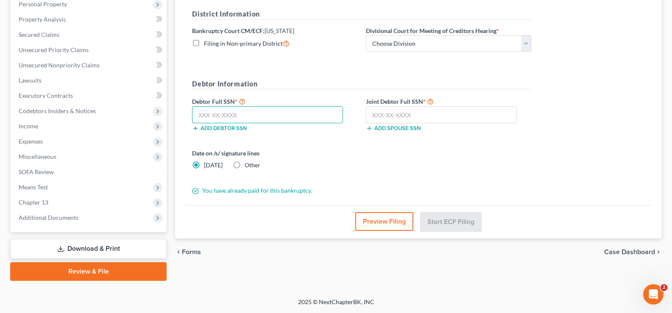
click at [200, 117] on input "text" at bounding box center [267, 114] width 151 height 17
type input "138-72-0253"
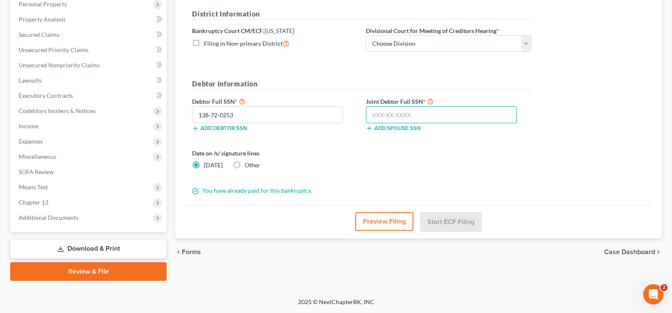
click at [382, 117] on input "text" at bounding box center [441, 114] width 151 height 17
type input "149-76-2864"
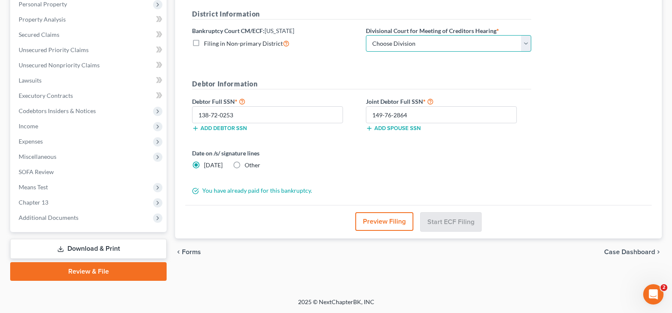
click at [419, 47] on select "Choose Division [GEOGRAPHIC_DATA] [GEOGRAPHIC_DATA]/[GEOGRAPHIC_DATA] [GEOGRAPH…" at bounding box center [448, 43] width 165 height 17
select select "3"
click at [366, 35] on select "Choose Division [GEOGRAPHIC_DATA] [GEOGRAPHIC_DATA]/[GEOGRAPHIC_DATA] [GEOGRAPH…" at bounding box center [448, 43] width 165 height 17
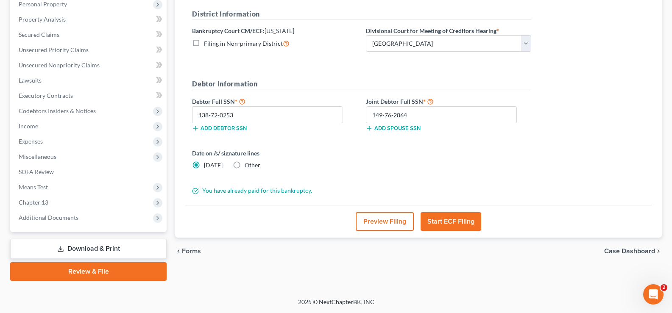
click at [447, 221] on button "Start ECF Filing" at bounding box center [451, 221] width 61 height 19
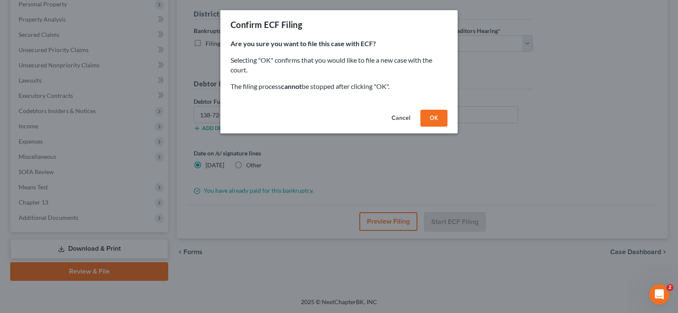
click at [438, 116] on button "OK" at bounding box center [434, 118] width 27 height 17
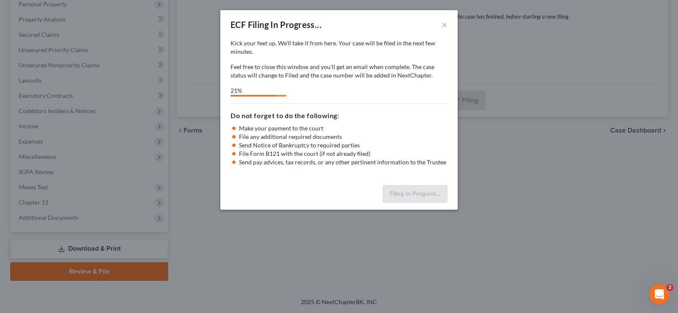
select select "3"
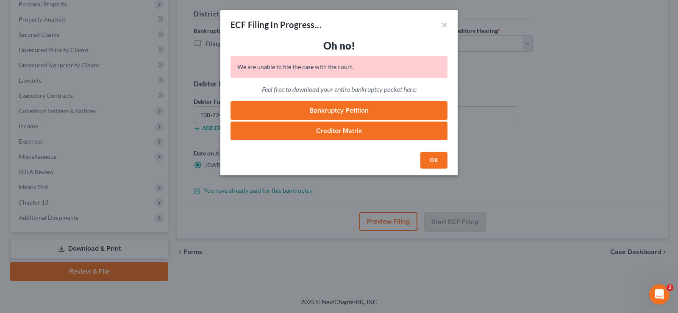
click at [430, 156] on button "OK" at bounding box center [434, 160] width 27 height 17
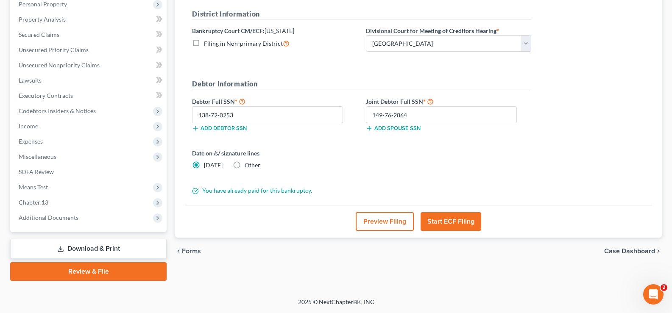
click at [453, 220] on button "Start ECF Filing" at bounding box center [451, 221] width 61 height 19
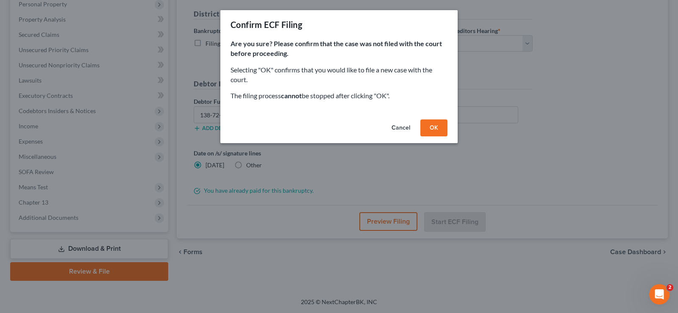
click at [430, 125] on button "OK" at bounding box center [434, 128] width 27 height 17
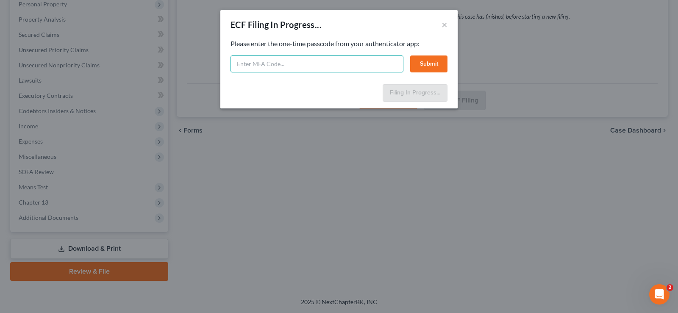
click at [241, 64] on input "text" at bounding box center [317, 64] width 173 height 17
type input "499193"
click at [436, 61] on button "Submit" at bounding box center [428, 64] width 37 height 17
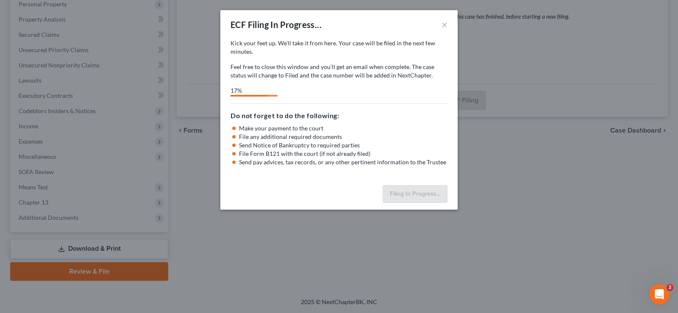
select select "3"
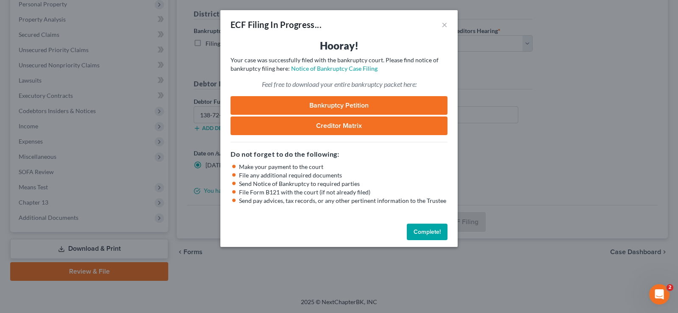
click at [421, 229] on button "Complete!" at bounding box center [427, 232] width 41 height 17
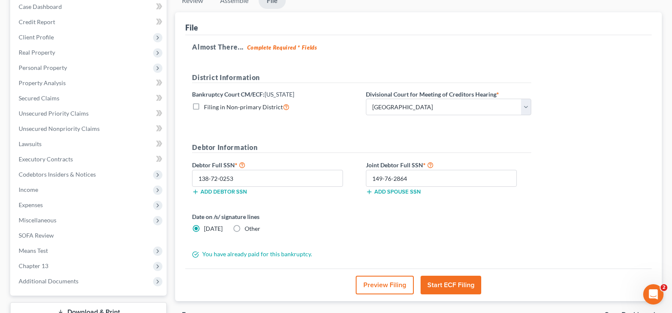
scroll to position [112, 0]
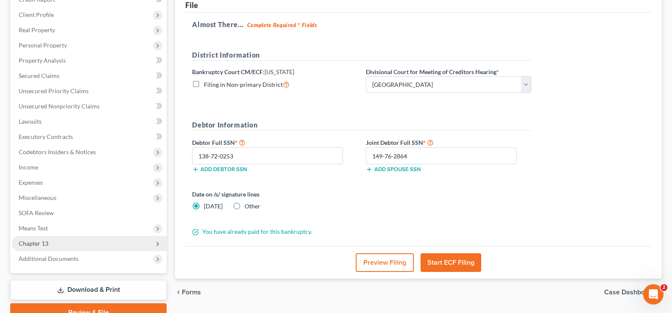
click at [55, 245] on span "Chapter 13" at bounding box center [89, 243] width 155 height 15
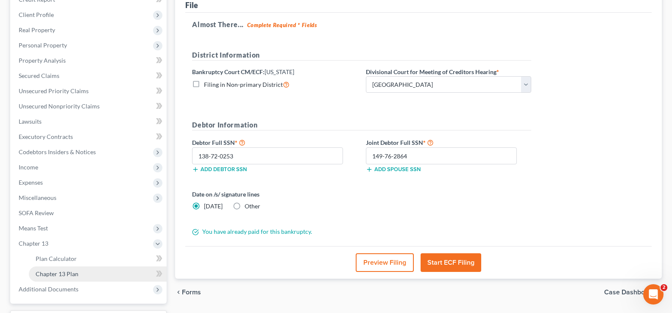
click at [71, 273] on span "Chapter 13 Plan" at bounding box center [57, 274] width 43 height 7
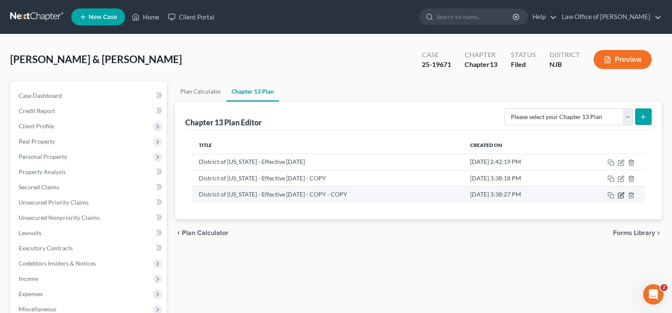
click at [620, 195] on icon "button" at bounding box center [622, 195] width 4 height 4
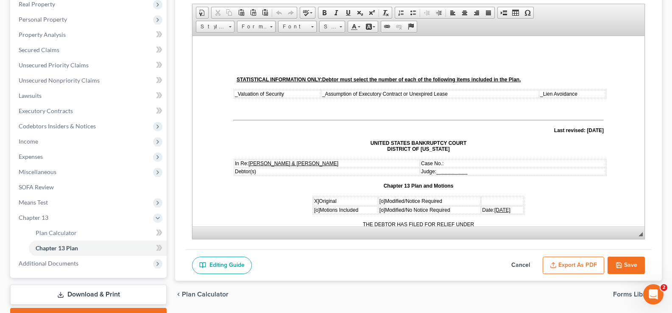
scroll to position [176, 0]
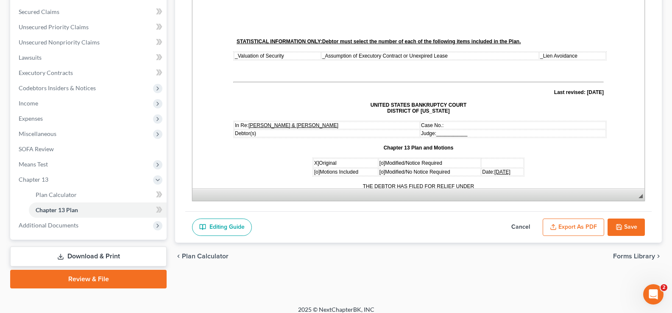
click at [627, 223] on button "Save" at bounding box center [626, 228] width 37 height 18
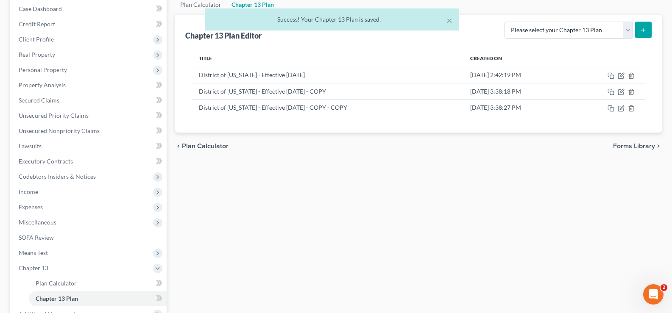
scroll to position [75, 0]
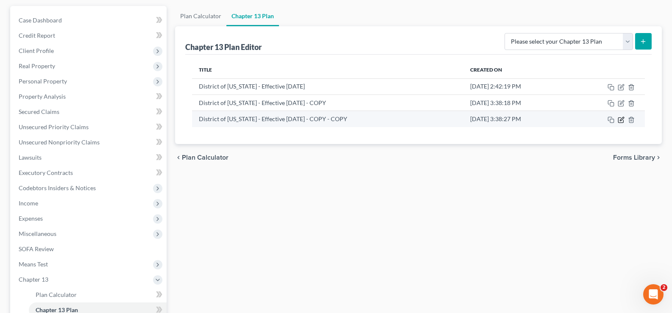
click at [620, 118] on icon "button" at bounding box center [621, 120] width 7 height 7
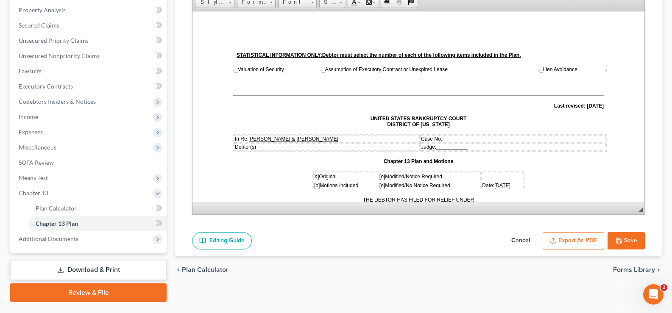
scroll to position [183, 0]
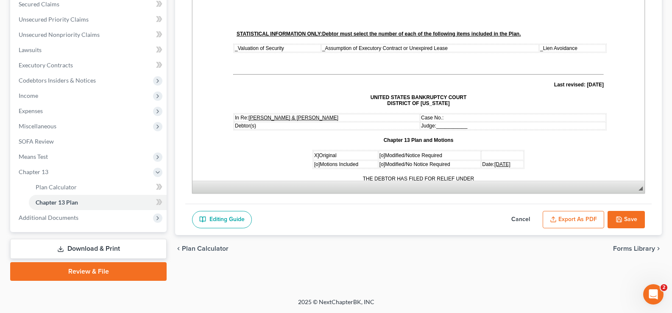
click at [555, 213] on button "Export as PDF" at bounding box center [573, 220] width 61 height 18
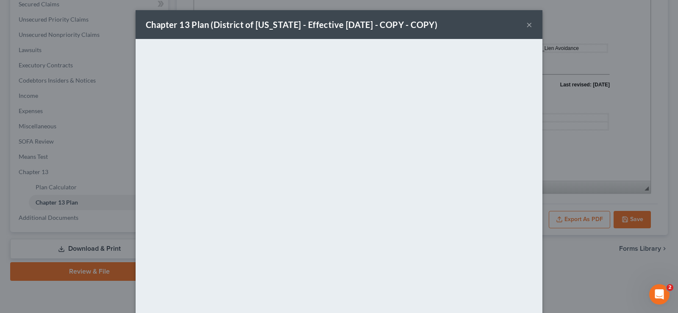
drag, startPoint x: 525, startPoint y: 24, endPoint x: 549, endPoint y: 0, distance: 33.6
click at [527, 24] on button "×" at bounding box center [530, 25] width 6 height 10
